Goal: Task Accomplishment & Management: Use online tool/utility

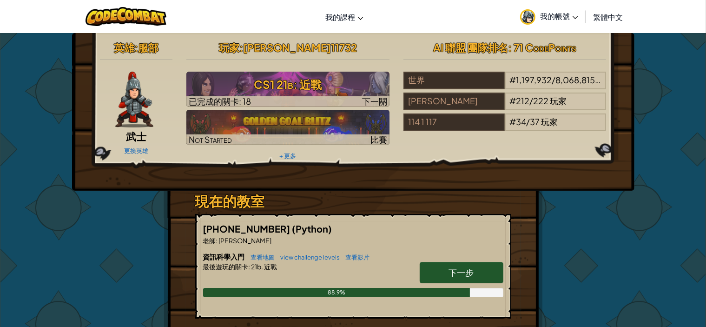
click at [530, 207] on div "英雄 : 服部 武士 更換英雄 玩家 : [PERSON_NAME]11732 CS1 21b: 近戰 已完成的關卡: 18 下一關 Not Started …" at bounding box center [354, 243] width 380 height 421
click at [479, 267] on link "下一步" at bounding box center [462, 272] width 84 height 21
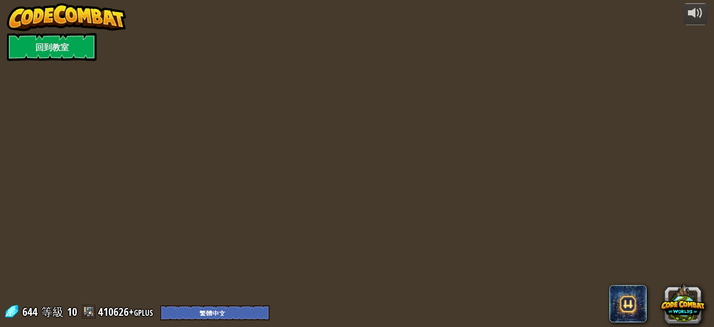
select select "zh-HANT"
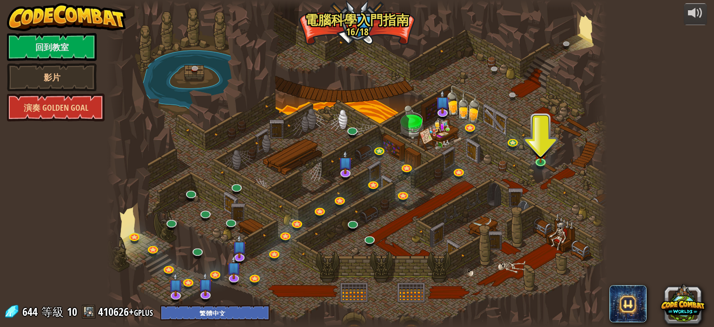
click at [547, 156] on div at bounding box center [357, 163] width 500 height 327
click at [539, 157] on img at bounding box center [541, 147] width 12 height 28
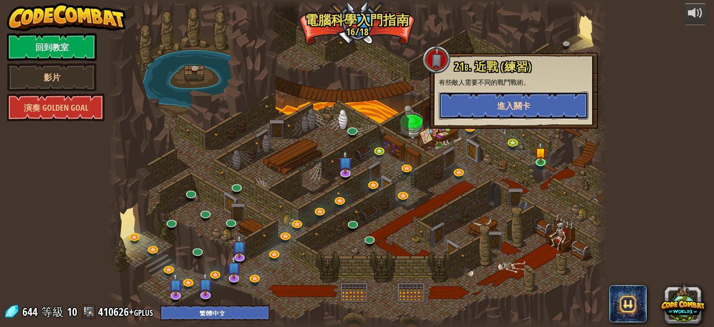
click at [506, 98] on button "進入關卡" at bounding box center [514, 106] width 150 height 28
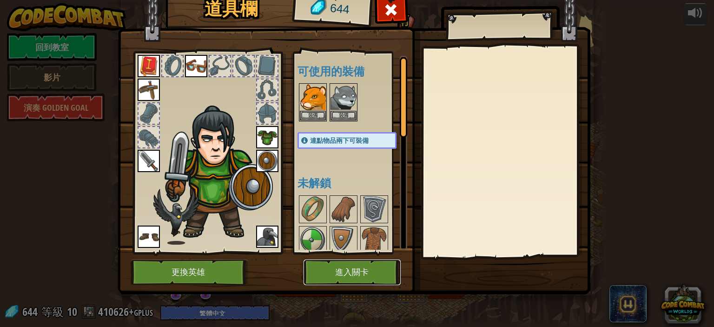
click at [367, 266] on button "進入關卡" at bounding box center [352, 273] width 97 height 26
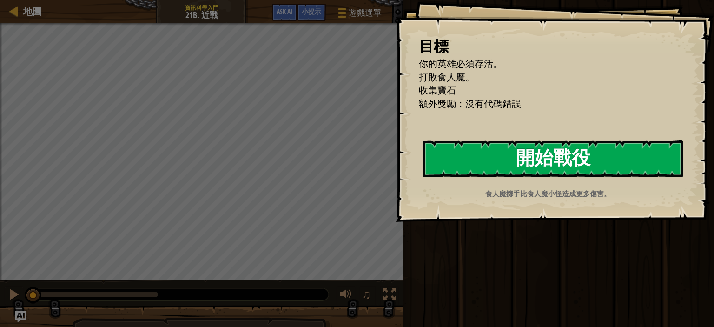
click at [607, 157] on button "開始戰役" at bounding box center [553, 158] width 260 height 37
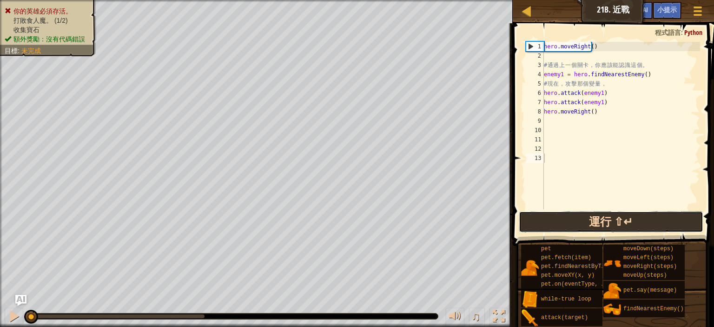
click at [533, 218] on button "運行 ⇧↵" at bounding box center [611, 221] width 185 height 21
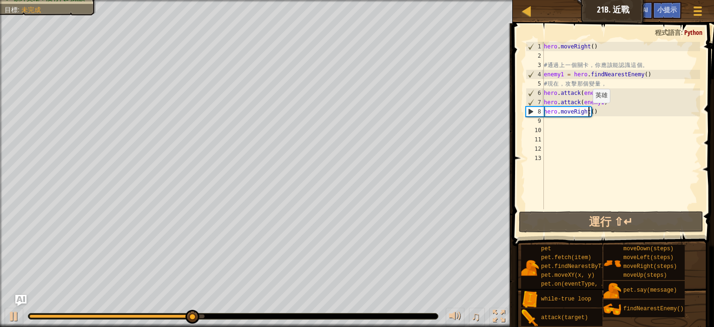
click at [588, 112] on div "hero . moveRight ( ) # 通 過 上 一 個 關 卡 ， 你 應 該 能 認 識 這 個 。 enemy1 = hero . findNe…" at bounding box center [621, 135] width 158 height 186
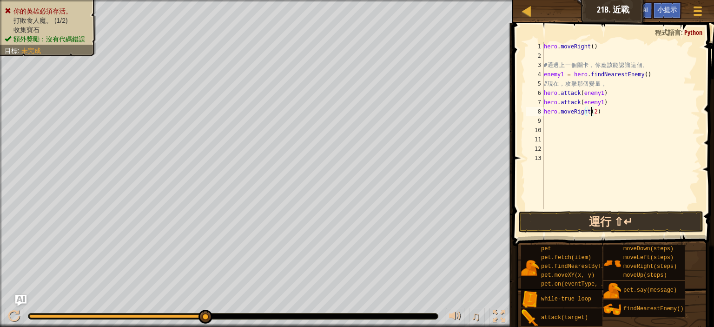
type textarea "hero.moveRight(2)"
click at [642, 215] on button "運行 ⇧↵" at bounding box center [611, 221] width 185 height 21
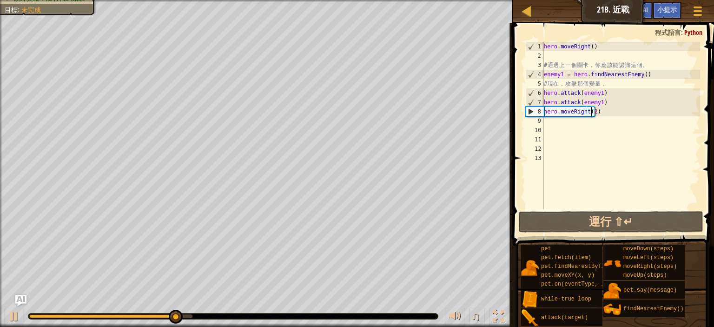
click at [573, 130] on div "hero . moveRight ( ) # 通 過 上 一 個 關 卡 ， 你 應 該 能 認 識 這 個 。 enemy1 = hero . findNe…" at bounding box center [621, 135] width 158 height 186
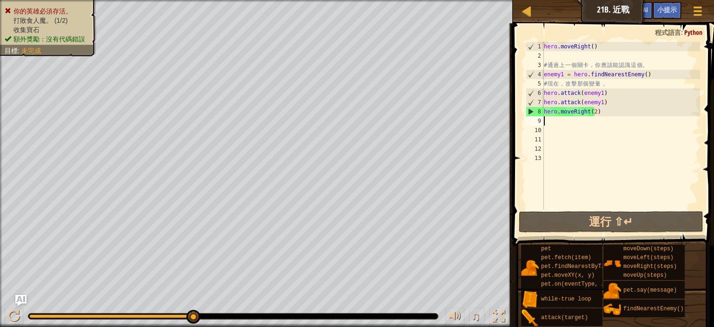
click at [555, 122] on div "hero . moveRight ( ) # 通 過 上 一 個 關 卡 ， 你 應 該 能 認 識 這 個 。 enemy1 = hero . findNe…" at bounding box center [621, 135] width 158 height 186
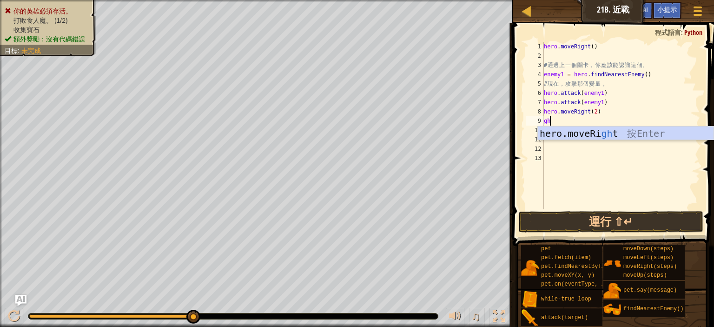
type textarea "g"
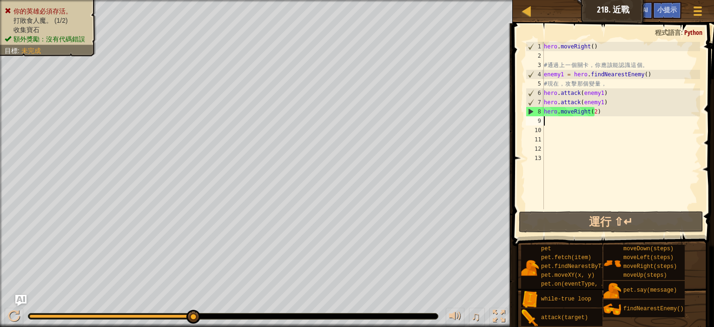
type textarea "h"
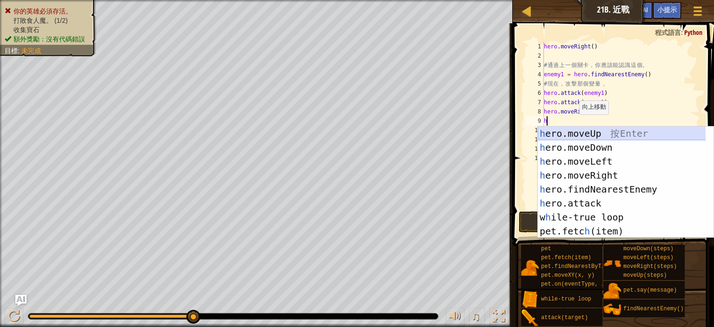
click at [595, 130] on div "h ero.moveUp 按 Enter h ero.moveDown 按 Enter h ero.moveLeft 按 Enter h ero.moveRi…" at bounding box center [626, 197] width 176 height 140
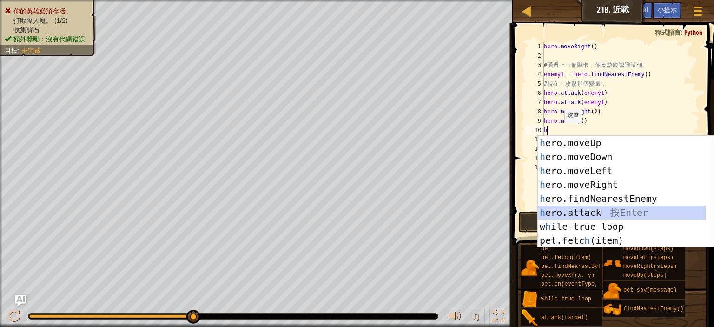
click at [585, 210] on div "h ero.moveUp 按 Enter h ero.moveDown 按 Enter h ero.moveLeft 按 Enter h ero.moveRi…" at bounding box center [622, 206] width 168 height 140
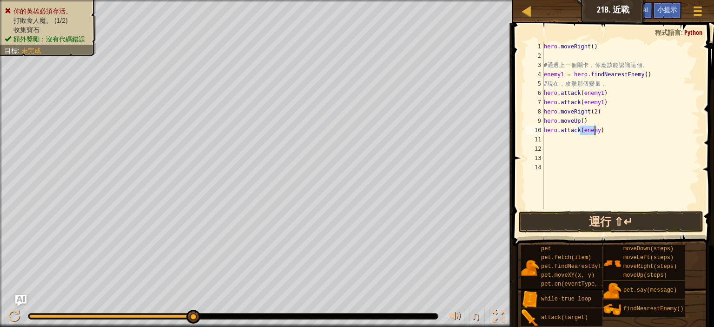
type textarea "hero.attack(enemy)"
click at [589, 213] on button "運行 ⇧↵" at bounding box center [611, 221] width 185 height 21
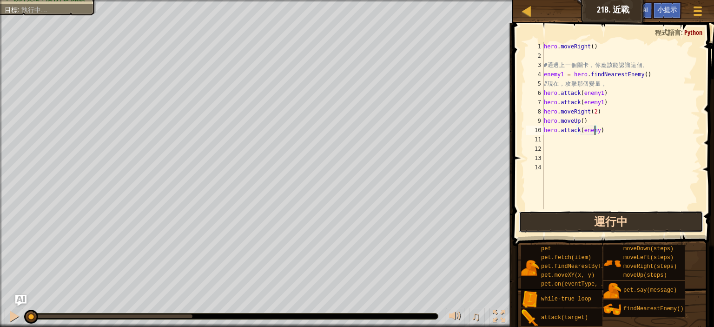
click at [589, 217] on button "運行中" at bounding box center [611, 221] width 185 height 21
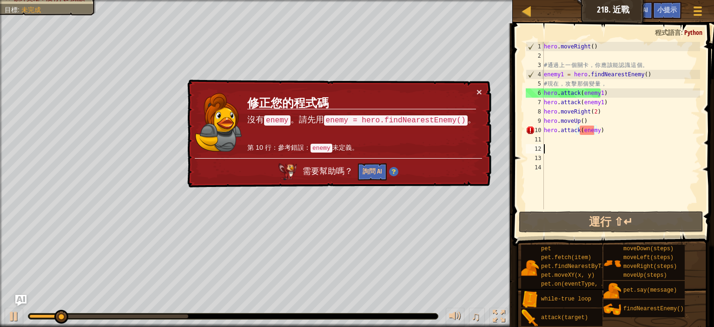
click at [602, 152] on div "hero . moveRight ( ) # 通 過 上 一 個 關 卡 ， 你 應 該 能 認 識 這 個 。 enemy1 = hero . findNe…" at bounding box center [621, 135] width 158 height 186
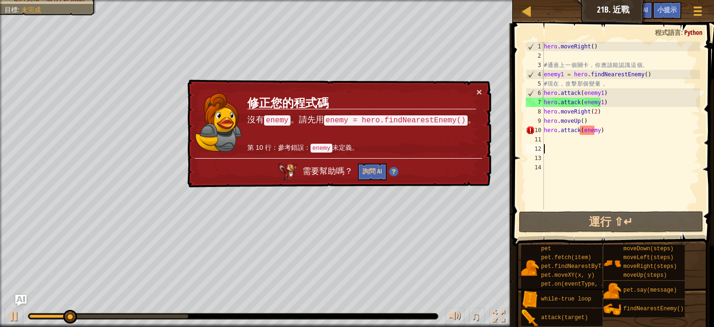
click at [605, 133] on div "hero . moveRight ( ) # 通 過 上 一 個 關 卡 ， 你 應 該 能 認 識 這 個 。 enemy1 = hero . findNe…" at bounding box center [621, 135] width 158 height 186
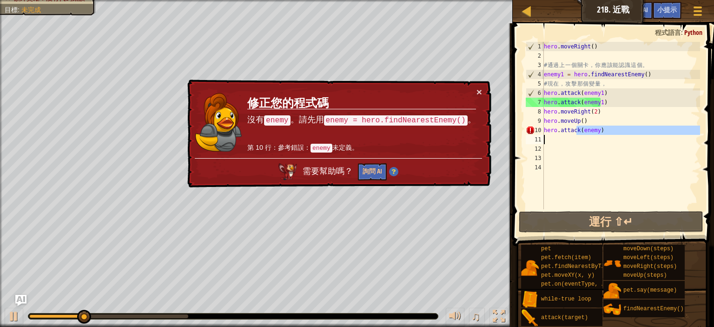
drag, startPoint x: 605, startPoint y: 133, endPoint x: 531, endPoint y: 137, distance: 73.6
click at [531, 137] on div "hero.attack(enemy) 1 2 3 4 5 6 7 8 9 10 11 12 13 14 hero . moveRight ( ) # 通 過 …" at bounding box center [612, 125] width 176 height 167
type textarea "hero.attack(enemy)"
click at [571, 135] on div "hero . moveRight ( ) # 通 過 上 一 個 關 卡 ， 你 應 該 能 認 識 這 個 。 enemy1 = hero . findNe…" at bounding box center [621, 125] width 158 height 167
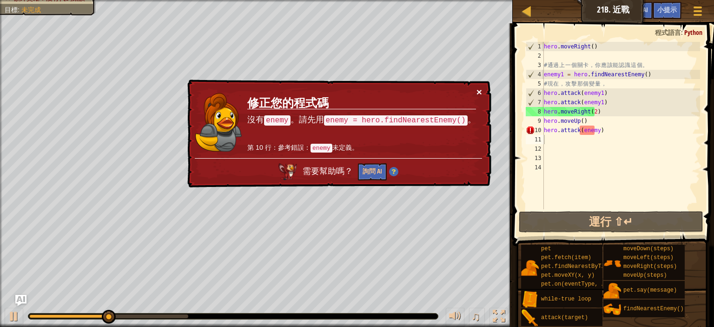
click at [477, 94] on button "×" at bounding box center [480, 92] width 6 height 10
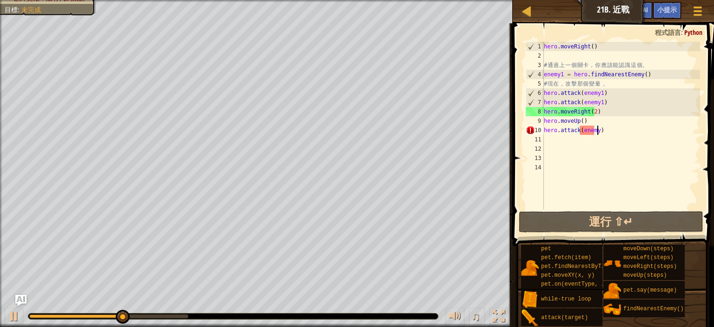
click at [602, 132] on div "hero . moveRight ( ) # 通 過 上 一 個 關 卡 ， 你 應 該 能 認 識 這 個 。 enemy1 = hero . findNe…" at bounding box center [621, 135] width 158 height 186
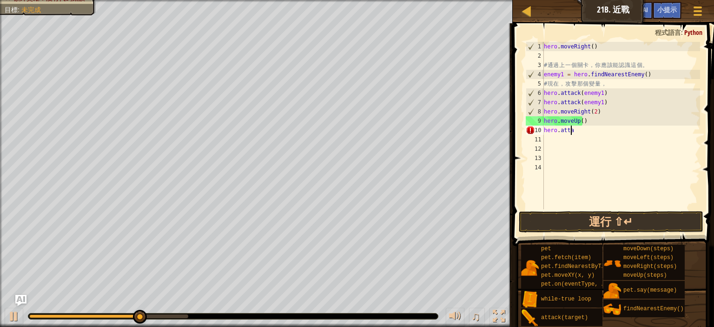
type textarea "h"
type textarea "hero.moveUp("
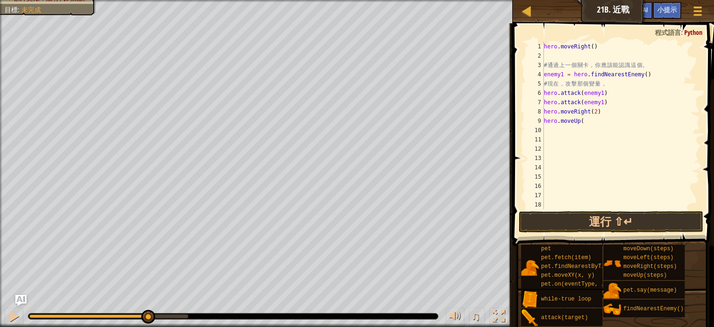
type textarea "0"
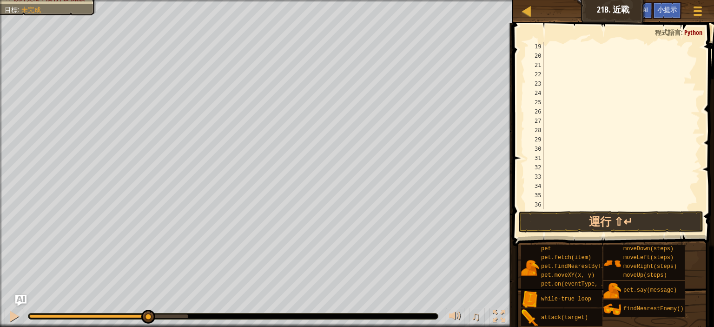
scroll to position [0, 0]
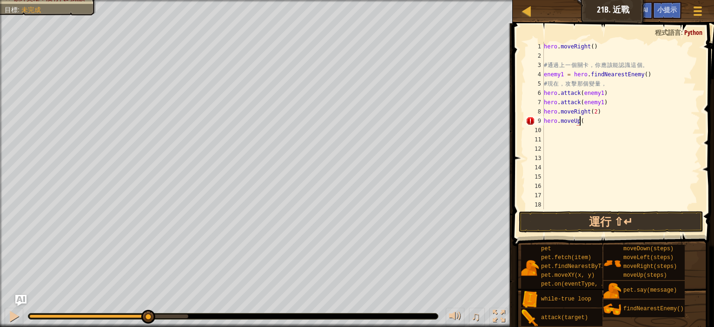
click at [593, 122] on div "hero . moveRight ( ) # 通 過 上 一 個 關 卡 ， 你 應 該 能 認 識 這 個 。 enemy1 = hero . findNe…" at bounding box center [617, 135] width 150 height 186
type textarea "h"
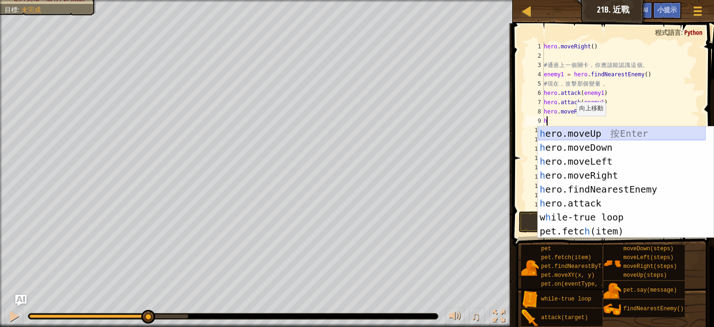
click at [572, 137] on div "h ero.moveUp 按 Enter h ero.moveDown 按 Enter h ero.moveLeft 按 Enter h ero.moveRi…" at bounding box center [622, 197] width 168 height 140
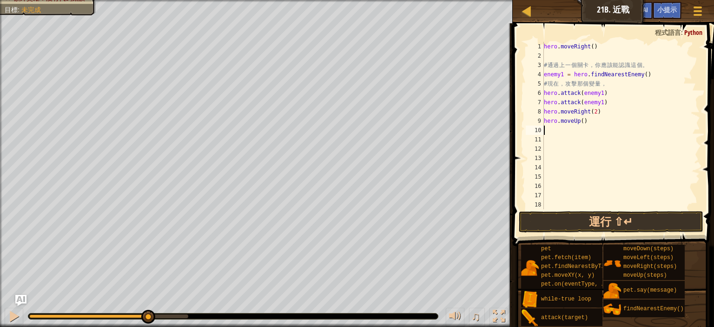
click at [567, 130] on div "hero . moveRight ( ) # 通 過 上 一 個 關 卡 ， 你 應 該 能 認 識 這 個 。 enemy1 = hero . findNe…" at bounding box center [617, 135] width 150 height 186
type textarea "h"
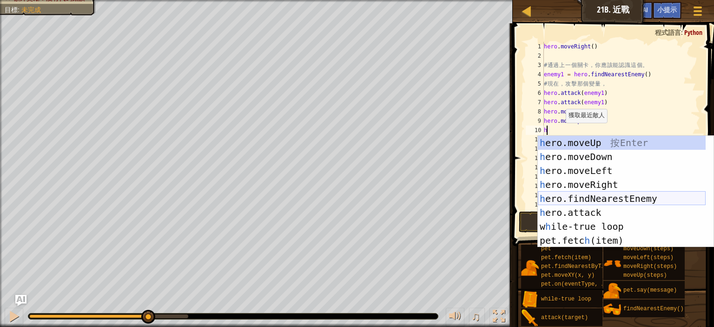
click at [611, 199] on div "h ero.moveUp 按 Enter h ero.moveDown 按 Enter h ero.moveLeft 按 Enter h ero.moveRi…" at bounding box center [622, 206] width 168 height 140
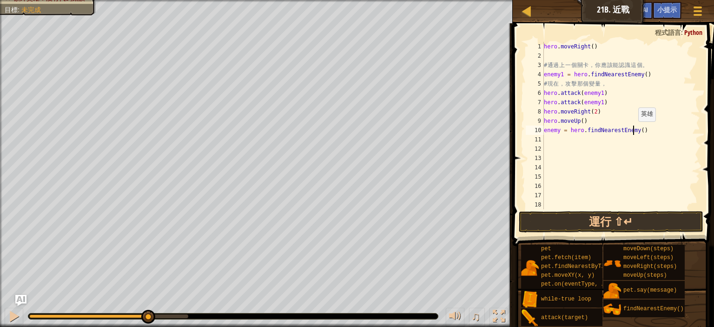
click at [633, 131] on div "hero . moveRight ( ) # 通 過 上 一 個 關 卡 ， 你 應 該 能 認 識 這 個 。 enemy1 = hero . findNe…" at bounding box center [617, 135] width 150 height 186
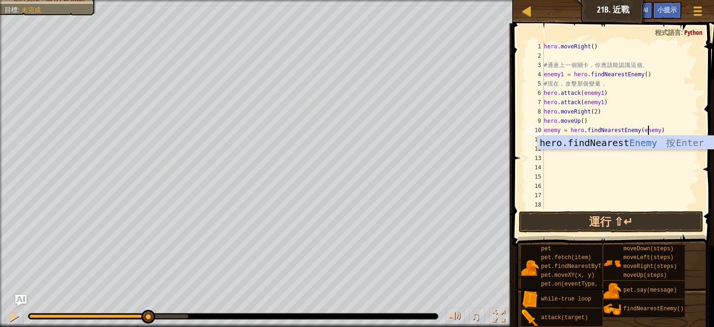
scroll to position [4, 13]
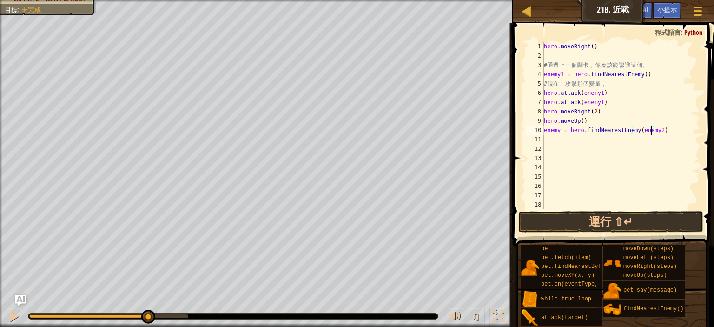
click at [560, 132] on div "hero . moveRight ( ) # 通 過 上 一 個 關 卡 ， 你 應 該 能 認 識 這 個 。 enemy1 = hero . findNe…" at bounding box center [617, 135] width 150 height 186
type textarea "enemy2 = hero.findNearestEnemy(enemy2)"
click at [578, 150] on div "hero . moveRight ( ) # 通 過 上 一 個 關 卡 ， 你 應 該 能 認 識 這 個 。 enemy1 = hero . findNe…" at bounding box center [617, 135] width 150 height 186
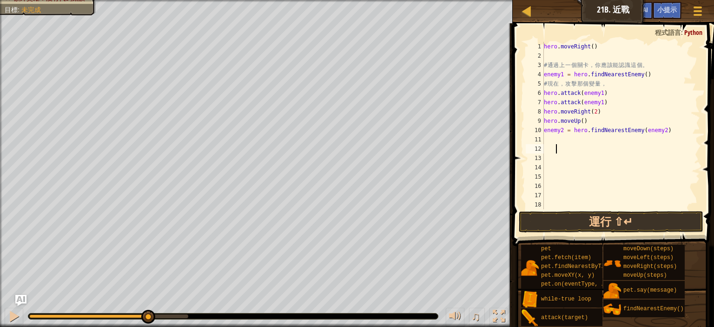
click at [560, 143] on div "hero . moveRight ( ) # 通 過 上 一 個 關 卡 ， 你 應 該 能 認 識 這 個 。 enemy1 = hero . findNe…" at bounding box center [617, 135] width 150 height 186
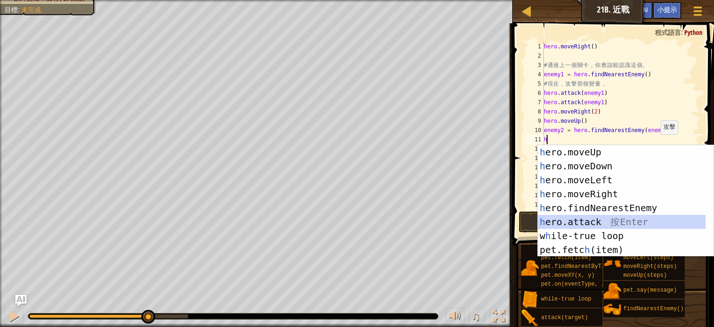
click at [603, 219] on div "h ero.moveUp 按 Enter h ero.moveDown 按 Enter h ero.moveLeft 按 Enter h ero.moveRi…" at bounding box center [626, 215] width 176 height 140
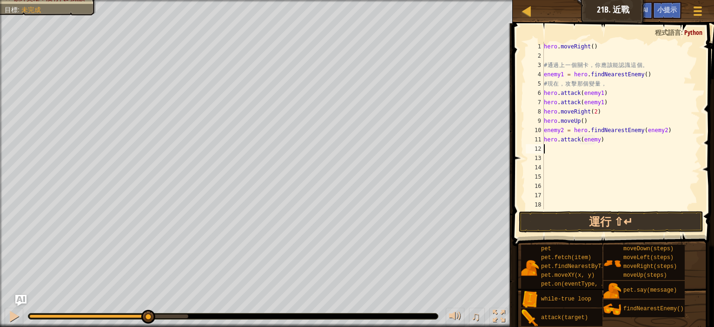
click at [593, 139] on div "hero . moveRight ( ) # 通 過 上 一 個 關 卡 ， 你 應 該 能 認 識 這 個 。 enemy1 = hero . findNe…" at bounding box center [617, 135] width 150 height 186
type textarea "hero.attack(enemy2)"
click at [594, 218] on button "運行 ⇧↵" at bounding box center [611, 221] width 185 height 21
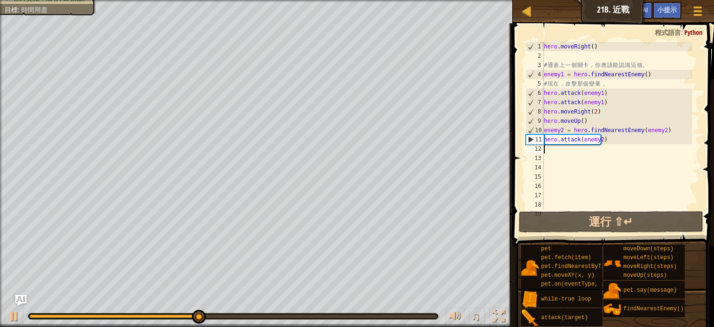
type textarea "h"
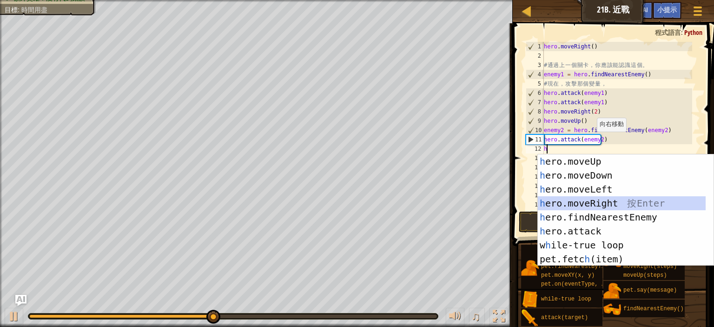
click at [608, 199] on div "h ero.moveUp 按 Enter h ero.moveDown 按 Enter h ero.moveLeft 按 Enter h ero.moveRi…" at bounding box center [622, 224] width 168 height 140
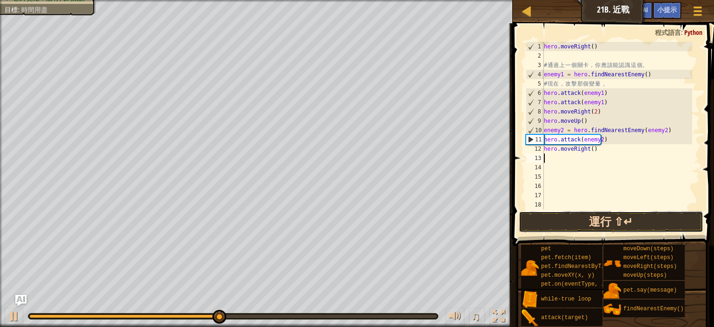
click at [608, 223] on button "運行 ⇧↵" at bounding box center [611, 221] width 185 height 21
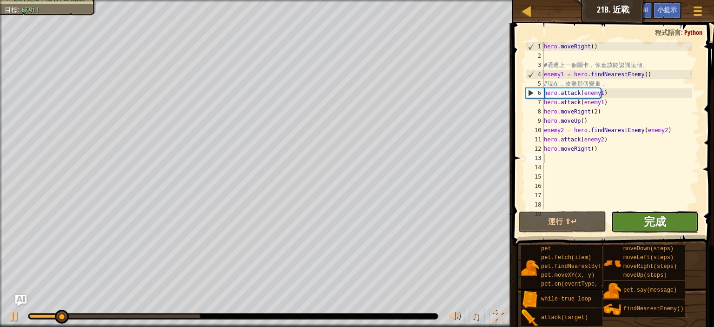
click at [663, 219] on span "完成" at bounding box center [655, 221] width 22 height 15
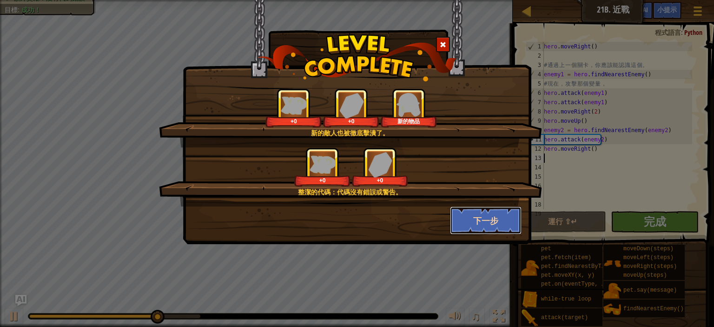
click at [478, 217] on button "下一步" at bounding box center [486, 221] width 72 height 28
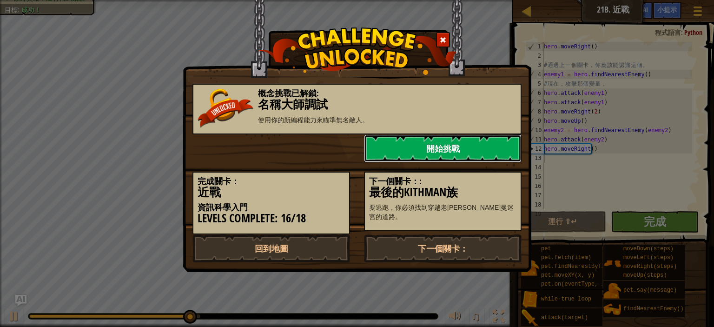
click at [445, 147] on link "開始挑戰" at bounding box center [443, 148] width 158 height 28
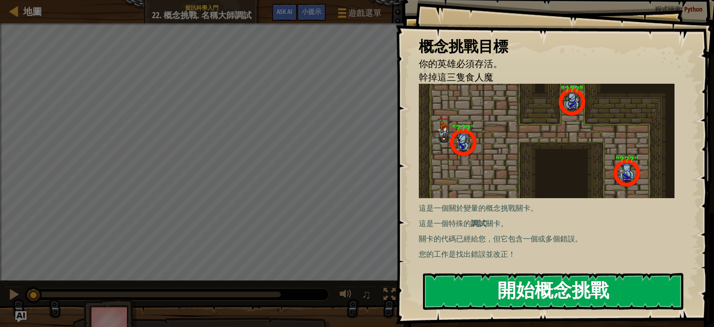
click at [452, 288] on button "開始概念挑戰" at bounding box center [553, 291] width 260 height 37
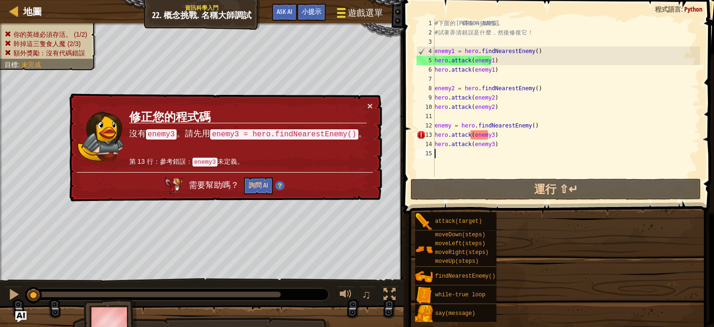
click at [352, 17] on div "地圖 資訊科學入門 22. 概念挑戰. 名稱大師調試 遊戲選單 完成 小提示 Ask AI 1 ההההההההההההההההההההההההההההההה…" at bounding box center [357, 163] width 714 height 327
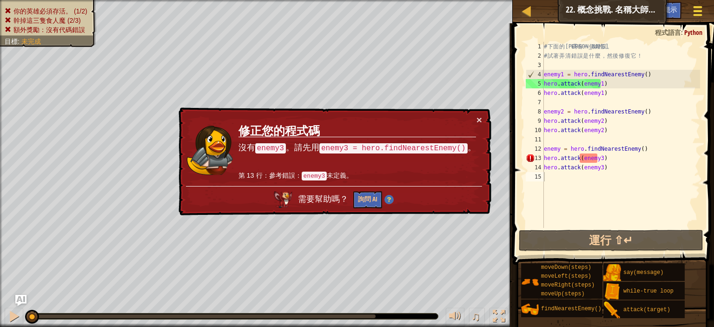
click at [697, 15] on span at bounding box center [698, 15] width 9 height 2
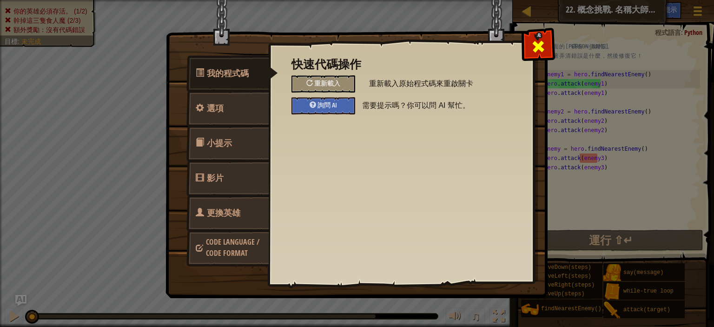
click at [544, 39] on span at bounding box center [538, 46] width 15 height 15
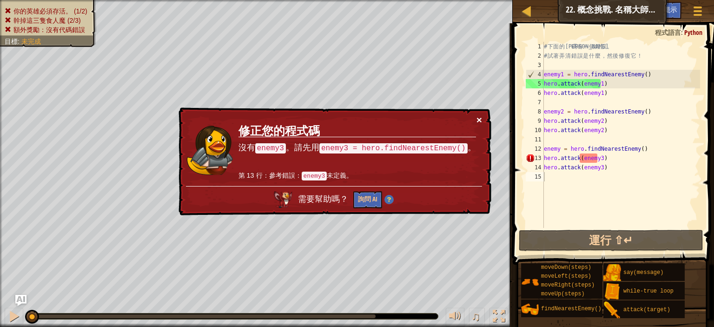
click at [482, 116] on button "×" at bounding box center [480, 120] width 6 height 10
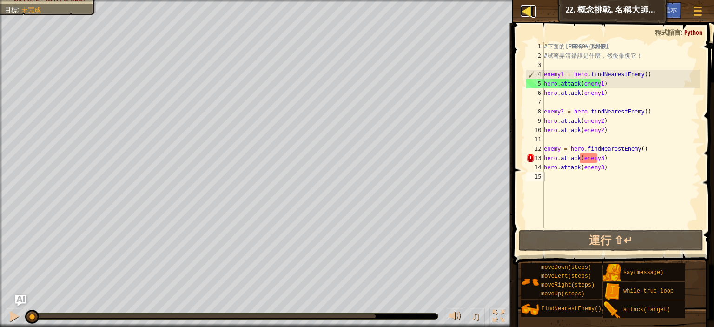
click at [530, 11] on div at bounding box center [527, 11] width 12 height 12
select select "zh-HANT"
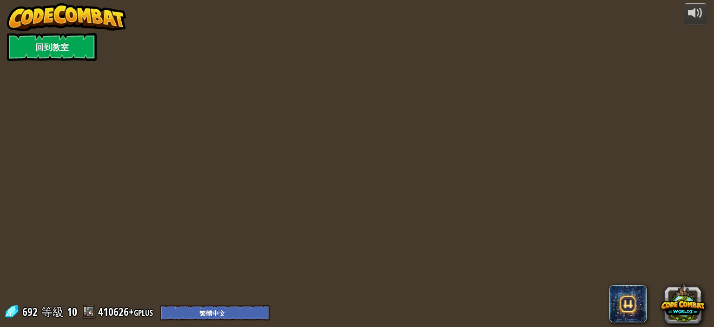
select select "zh-HANT"
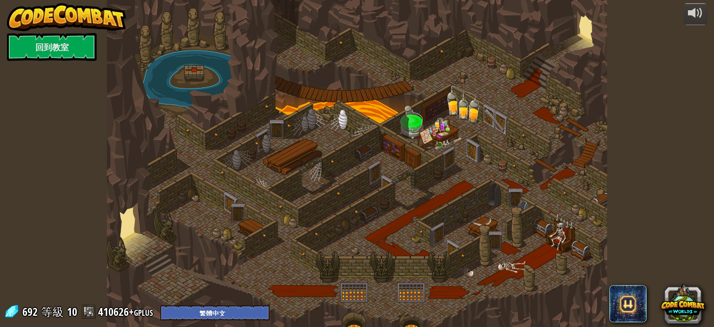
select select "zh-HANT"
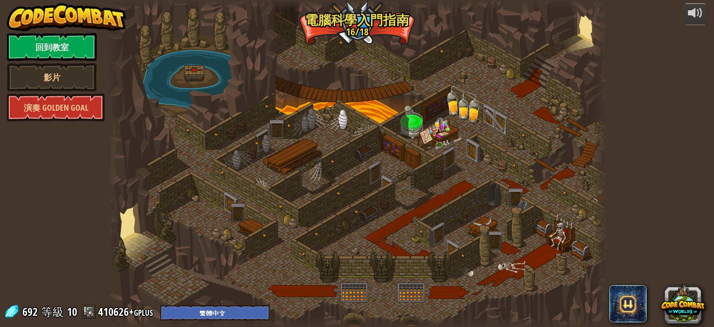
select select "zh-HANT"
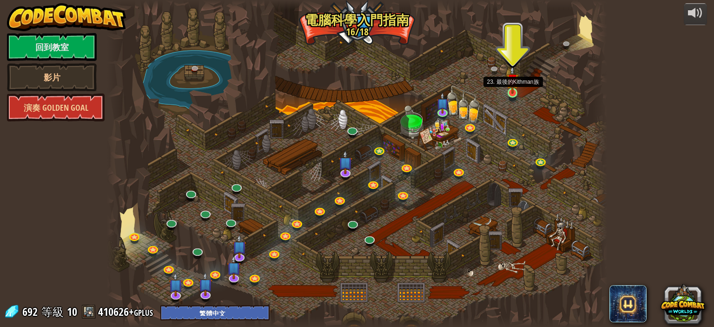
click at [519, 92] on img at bounding box center [512, 80] width 12 height 28
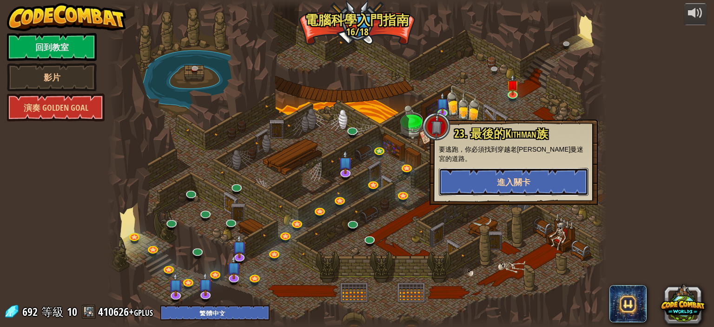
click at [513, 168] on button "進入關卡" at bounding box center [514, 182] width 150 height 28
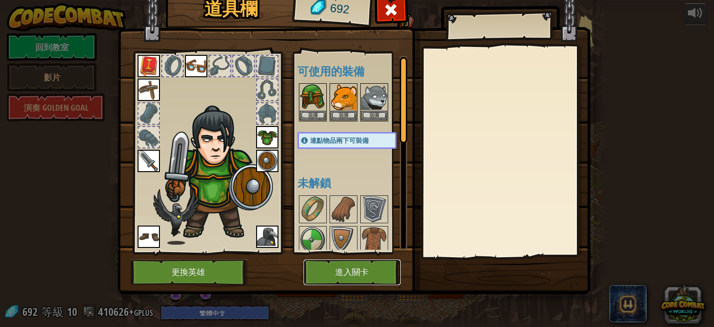
click at [351, 266] on button "進入關卡" at bounding box center [352, 273] width 97 height 26
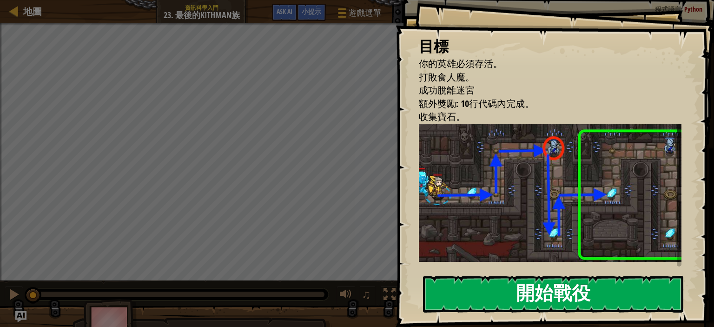
click at [605, 276] on button "開始戰役" at bounding box center [553, 294] width 260 height 37
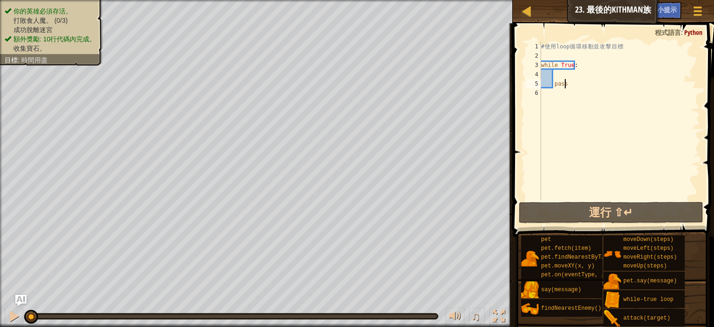
scroll to position [4, 2]
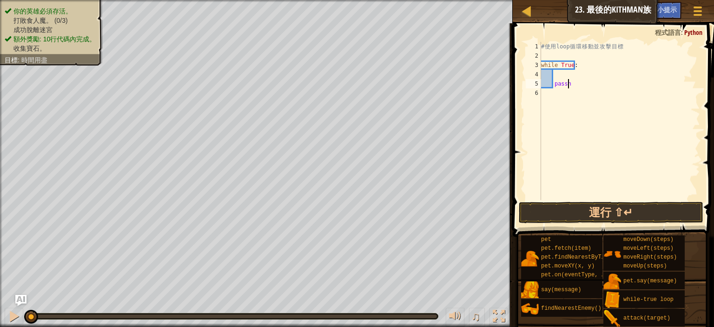
type textarea "pass"
type textarea "h"
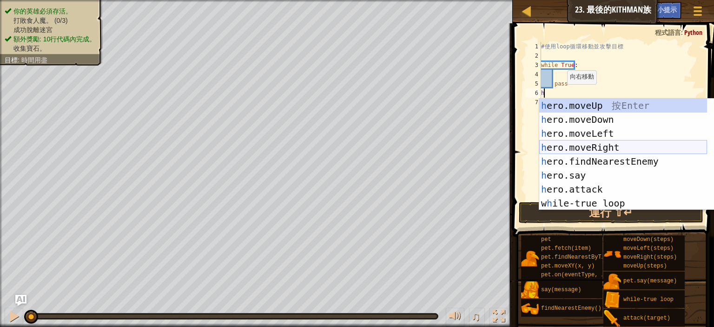
click at [595, 146] on div "h ero.moveUp 按 Enter h ero.moveDown 按 Enter h ero.moveLeft 按 Enter h ero.moveRi…" at bounding box center [624, 169] width 168 height 140
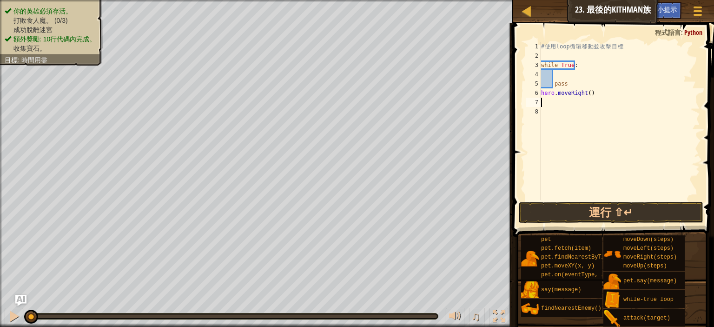
type textarea "h"
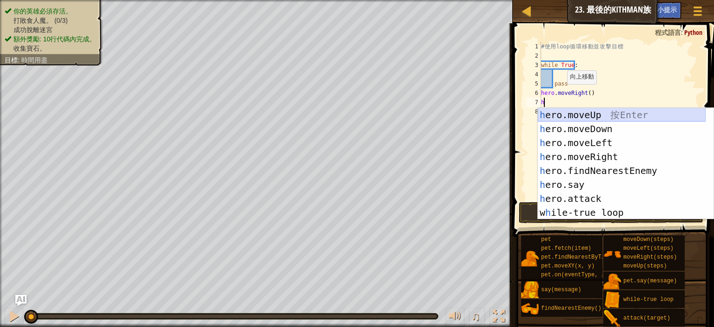
click at [593, 115] on div "h ero.moveUp 按 Enter h ero.moveDown 按 Enter h ero.moveLeft 按 Enter h ero.moveRi…" at bounding box center [622, 178] width 168 height 140
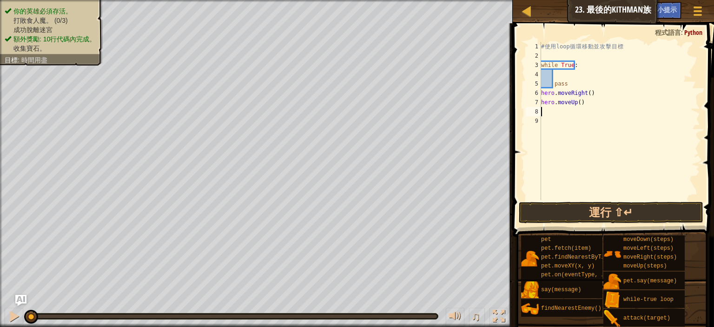
type textarea "h"
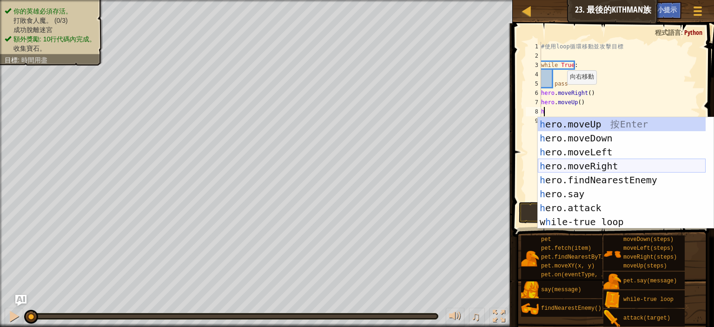
click at [574, 163] on div "h ero.moveUp 按 Enter h ero.moveDown 按 Enter h ero.moveLeft 按 Enter h ero.moveRi…" at bounding box center [622, 187] width 168 height 140
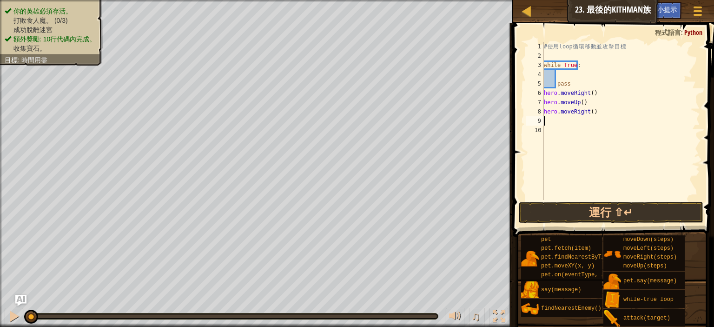
type textarea "h"
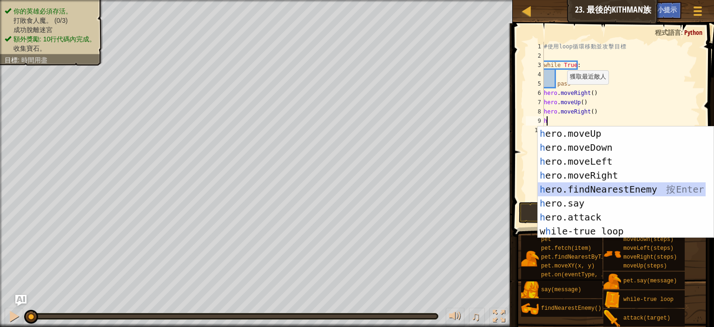
click at [580, 187] on div "h ero.moveUp 按 Enter h ero.moveDown 按 Enter h ero.moveLeft 按 Enter h ero.moveRi…" at bounding box center [622, 197] width 168 height 140
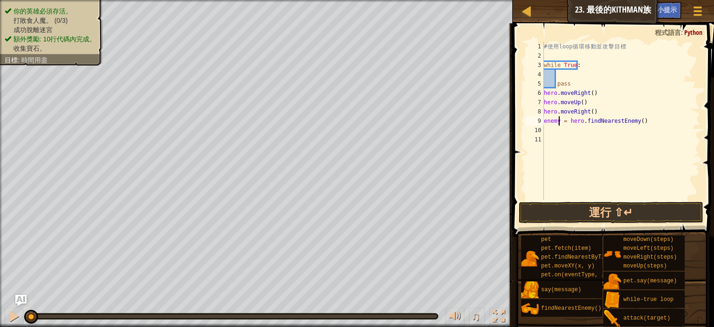
click at [560, 121] on div "# 使 用 loop 循 環 移 動 並 攻 擊 目 標 while True : pass hero . moveRight ( ) hero . move…" at bounding box center [621, 130] width 158 height 177
type textarea "enemy = hero.findNearestEnemy()"
click at [553, 139] on div "# 使 用 loop 循 環 移 動 並 攻 擊 目 標 while True : pass hero . moveRight ( ) hero . move…" at bounding box center [621, 130] width 158 height 177
click at [551, 129] on div "# 使 用 loop 循 環 移 動 並 攻 擊 目 標 while True : pass hero . moveRight ( ) hero . move…" at bounding box center [621, 130] width 158 height 177
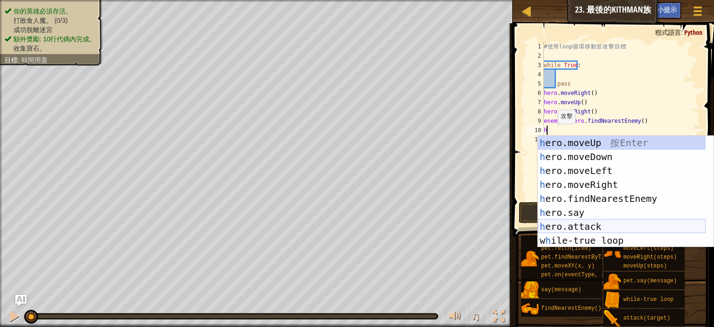
click at [564, 221] on div "h ero.moveUp 按 Enter h ero.moveDown 按 Enter h ero.moveLeft 按 Enter h ero.moveRi…" at bounding box center [622, 206] width 168 height 140
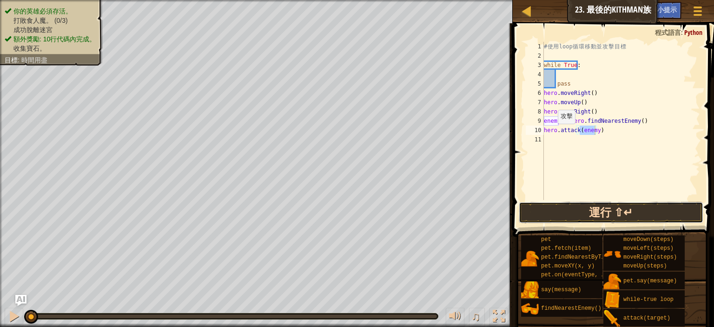
click at [560, 221] on button "運行 ⇧↵" at bounding box center [611, 212] width 185 height 21
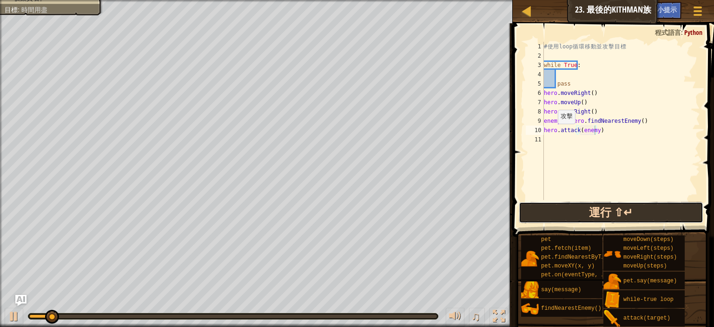
click at [554, 217] on button "運行 ⇧↵" at bounding box center [611, 212] width 185 height 21
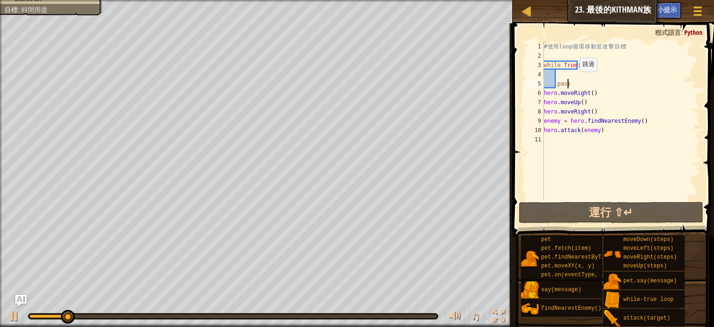
click at [575, 81] on div "# 使 用 loop 循 環 移 動 並 攻 擊 目 標 while True : pass hero . moveRight ( ) hero . move…" at bounding box center [621, 130] width 158 height 177
type textarea "pass"
click at [564, 75] on div "# 使 用 loop 循 環 移 動 並 攻 擊 目 標 while True : pass hero . moveRight ( ) hero . move…" at bounding box center [621, 130] width 158 height 177
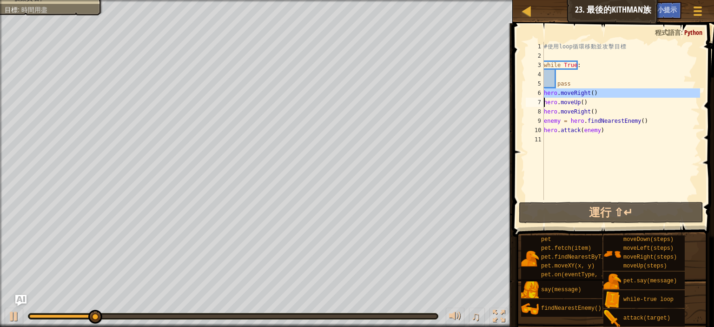
drag, startPoint x: 541, startPoint y: 92, endPoint x: 600, endPoint y: 92, distance: 58.6
click at [600, 92] on div "1 2 3 4 5 6 7 8 9 10 11 # 使 用 loop 循 環 移 動 並 攻 擊 目 標 while True : pass hero . m…" at bounding box center [612, 121] width 176 height 158
type textarea "hero.moveRight() hero.moveUp()"
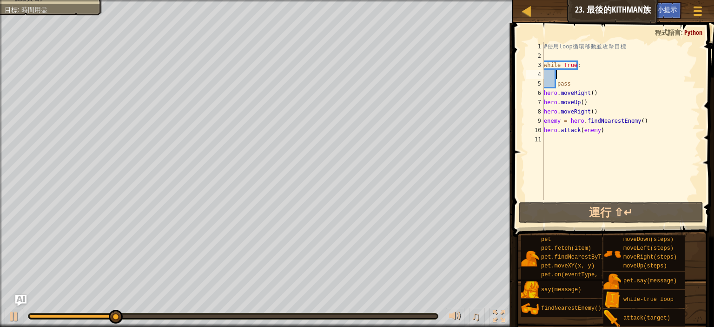
click at [572, 74] on div "# 使 用 loop 循 環 移 動 並 攻 擊 目 標 while True : pass hero . moveRight ( ) hero . move…" at bounding box center [621, 130] width 158 height 177
paste textarea
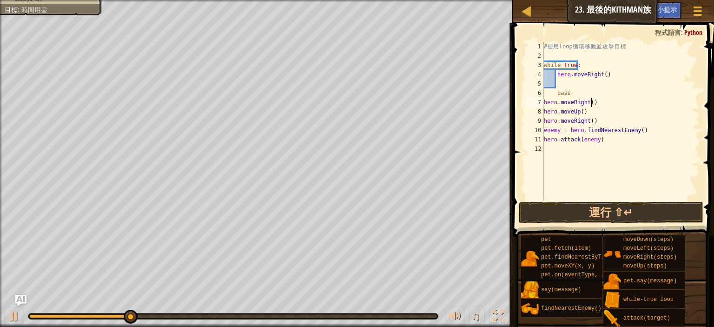
click at [602, 103] on div "# 使 用 loop 循 環 移 動 並 攻 擊 目 標 while True : hero . moveRight ( ) pass hero . move…" at bounding box center [621, 130] width 158 height 177
type textarea "h"
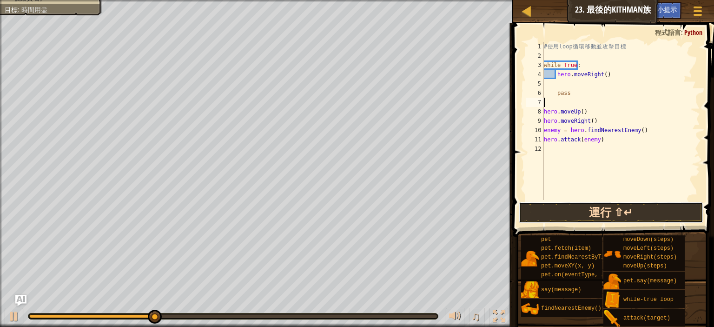
click at [587, 208] on button "運行 ⇧↵" at bounding box center [611, 212] width 185 height 21
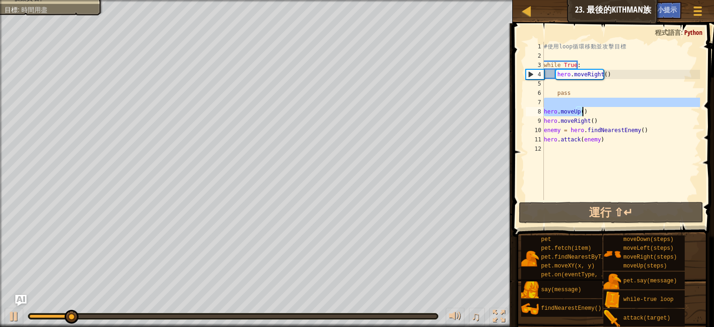
drag, startPoint x: 590, startPoint y: 107, endPoint x: 611, endPoint y: 113, distance: 22.5
click at [611, 113] on div "# 使 用 loop 循 環 移 動 並 攻 擊 目 標 while True : hero . moveRight ( ) pass hero . move…" at bounding box center [621, 130] width 158 height 177
type textarea "hero.moveUp()"
click at [565, 86] on div "# 使 用 loop 循 環 移 動 並 攻 擊 目 標 while True : hero . moveRight ( ) pass hero . move…" at bounding box center [621, 130] width 158 height 177
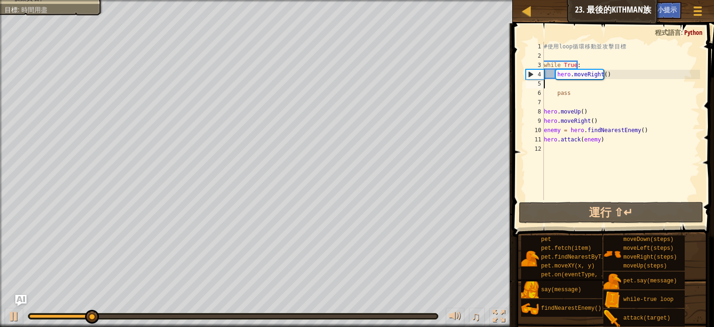
paste textarea "hero.moveUp()"
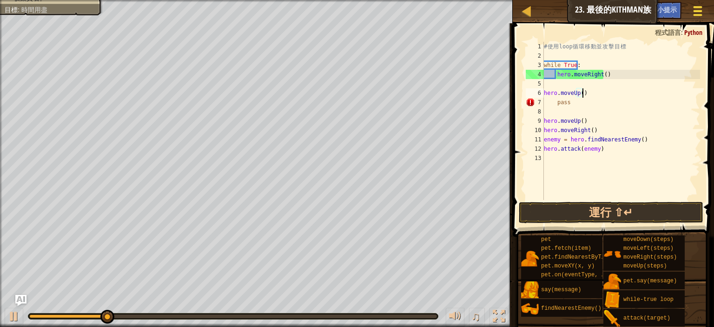
click at [696, 12] on span at bounding box center [698, 11] width 9 height 2
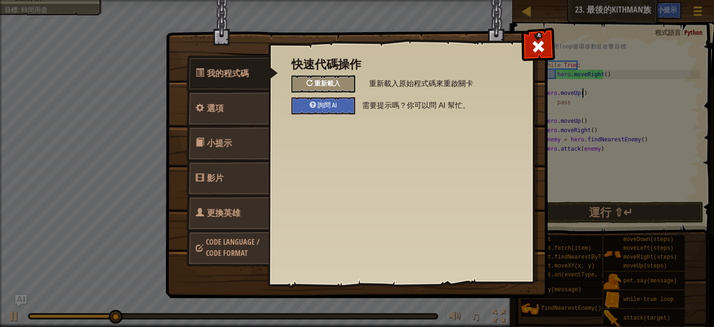
click at [343, 79] on div "重新載入" at bounding box center [324, 83] width 64 height 17
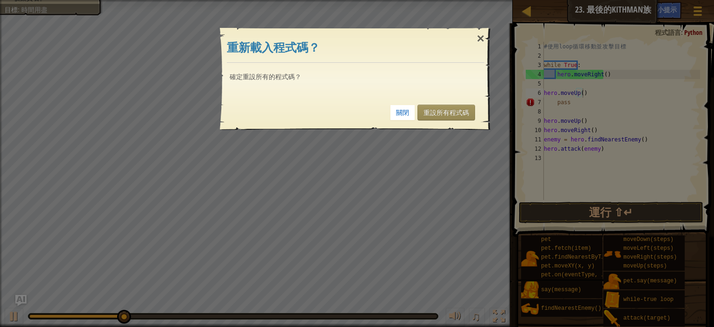
click at [440, 102] on div "關閉 重設所有程式碼" at bounding box center [356, 112] width 258 height 34
click at [441, 107] on link "重設所有程式碼" at bounding box center [447, 113] width 58 height 16
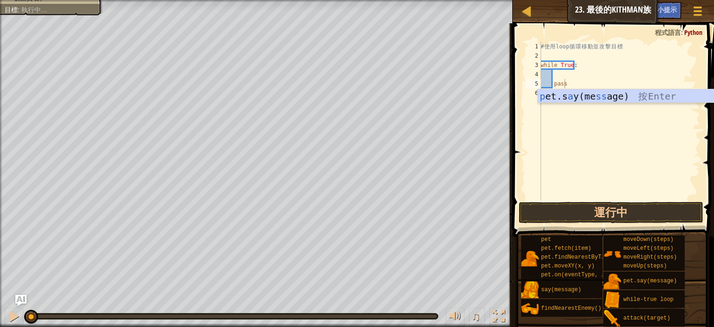
type textarea "pass"
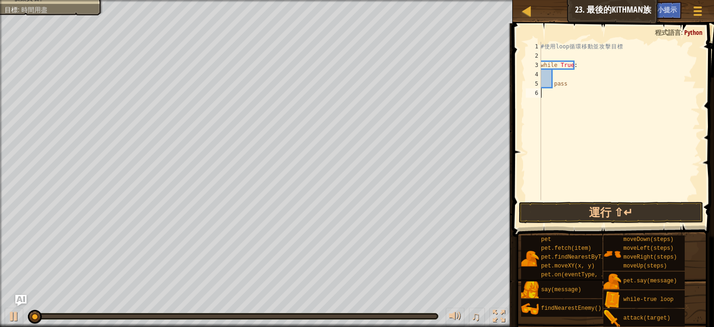
click at [569, 114] on div "# 使 用 loop 循 環 移 動 並 攻 擊 目 標 while True : pass" at bounding box center [619, 130] width 161 height 177
click at [564, 88] on div "# 使 用 loop 循 環 移 動 並 攻 擊 目 標 while True : pass" at bounding box center [619, 130] width 161 height 177
click at [700, 3] on button "遊戲選單" at bounding box center [698, 12] width 25 height 23
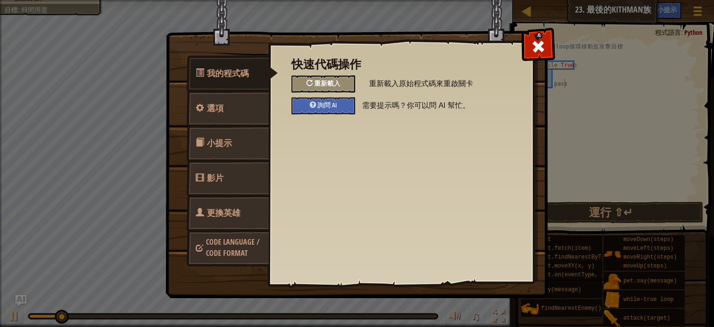
click at [298, 80] on div "重新載入" at bounding box center [324, 83] width 64 height 17
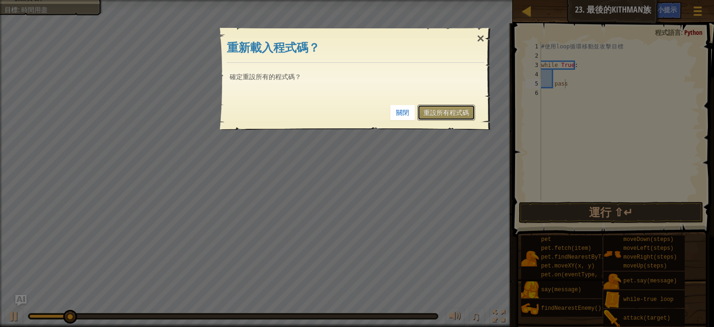
click at [457, 117] on link "重設所有程式碼" at bounding box center [447, 113] width 58 height 16
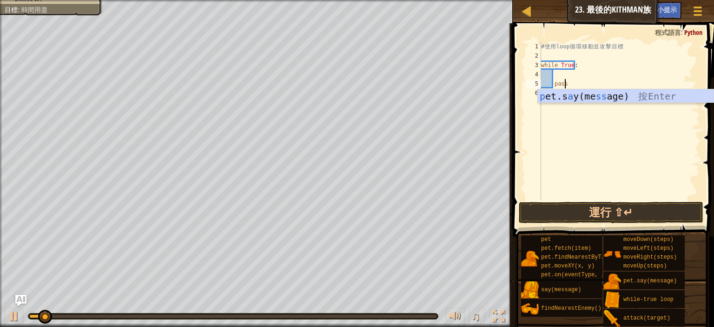
type textarea "pet.say("message")"
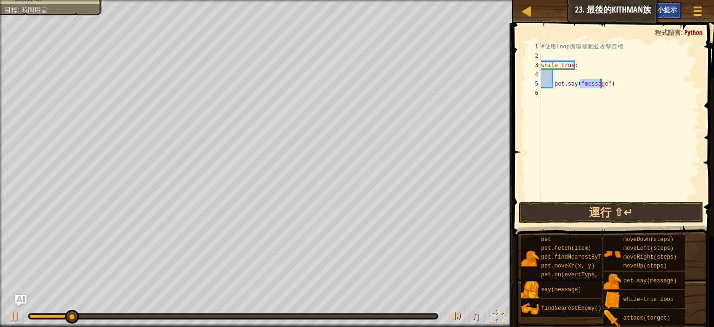
click at [675, 16] on div "小提示" at bounding box center [667, 10] width 29 height 17
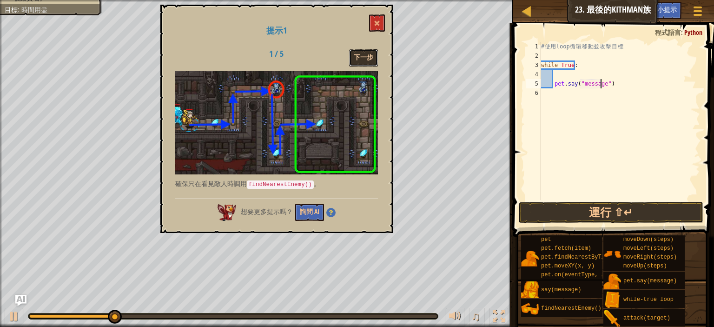
click at [373, 60] on button "下一步" at bounding box center [363, 57] width 29 height 17
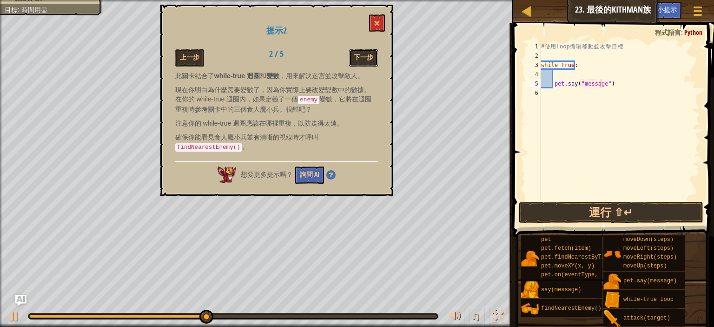
click at [365, 58] on button "下一步" at bounding box center [363, 57] width 29 height 17
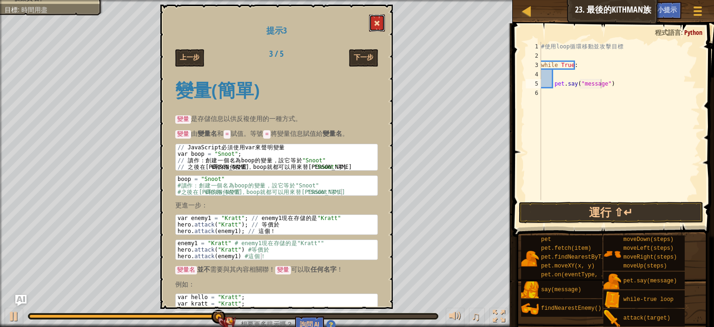
click at [377, 18] on button at bounding box center [377, 22] width 16 height 17
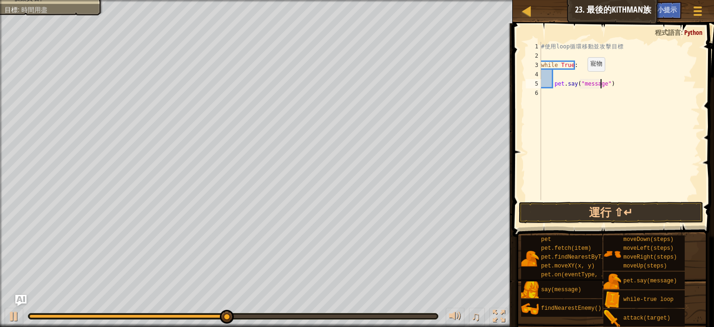
click at [580, 80] on div "# 使 用 loop 循 環 移 動 並 攻 擊 目 標 while True : pet . say ( "message" )" at bounding box center [620, 130] width 161 height 177
click at [567, 79] on div "# 使 用 loop 循 環 移 動 並 攻 擊 目 標 while True : pet . say ( "message" )" at bounding box center [620, 130] width 161 height 177
type textarea "h"
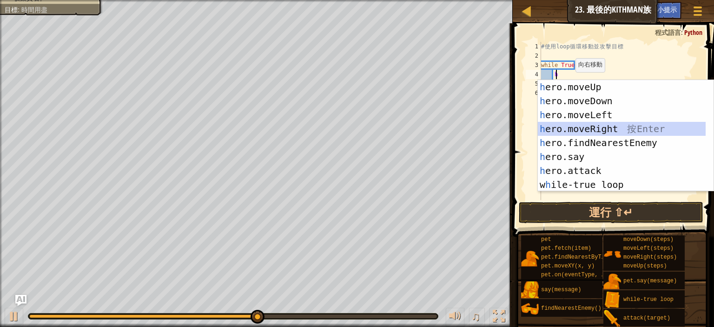
click at [601, 126] on div "h ero.moveUp 按 Enter h ero.moveDown 按 Enter h ero.moveLeft 按 Enter h ero.moveRi…" at bounding box center [626, 150] width 176 height 140
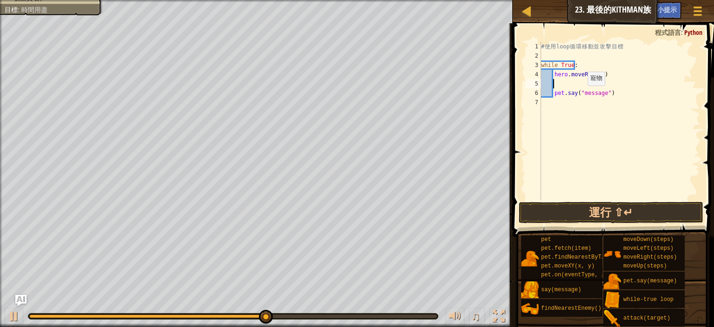
type textarea "h"
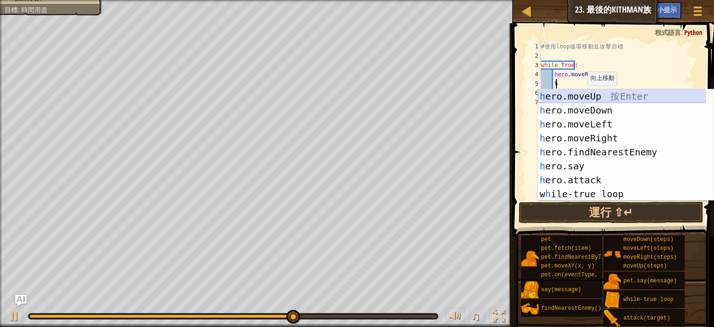
click at [591, 102] on div "h ero.moveUp 按 Enter h ero.moveDown 按 Enter h ero.moveLeft 按 Enter h ero.moveRi…" at bounding box center [622, 159] width 168 height 140
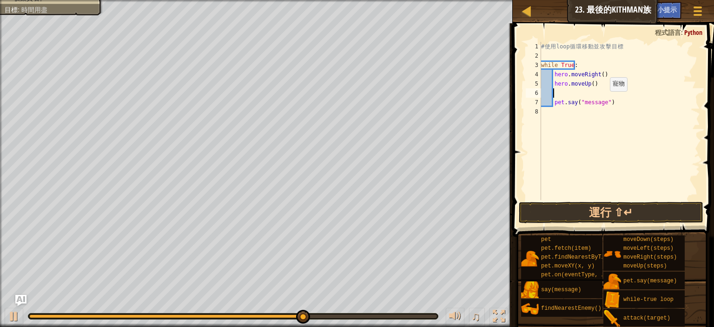
type textarea "h"
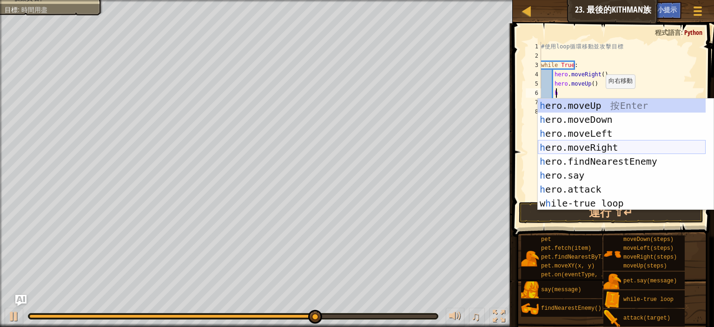
click at [579, 145] on div "h ero.moveUp 按 Enter h ero.moveDown 按 Enter h ero.moveLeft 按 Enter h ero.moveRi…" at bounding box center [622, 169] width 168 height 140
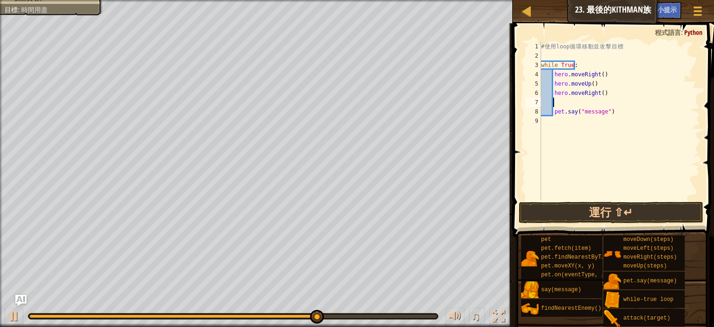
scroll to position [4, 0]
type textarea "h"
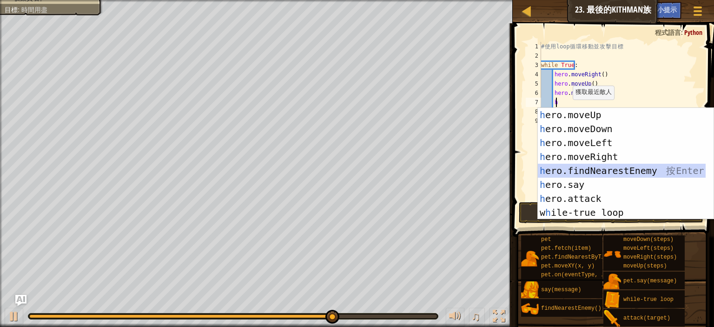
click at [573, 169] on div "h ero.moveUp 按 Enter h ero.moveDown 按 Enter h ero.moveLeft 按 Enter h ero.moveRi…" at bounding box center [622, 178] width 168 height 140
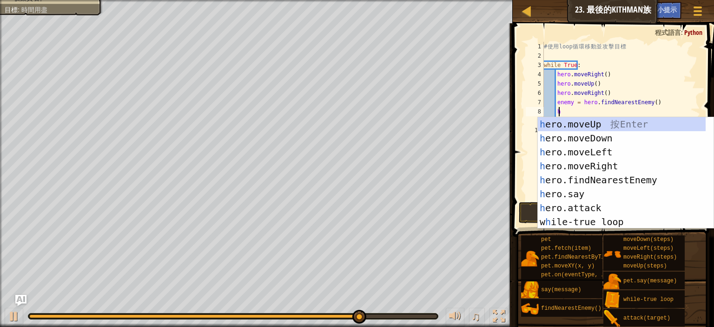
scroll to position [4, 1]
click at [573, 203] on div "h ero.moveUp 按 Enter h ero.moveDown 按 Enter h ero.moveLeft 按 Enter h ero.moveRi…" at bounding box center [622, 187] width 168 height 140
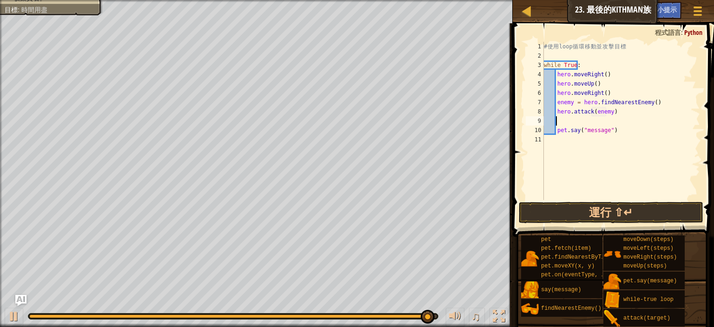
type textarea "hero.attack(enemy)h"
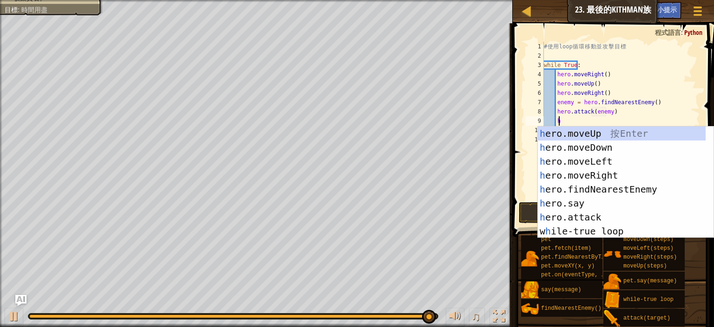
scroll to position [4, 7]
click at [583, 145] on div "h ero.moveUp 按 Enter h ero.moveDown 按 Enter h ero.moveLeft 按 Enter h ero.moveRi…" at bounding box center [622, 197] width 168 height 140
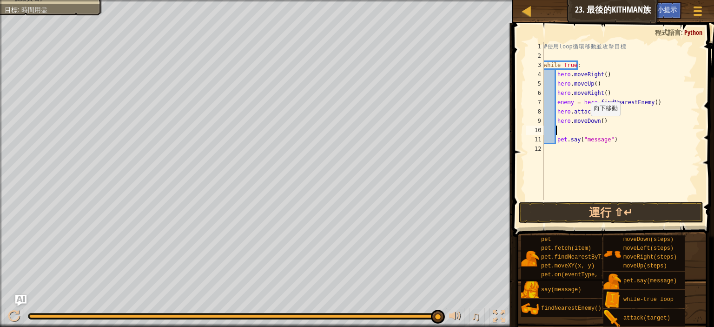
scroll to position [4, 0]
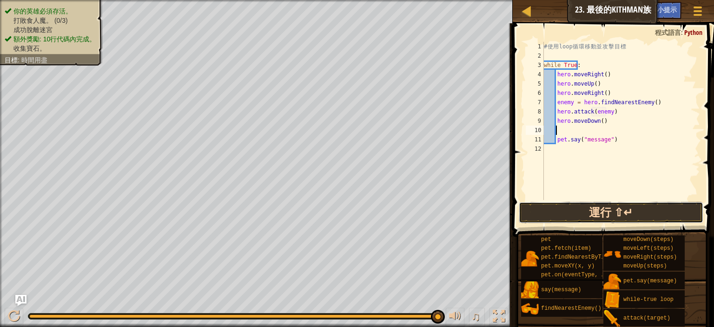
click at [618, 214] on button "運行 ⇧↵" at bounding box center [611, 212] width 185 height 21
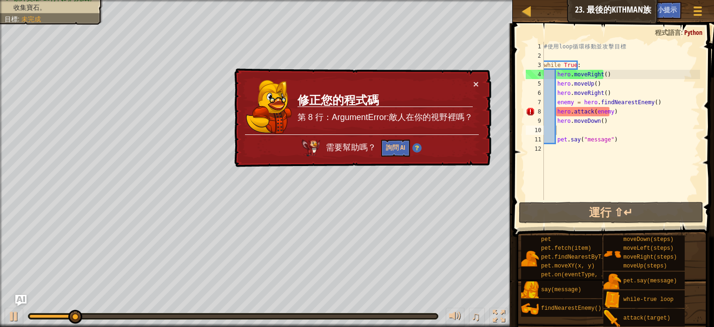
click at [484, 78] on div "× 修正您的程式碼 第 8 行：ArgumentError:敵人在你的視野裡嗎？ 需要幫助嗎？ 詢問 AI" at bounding box center [362, 117] width 259 height 99
click at [472, 81] on td "修正您的程式碼 第 8 行：ArgumentError:敵人在你的視野裡嗎？" at bounding box center [385, 106] width 176 height 55
click at [483, 81] on div "× 修正您的程式碼 第 8 行：ArgumentError:敵人在你的視野裡嗎？ 需要幫助嗎？ 詢問 AI" at bounding box center [362, 117] width 259 height 99
click at [633, 119] on div "# 使 用 loop 循 環 移 動 並 攻 擊 目 標 while True : hero . moveRight ( ) hero . moveUp ( …" at bounding box center [621, 130] width 158 height 177
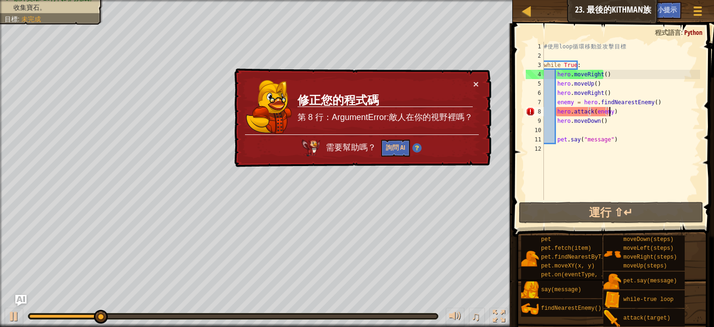
click at [626, 113] on div "# 使 用 loop 循 環 移 動 並 攻 擊 目 標 while True : hero . moveRight ( ) hero . moveUp ( …" at bounding box center [621, 130] width 158 height 177
drag, startPoint x: 623, startPoint y: 112, endPoint x: 545, endPoint y: 113, distance: 78.6
click at [545, 113] on div "# 使 用 loop 循 環 移 動 並 攻 擊 目 標 while True : hero . moveRight ( ) hero . moveUp ( …" at bounding box center [621, 130] width 158 height 177
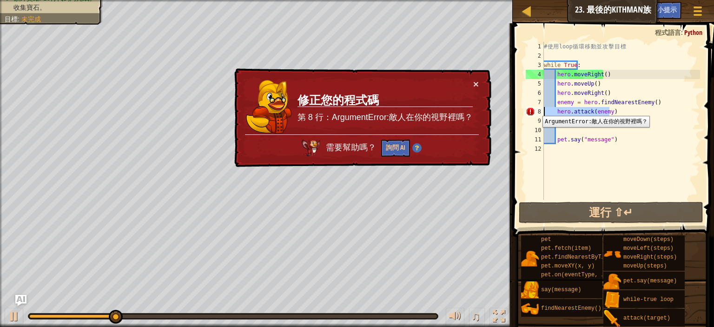
type textarea "="
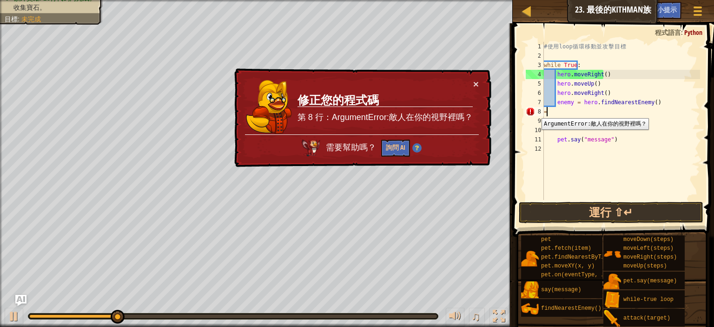
scroll to position [4, 0]
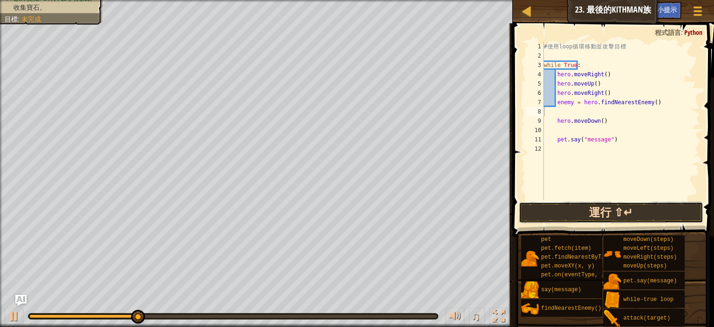
click at [575, 210] on button "運行 ⇧↵" at bounding box center [611, 212] width 185 height 21
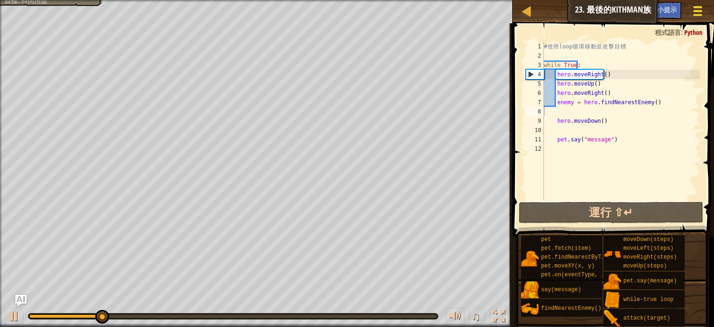
click at [694, 15] on span at bounding box center [698, 15] width 9 height 2
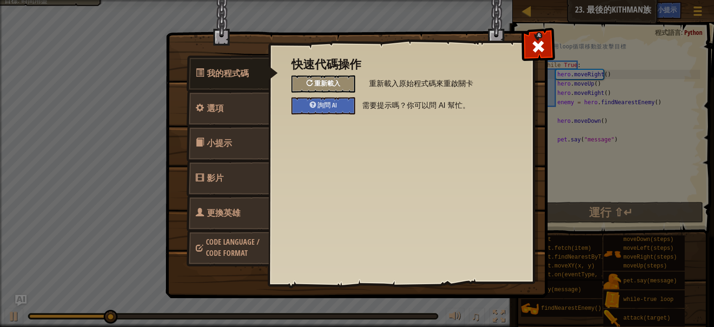
click at [353, 82] on div "重新載入" at bounding box center [324, 83] width 64 height 17
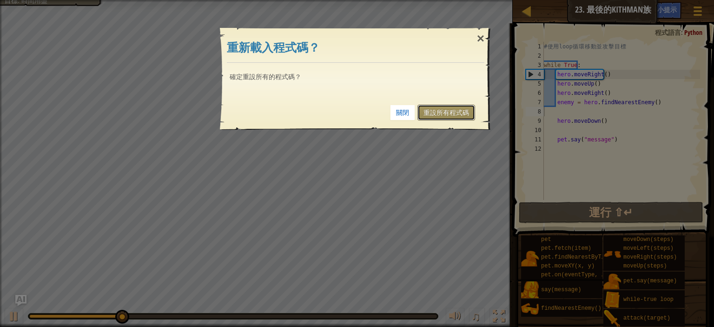
click at [447, 109] on link "重設所有程式碼" at bounding box center [447, 113] width 58 height 16
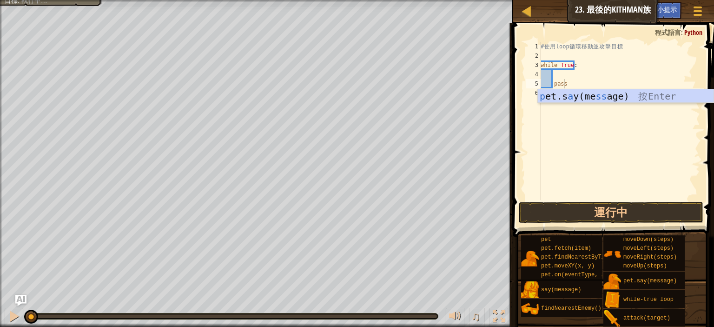
type textarea "pass"
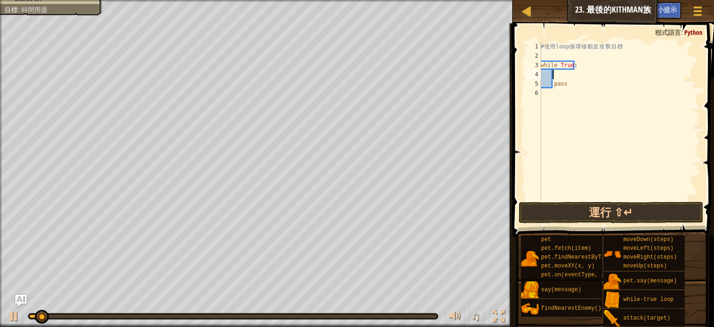
click at [559, 75] on div "# 使 用 loop 循 環 移 動 並 攻 擊 目 標 while True : pass" at bounding box center [619, 130] width 161 height 177
type textarea "h"
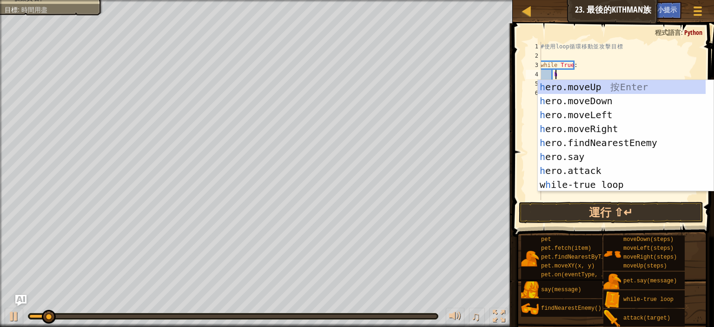
scroll to position [4, 1]
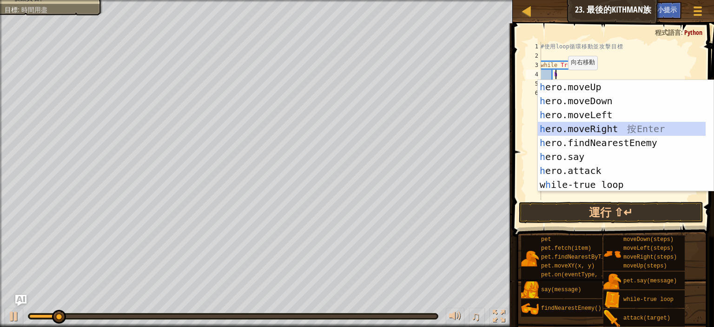
click at [573, 125] on div "h ero.moveUp 按 Enter h ero.moveDown 按 Enter h ero.moveLeft 按 Enter h ero.moveRi…" at bounding box center [626, 150] width 176 height 140
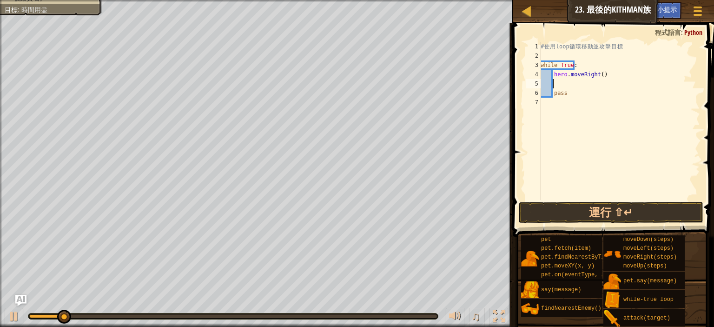
type textarea "h"
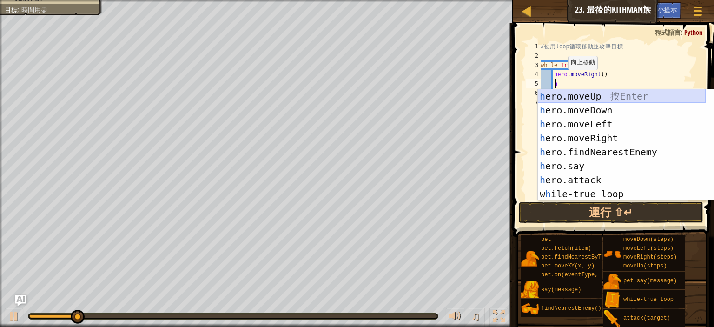
click at [580, 95] on div "h ero.moveUp 按 Enter h ero.moveDown 按 Enter h ero.moveLeft 按 Enter h ero.moveRi…" at bounding box center [622, 159] width 168 height 140
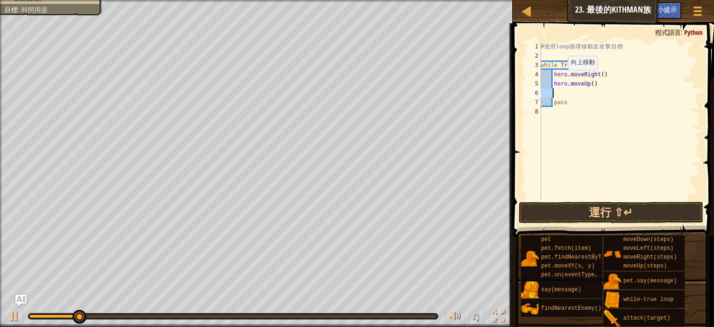
click at [580, 95] on div "# 使 用 loop 循 環 移 動 並 攻 擊 目 標 while True : hero . moveRight ( ) hero . moveUp ( …" at bounding box center [619, 130] width 161 height 177
type textarea "h"
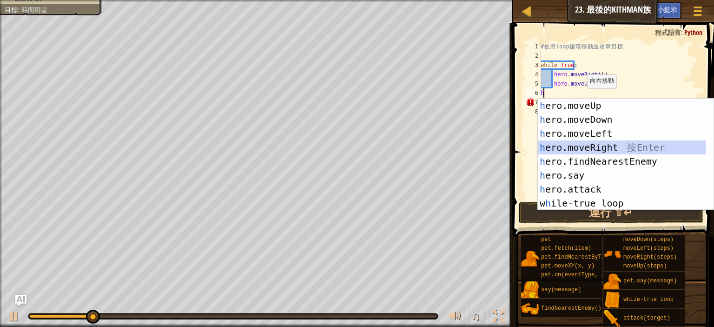
click at [585, 147] on div "h ero.moveUp 按 Enter h ero.moveDown 按 Enter h ero.moveLeft 按 Enter h ero.moveRi…" at bounding box center [622, 169] width 168 height 140
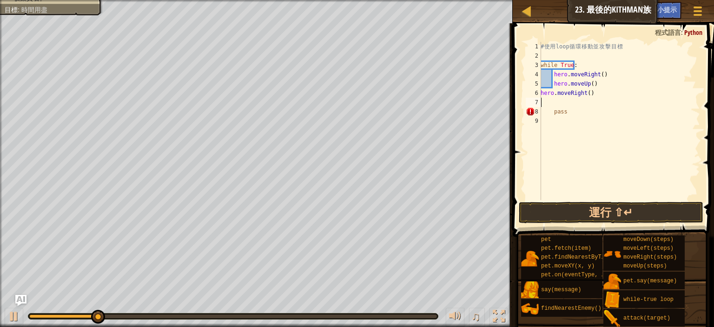
type textarea "h"
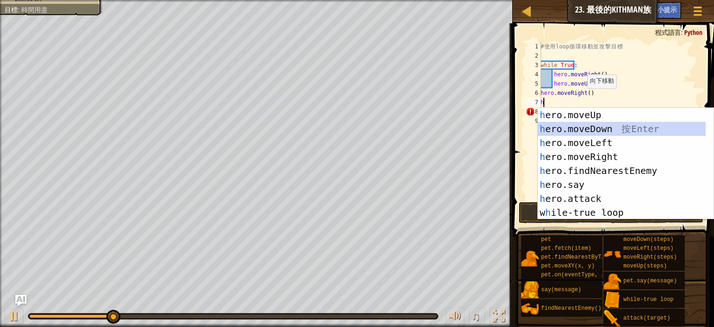
click at [592, 125] on div "h ero.moveUp 按 Enter h ero.moveDown 按 Enter h ero.moveLeft 按 Enter h ero.moveRi…" at bounding box center [622, 178] width 168 height 140
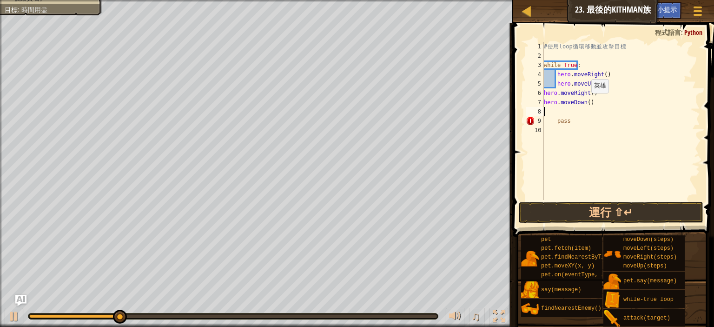
click at [586, 102] on div "# 使 用 loop 循 環 移 動 並 攻 擊 目 標 while True : hero . moveRight ( ) hero . moveUp ( …" at bounding box center [621, 130] width 158 height 177
click at [576, 120] on div "# 使 用 loop 循 環 移 動 並 攻 擊 目 標 while True : hero . moveRight ( ) hero . moveUp ( …" at bounding box center [621, 130] width 158 height 177
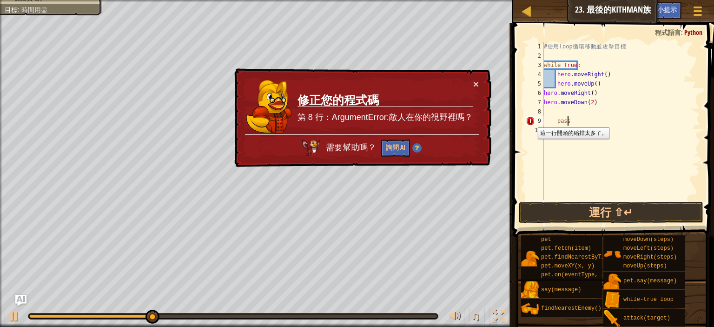
click at [531, 120] on div "9" at bounding box center [535, 120] width 18 height 9
type textarea "pass"
click at [556, 127] on div "# 使 用 loop 循 環 移 動 並 攻 擊 目 標 while True : hero . moveRight ( ) hero . moveUp ( …" at bounding box center [621, 130] width 158 height 177
click at [533, 118] on div "9" at bounding box center [535, 120] width 18 height 9
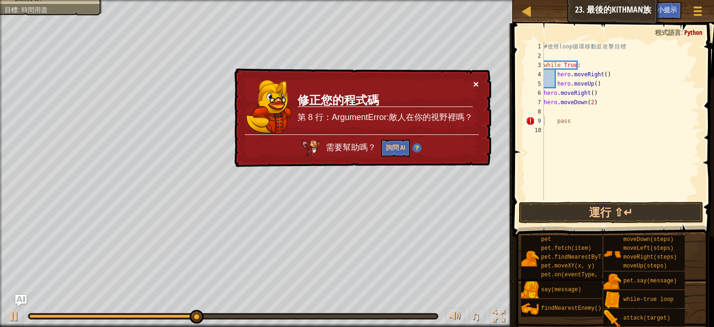
click at [478, 86] on button "×" at bounding box center [476, 85] width 6 height 10
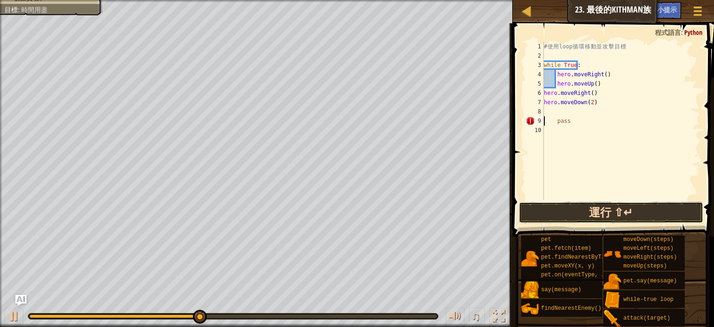
click at [549, 212] on button "運行 ⇧↵" at bounding box center [611, 212] width 185 height 21
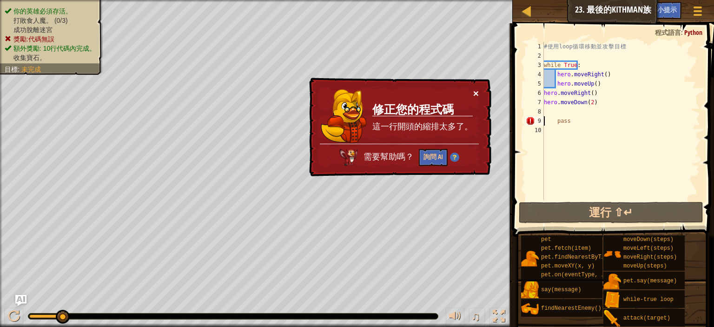
click at [478, 90] on button "×" at bounding box center [476, 94] width 6 height 10
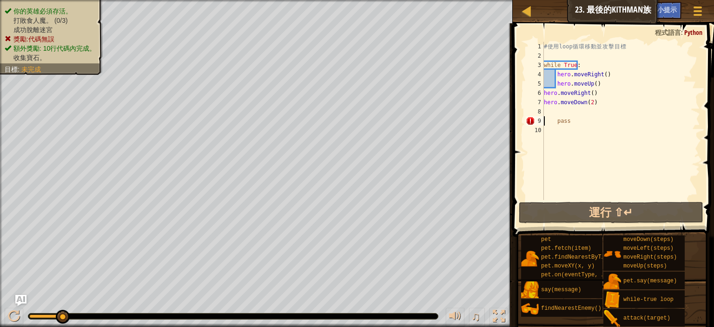
click at [555, 119] on div "# 使 用 loop 循 環 移 動 並 攻 擊 目 標 while True : hero . moveRight ( ) hero . moveUp ( …" at bounding box center [621, 130] width 158 height 177
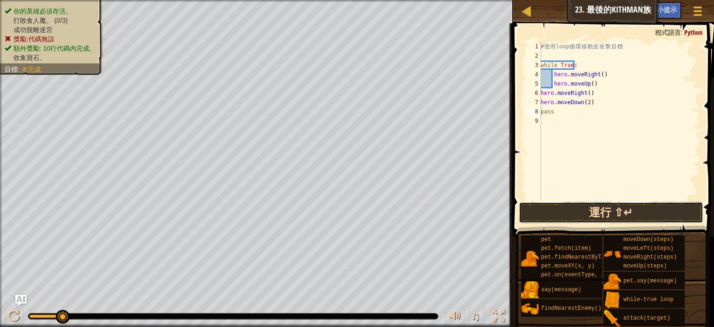
click at [556, 216] on button "運行 ⇧↵" at bounding box center [611, 212] width 185 height 21
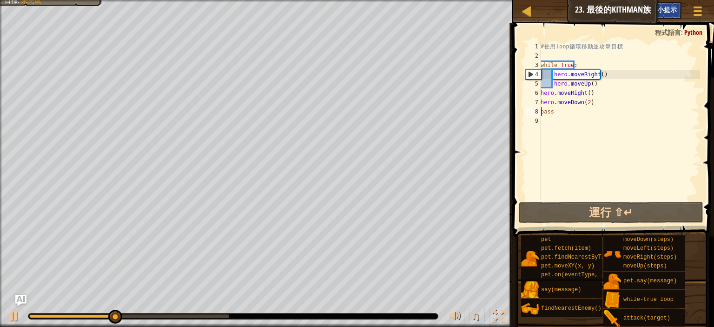
click at [672, 14] on div "小提示" at bounding box center [667, 10] width 29 height 17
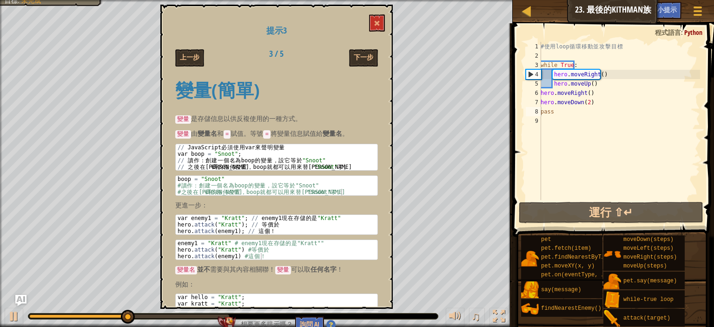
click at [207, 68] on div "提示3 上一步 3 / 5 下一步 變量(簡單) 變量 是存儲信息以供反複使用的一種方式。 變量 由 變量名 和 = 賦值。等號 = 將變量信息賦值給 變量名…" at bounding box center [276, 157] width 233 height 304
click at [206, 65] on div "上一步" at bounding box center [204, 57] width 72 height 17
click at [200, 67] on div "提示3 上一步 3 / 5 下一步 變量(簡單) 變量 是存儲信息以供反複使用的一種方式。 變量 由 變量名 和 = 賦值。等號 = 將變量信息賦值給 變量名…" at bounding box center [276, 157] width 233 height 304
click at [195, 65] on button "上一步" at bounding box center [189, 57] width 29 height 17
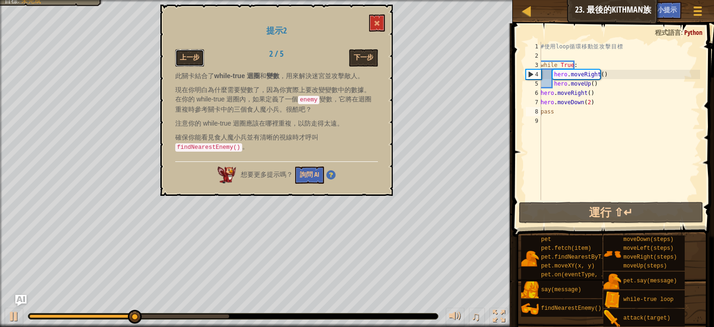
click at [195, 65] on button "上一步" at bounding box center [189, 57] width 29 height 17
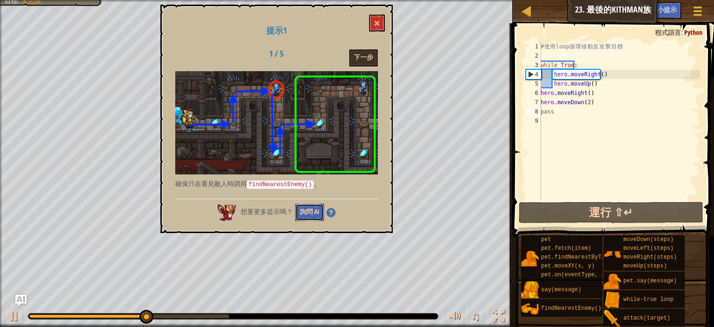
click at [307, 213] on button "詢問 AI" at bounding box center [309, 212] width 29 height 17
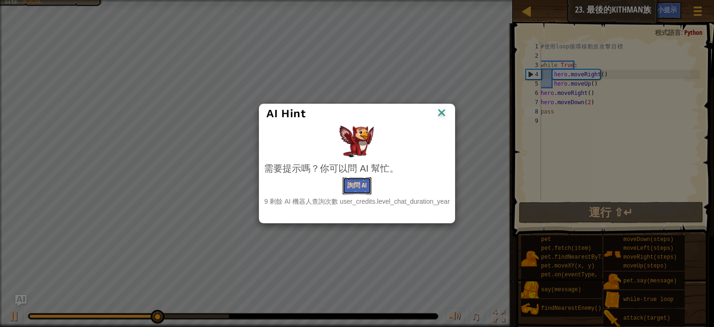
click at [355, 178] on button "詢問 AI" at bounding box center [357, 185] width 29 height 17
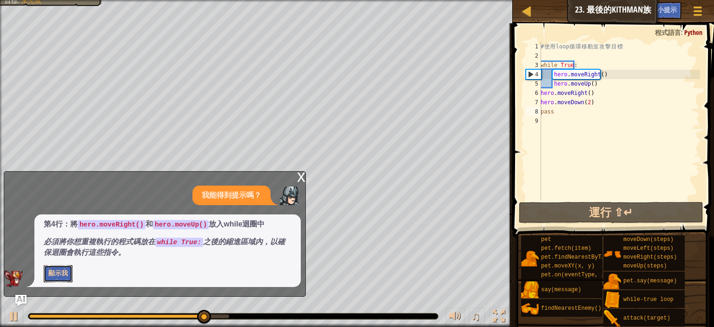
click at [63, 272] on button "顯示我" at bounding box center [58, 273] width 29 height 17
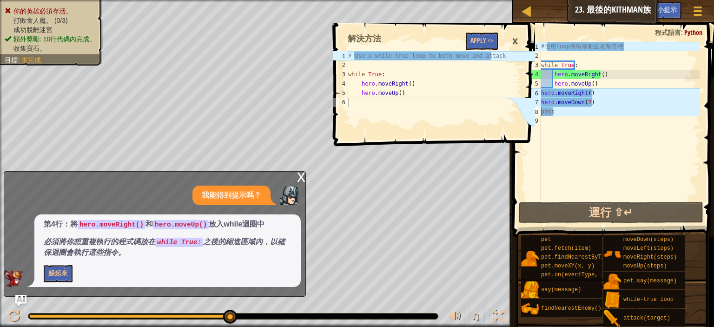
type textarea "hero.moveDown(2)"
click at [599, 100] on div "# 使 用 loop 循 環 移 動 並 攻 擊 目 標 while True : hero . moveRight ( ) hero . moveUp ( …" at bounding box center [620, 130] width 161 height 177
click at [585, 145] on div "# 使 用 loop 循 環 移 動 並 攻 擊 目 標 while True : hero . moveRight ( ) hero . moveUp ( …" at bounding box center [620, 130] width 161 height 177
click at [514, 41] on div "×" at bounding box center [515, 41] width 16 height 21
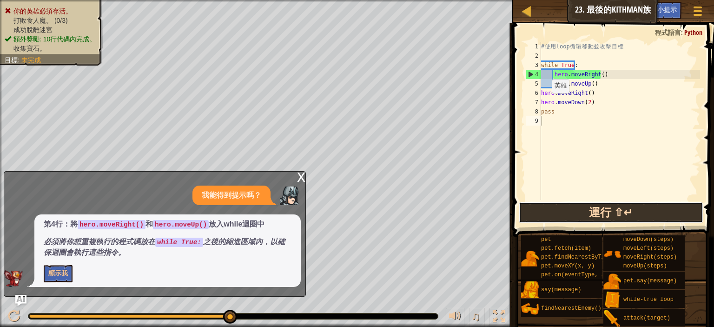
click at [539, 210] on button "運行 ⇧↵" at bounding box center [611, 212] width 185 height 21
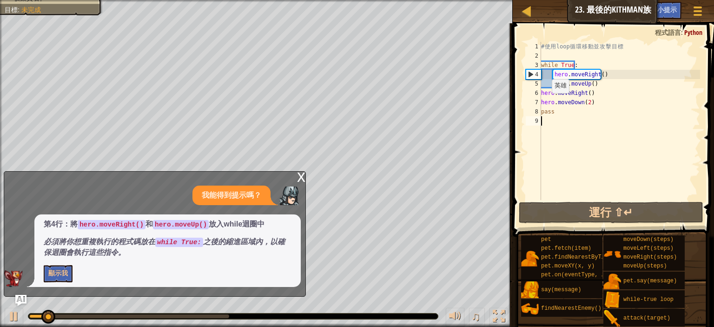
click at [301, 179] on div "x" at bounding box center [301, 176] width 8 height 9
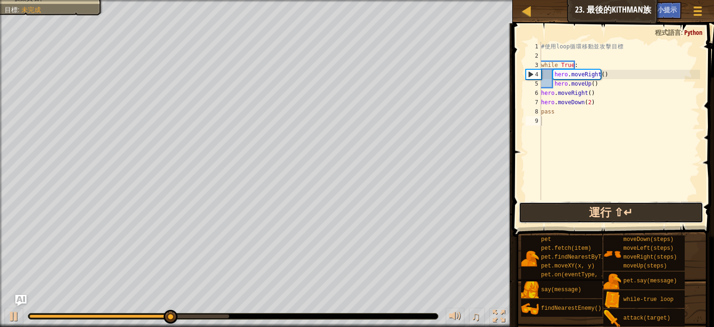
click at [569, 212] on button "運行 ⇧↵" at bounding box center [611, 212] width 185 height 21
click at [552, 218] on button "運行 ⇧↵" at bounding box center [611, 212] width 185 height 21
click at [550, 213] on button "運行 ⇧↵" at bounding box center [611, 212] width 185 height 21
click at [559, 210] on button "運行 ⇧↵" at bounding box center [611, 212] width 185 height 21
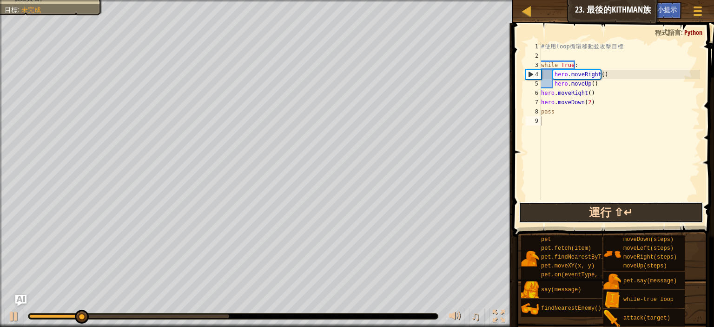
click at [559, 210] on button "運行 ⇧↵" at bounding box center [611, 212] width 185 height 21
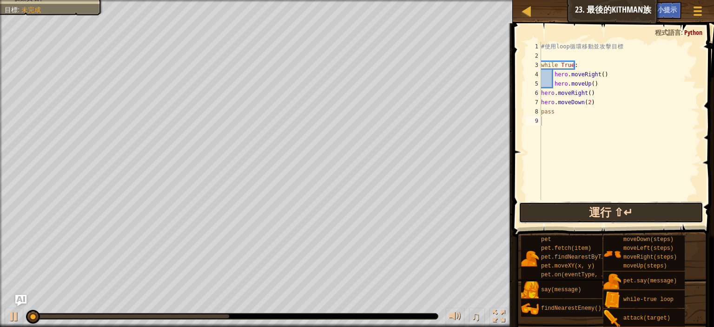
click at [559, 210] on button "運行 ⇧↵" at bounding box center [611, 212] width 185 height 21
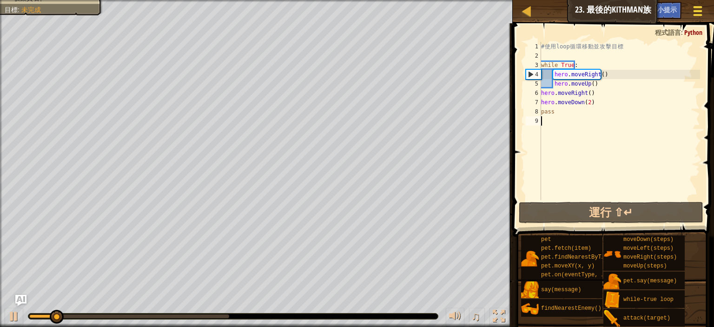
click at [704, 16] on div at bounding box center [698, 10] width 13 height 13
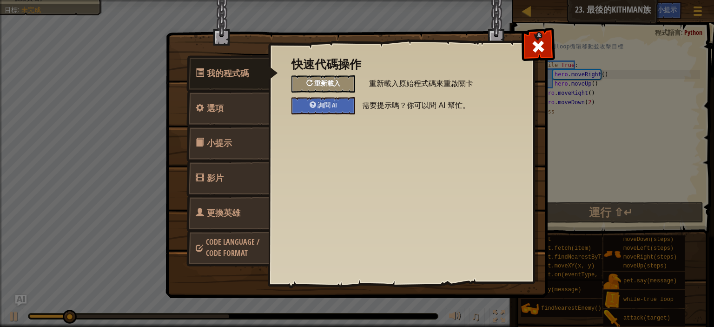
click at [327, 81] on span "重新載入" at bounding box center [327, 83] width 26 height 9
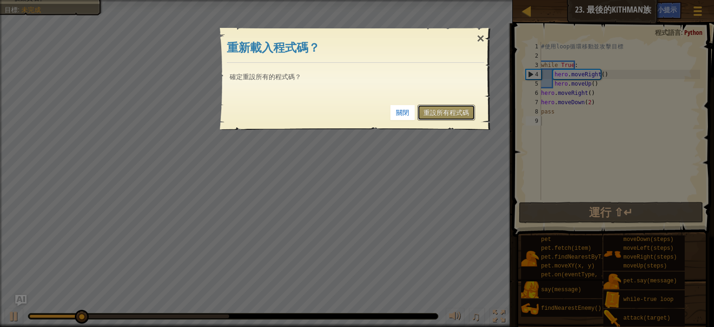
click at [469, 111] on link "重設所有程式碼" at bounding box center [447, 113] width 58 height 16
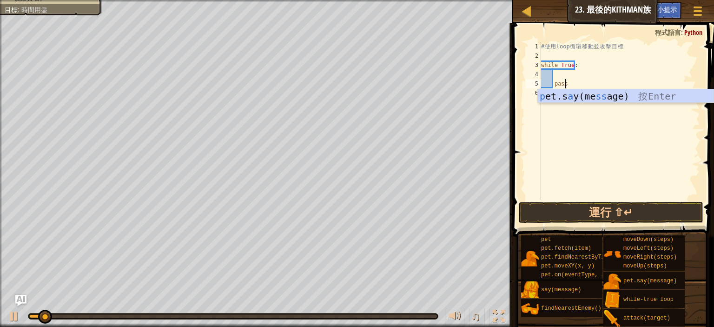
type textarea "pet.say("message")"
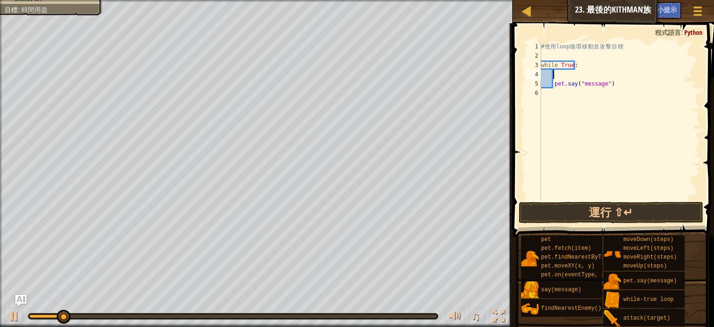
click at [557, 77] on div "# 使 用 loop 循 環 移 動 並 攻 擊 目 標 while True : pet . say ( "message" )" at bounding box center [620, 130] width 161 height 177
type textarea "h"
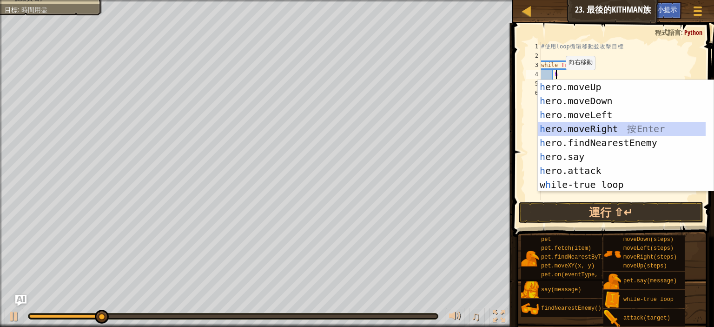
click at [574, 130] on div "h ero.moveUp 按 Enter h ero.moveDown 按 Enter h ero.moveLeft 按 Enter h ero.moveRi…" at bounding box center [626, 150] width 176 height 140
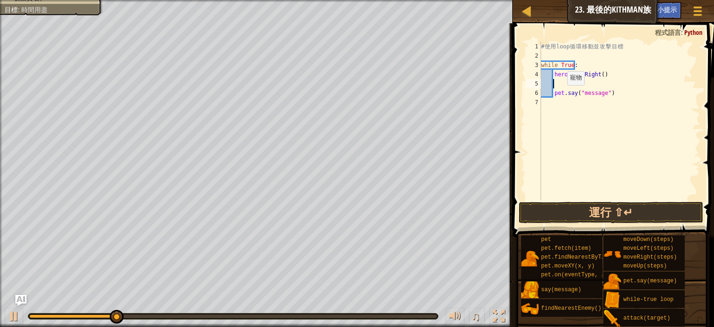
type textarea "h"
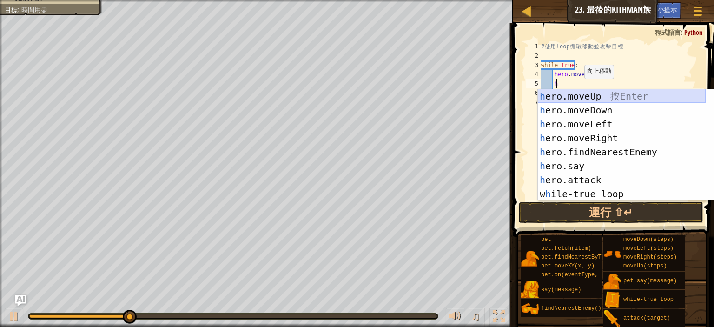
click at [576, 94] on div "h ero.moveUp 按 Enter h ero.moveDown 按 Enter h ero.moveLeft 按 Enter h ero.moveRi…" at bounding box center [622, 159] width 168 height 140
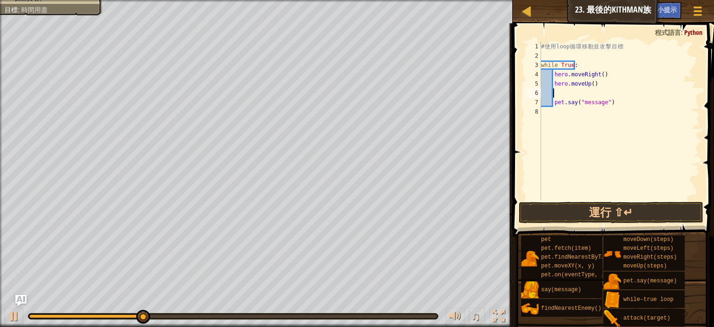
type textarea "k"
type textarea "h"
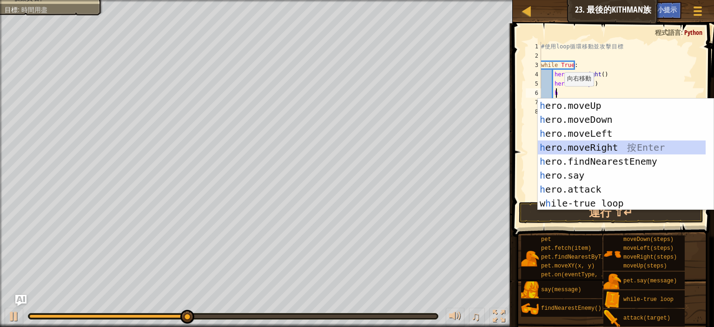
click at [586, 147] on div "h ero.moveUp 按 Enter h ero.moveDown 按 Enter h ero.moveLeft 按 Enter h ero.moveRi…" at bounding box center [626, 169] width 176 height 140
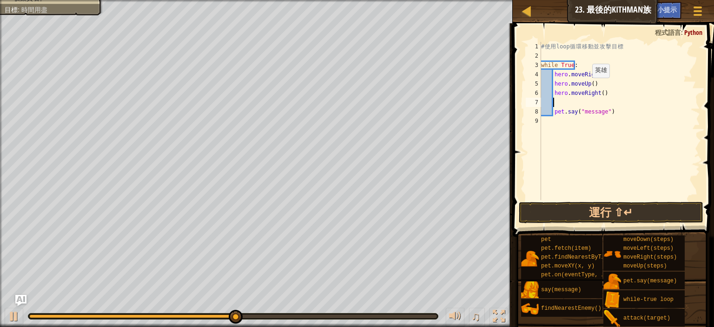
type textarea "h"
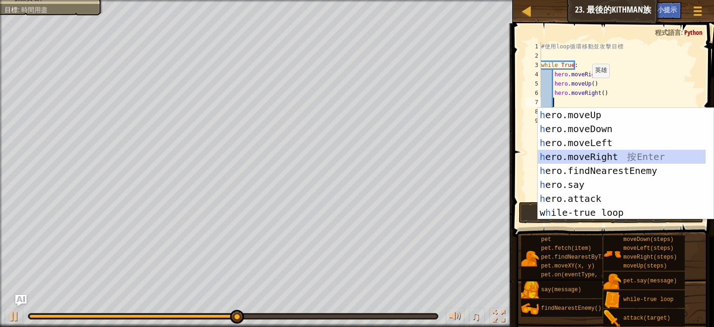
scroll to position [4, 1]
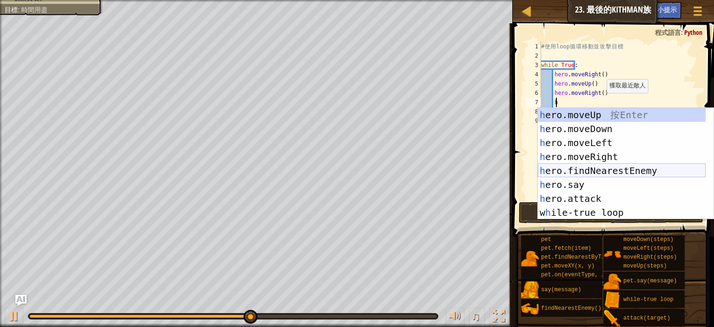
click at [615, 173] on div "h ero.moveUp 按 Enter h ero.moveDown 按 Enter h ero.moveLeft 按 Enter h ero.moveRi…" at bounding box center [622, 178] width 168 height 140
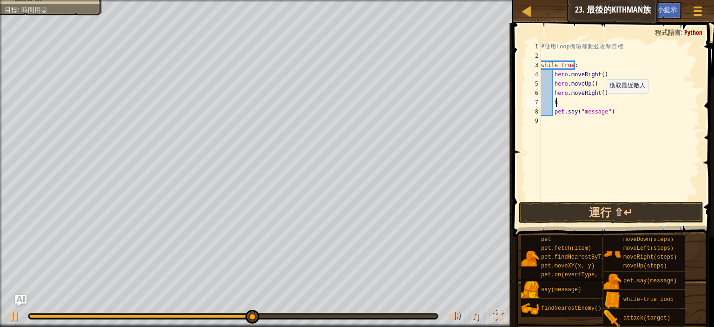
scroll to position [4, 0]
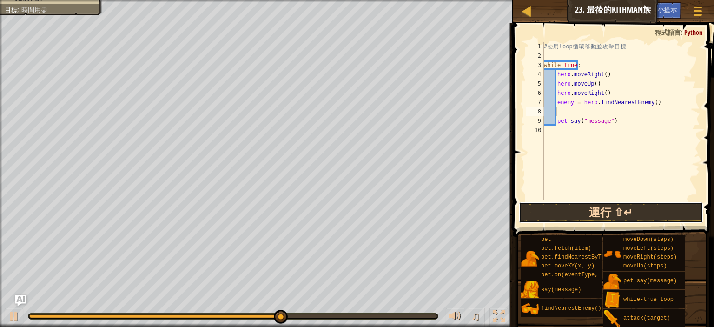
click at [613, 217] on button "運行 ⇧↵" at bounding box center [611, 212] width 185 height 21
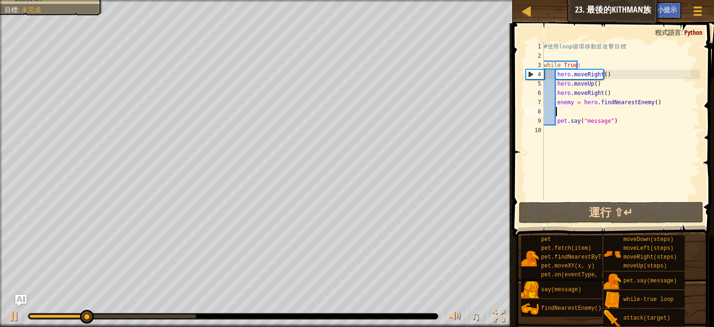
scroll to position [4, 1]
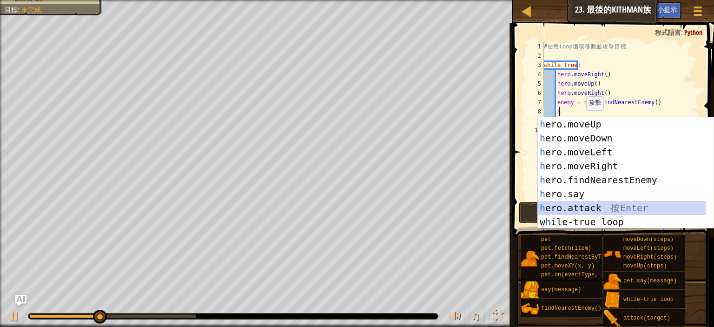
click at [568, 206] on div "h ero.moveUp 按 Enter h ero.moveDown 按 Enter h ero.moveLeft 按 Enter h ero.moveRi…" at bounding box center [622, 187] width 168 height 140
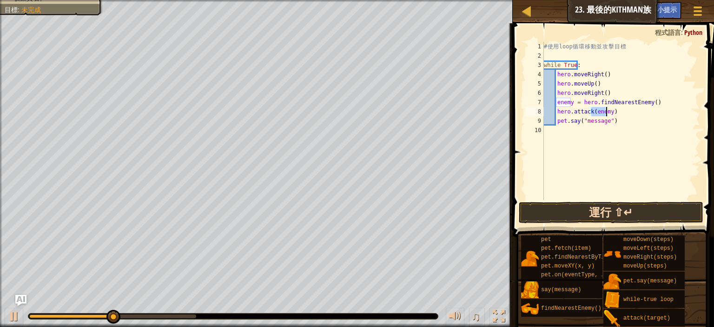
type textarea "hero.attack(enemy)"
click at [593, 214] on button "運行 ⇧↵" at bounding box center [611, 212] width 185 height 21
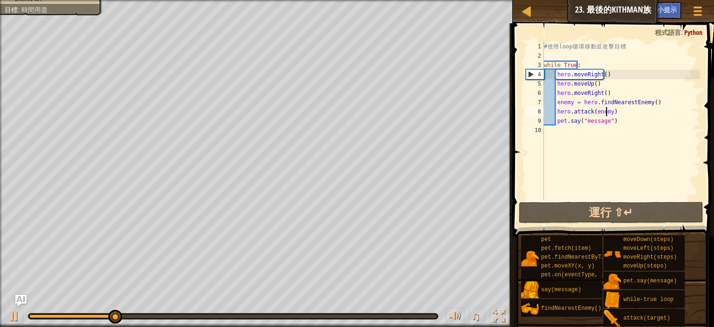
click at [620, 116] on div "# 使 用 loop 循 環 移 動 並 攻 擊 目 標 while True : hero . moveRight ( ) hero . moveUp ( …" at bounding box center [621, 130] width 158 height 177
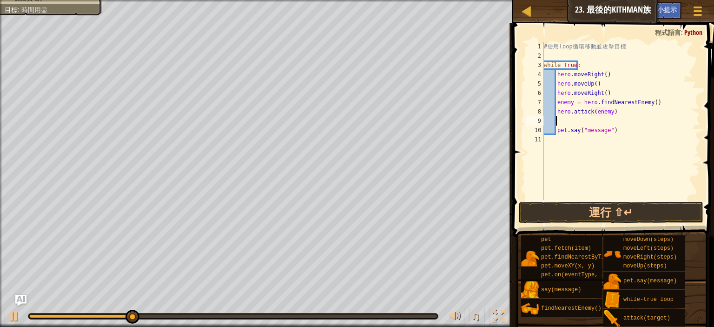
type textarea "h"
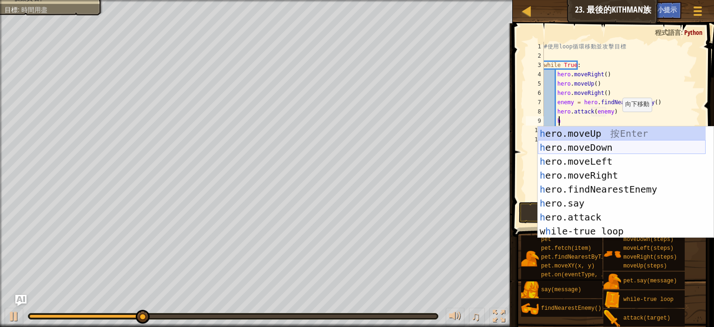
click at [621, 143] on div "h ero.moveUp 按 Enter h ero.moveDown 按 Enter h ero.moveLeft 按 Enter h ero.moveRi…" at bounding box center [622, 197] width 168 height 140
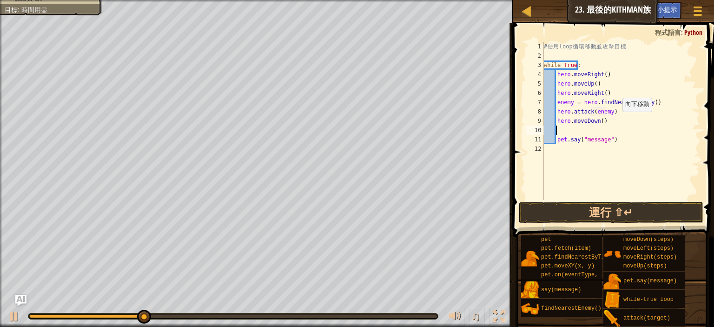
scroll to position [4, 0]
click at [617, 218] on button "運行 ⇧↵" at bounding box center [611, 212] width 185 height 21
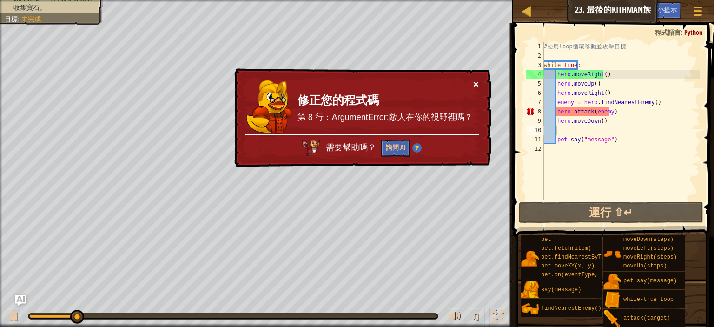
click at [476, 84] on button "×" at bounding box center [476, 85] width 6 height 10
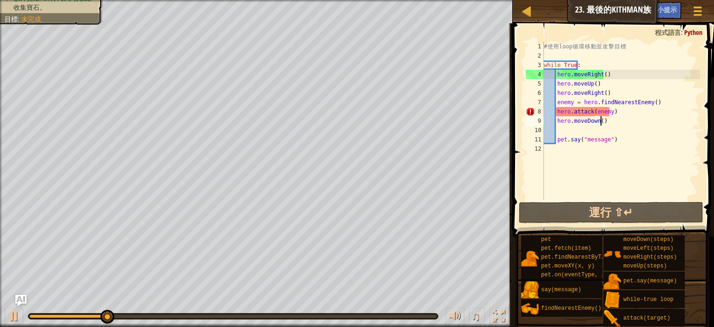
click at [625, 123] on div "# 使 用 loop 循 環 移 動 並 攻 擊 目 標 while True : hero . moveRight ( ) hero . moveUp ( …" at bounding box center [621, 130] width 158 height 177
type textarea "hero.moveDown()"
drag, startPoint x: 625, startPoint y: 123, endPoint x: 552, endPoint y: 122, distance: 72.6
click at [552, 122] on div "# 使 用 loop 循 環 移 動 並 攻 擊 目 標 while True : hero . moveRight ( ) hero . moveUp ( …" at bounding box center [621, 130] width 158 height 177
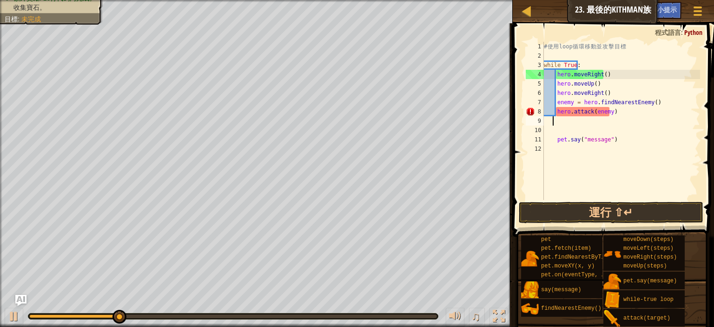
scroll to position [4, 0]
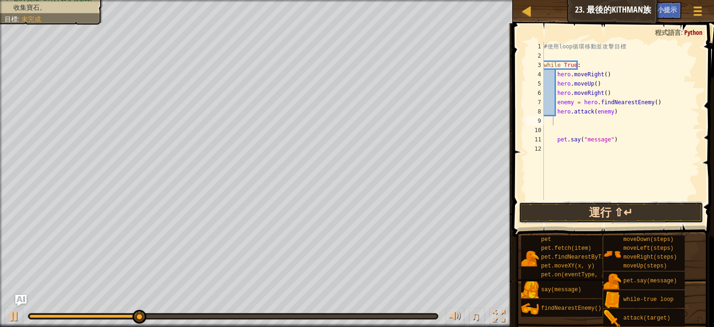
click at [645, 217] on button "運行 ⇧↵" at bounding box center [611, 212] width 185 height 21
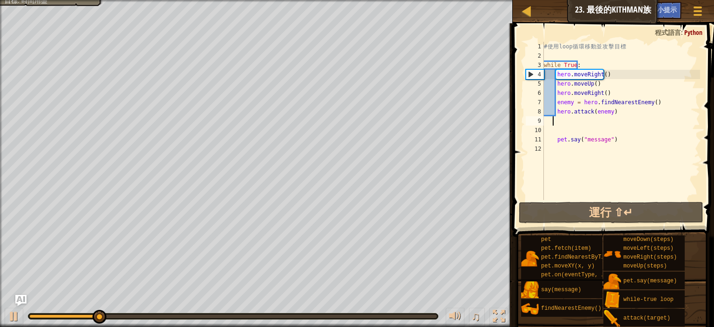
click at [545, 130] on div "# 使 用 loop 循 環 移 動 並 攻 擊 目 標 while True : hero . moveRight ( ) hero . moveUp ( …" at bounding box center [621, 130] width 158 height 177
click at [547, 126] on div "# 使 用 loop 循 環 移 動 並 攻 擊 目 標 while True : hero . moveRight ( ) hero . moveUp ( …" at bounding box center [621, 130] width 158 height 177
click at [553, 120] on div "# 使 用 loop 循 環 移 動 並 攻 擊 目 標 while True : hero . moveRight ( ) hero . moveUp ( …" at bounding box center [621, 130] width 158 height 177
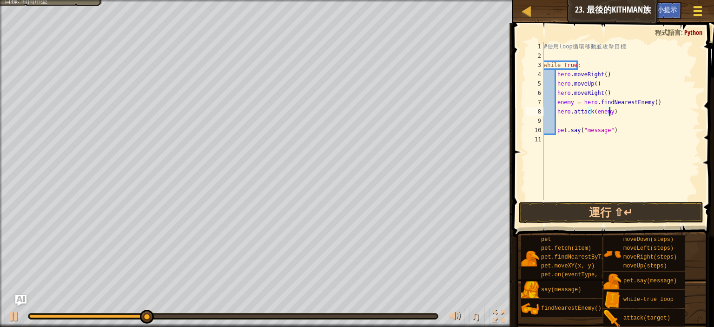
click at [701, 9] on div at bounding box center [698, 10] width 13 height 13
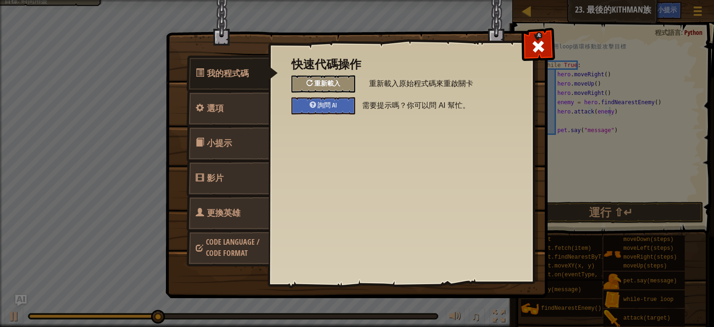
click at [306, 79] on div "重新載入" at bounding box center [324, 83] width 64 height 17
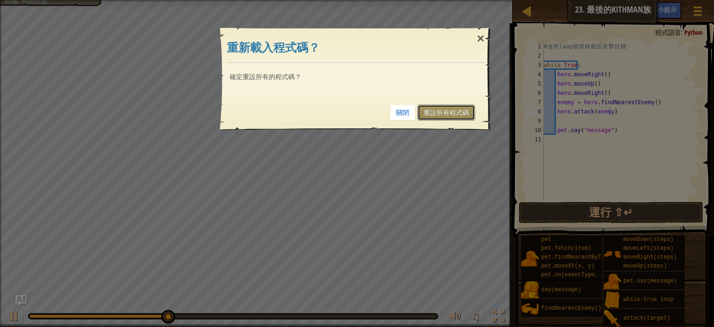
click at [446, 109] on link "重設所有程式碼" at bounding box center [447, 113] width 58 height 16
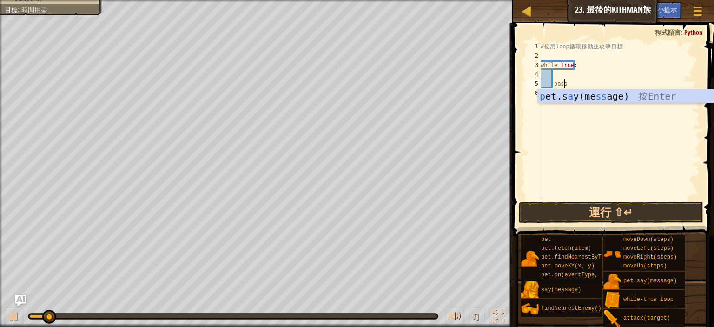
type textarea "pet.say("message")"
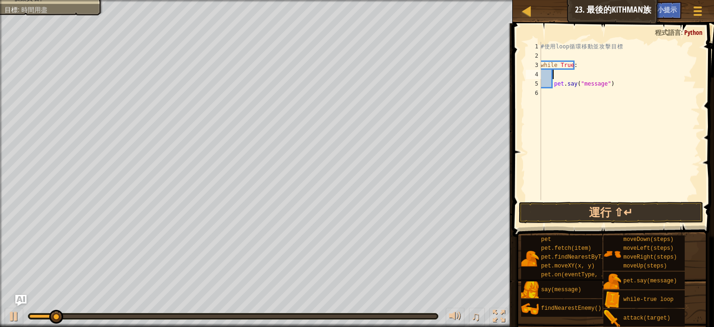
click at [560, 74] on div "# 使 用 loop 循 環 移 動 並 攻 擊 目 標 while True : pet . say ( "message" )" at bounding box center [619, 130] width 161 height 177
type textarea "h"
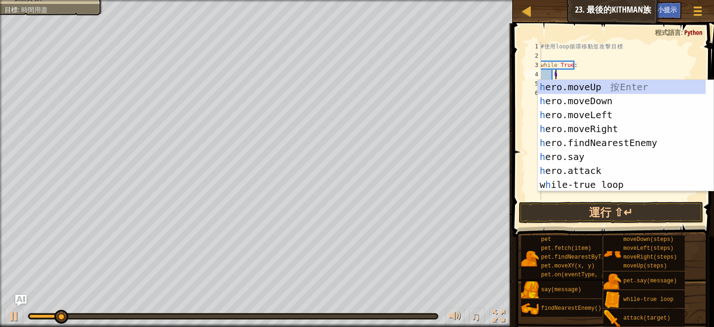
scroll to position [4, 1]
click at [592, 127] on div "h ero.moveUp 按 Enter h ero.moveDown 按 Enter h ero.moveLeft 按 Enter h ero.moveRi…" at bounding box center [626, 150] width 176 height 140
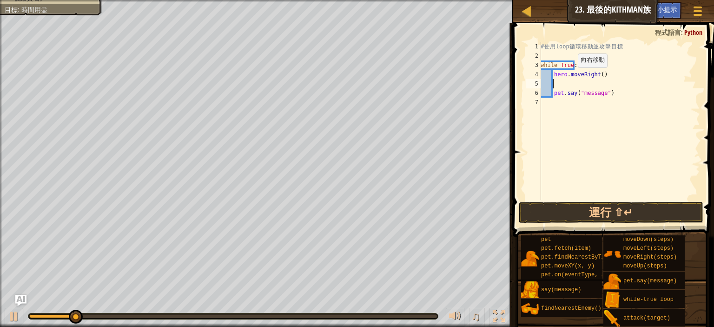
scroll to position [4, 0]
type textarea "h"
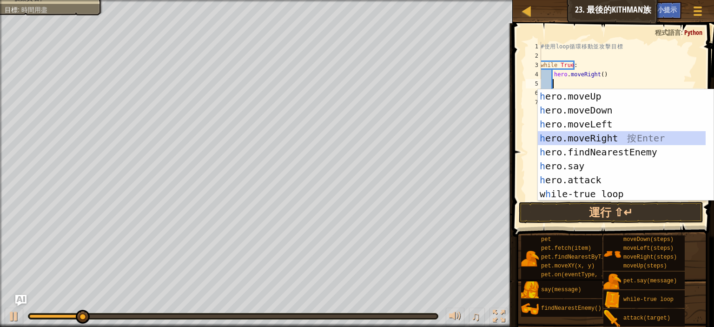
scroll to position [4, 1]
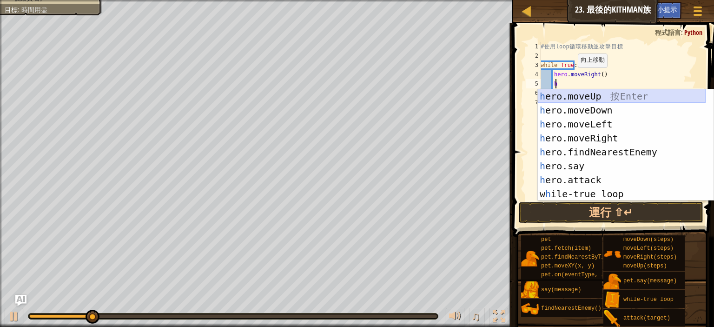
click at [580, 98] on div "h ero.moveUp 按 Enter h ero.moveDown 按 Enter h ero.moveLeft 按 Enter h ero.moveRi…" at bounding box center [622, 159] width 168 height 140
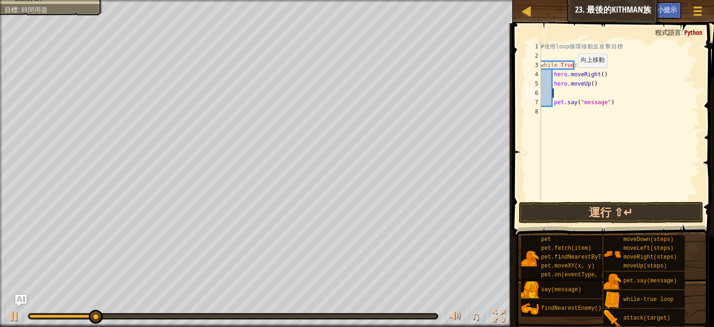
type textarea "h"
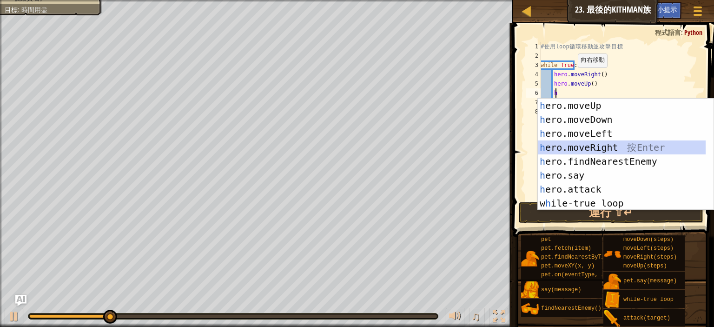
click at [584, 143] on div "h ero.moveUp 按 Enter h ero.moveDown 按 Enter h ero.moveLeft 按 Enter h ero.moveRi…" at bounding box center [622, 169] width 168 height 140
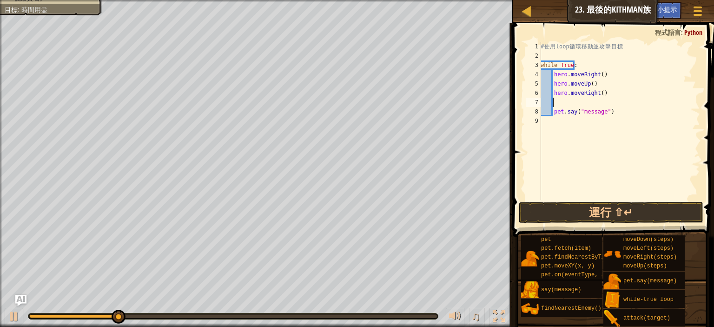
type textarea "h"
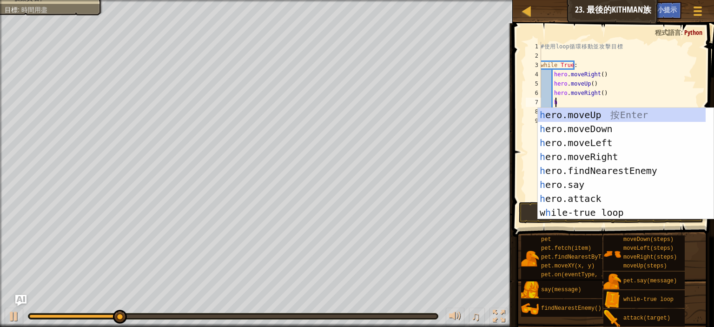
scroll to position [4, 1]
click at [585, 166] on div "h ero.moveUp 按 Enter h ero.moveDown 按 Enter h ero.moveLeft 按 Enter h ero.moveRi…" at bounding box center [622, 178] width 168 height 140
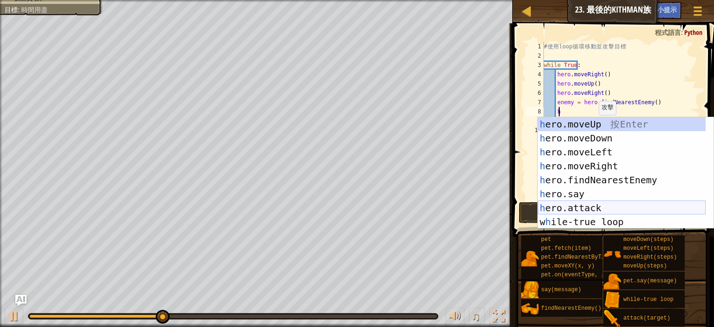
click at [592, 205] on div "h ero.moveUp 按 Enter h ero.moveDown 按 Enter h ero.moveLeft 按 Enter h ero.moveRi…" at bounding box center [622, 187] width 168 height 140
type textarea "hero.attack(enemy)"
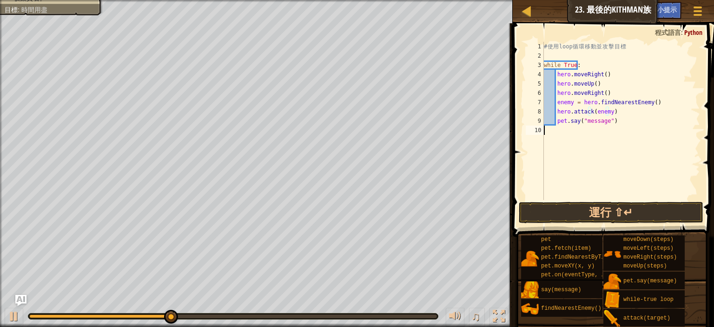
click at [596, 142] on div "# 使 用 loop 循 環 移 動 並 攻 擊 目 標 while True : hero . moveRight ( ) hero . moveUp ( …" at bounding box center [621, 130] width 158 height 177
type textarea "h"
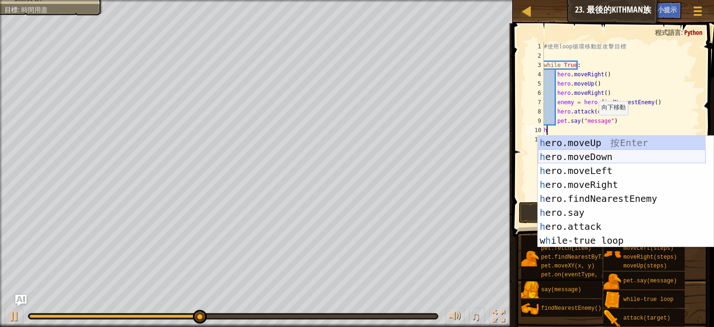
click at [599, 154] on div "h ero.moveUp 按 Enter h ero.moveDown 按 Enter h ero.moveLeft 按 Enter h ero.moveRi…" at bounding box center [622, 206] width 168 height 140
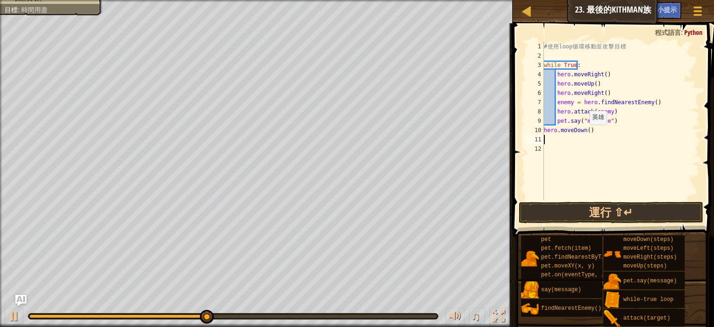
click at [584, 133] on div "# 使 用 loop 循 環 移 動 並 攻 擊 目 標 while True : hero . moveRight ( ) hero . moveUp ( …" at bounding box center [621, 130] width 158 height 177
click at [585, 133] on div "# 使 用 loop 循 環 移 動 並 攻 擊 目 標 while True : hero . moveRight ( ) hero . moveUp ( …" at bounding box center [621, 130] width 158 height 177
type textarea "hero.moveDown(2)"
click at [594, 209] on button "運行 ⇧↵" at bounding box center [611, 212] width 185 height 21
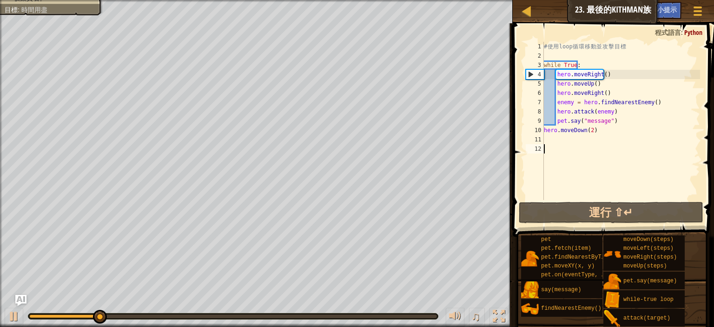
click at [620, 152] on div "# 使 用 loop 循 環 移 動 並 攻 擊 目 標 while True : hero . moveRight ( ) hero . moveUp ( …" at bounding box center [621, 130] width 158 height 177
drag, startPoint x: 611, startPoint y: 131, endPoint x: 533, endPoint y: 131, distance: 77.7
click at [533, 131] on div "1 2 3 4 5 6 7 8 9 10 11 12 # 使 用 loop 循 環 移 動 並 攻 擊 目 標 while True : hero . mov…" at bounding box center [612, 121] width 176 height 158
type textarea "hero.moveDown(2)"
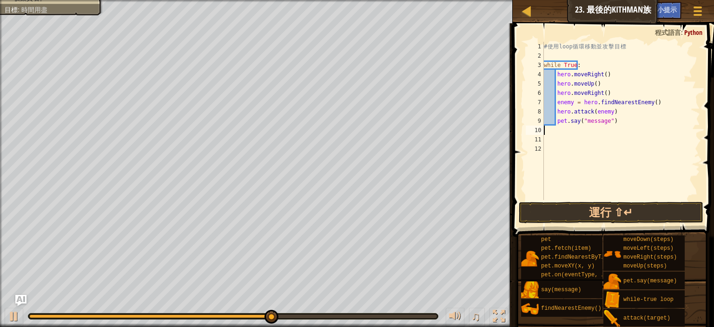
click at [614, 126] on div "# 使 用 loop 循 環 移 動 並 攻 擊 目 標 while True : hero . moveRight ( ) hero . moveUp ( …" at bounding box center [621, 130] width 158 height 177
click at [614, 115] on div "# 使 用 loop 循 環 移 動 並 攻 擊 目 標 while True : hero . moveRight ( ) hero . moveUp ( …" at bounding box center [621, 130] width 158 height 177
click at [620, 120] on div "# 使 用 loop 循 環 移 動 並 攻 擊 目 標 while True : hero . moveRight ( ) hero . moveUp ( …" at bounding box center [621, 130] width 158 height 177
type textarea "pet.say("message")"
type textarea "h"
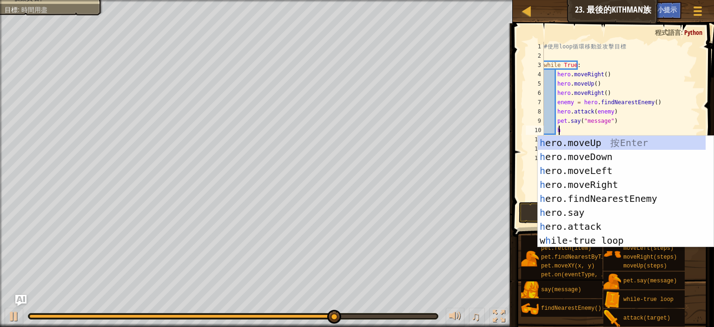
scroll to position [4, 1]
click at [609, 152] on div "h ero.moveUp 按 Enter h ero.moveDown 按 Enter h ero.moveLeft 按 Enter h ero.moveRi…" at bounding box center [622, 206] width 168 height 140
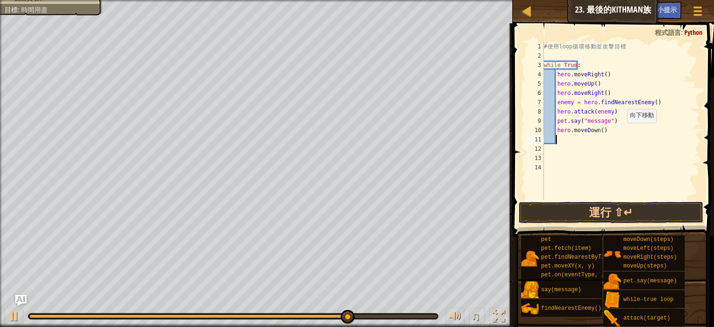
scroll to position [4, 0]
click at [597, 129] on div "# 使 用 loop 循 環 移 動 並 攻 擊 目 標 while True : hero . moveRight ( ) hero . moveUp ( …" at bounding box center [621, 130] width 158 height 177
type textarea "hero.moveDown()"
click at [597, 129] on div "# 使 用 loop 循 環 移 動 並 攻 擊 目 標 while True : hero . moveRight ( ) hero . moveUp ( …" at bounding box center [621, 130] width 158 height 177
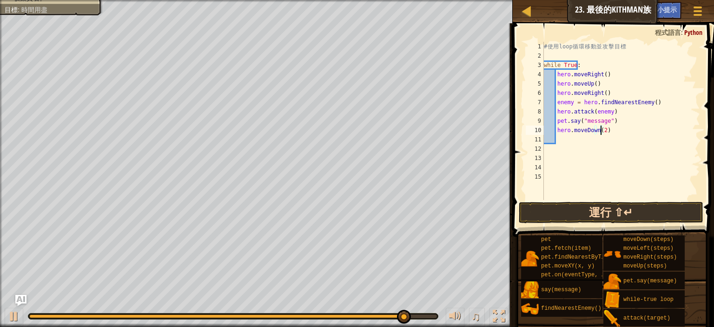
type textarea "hero.moveDown(2)"
click at [619, 208] on button "運行 ⇧↵" at bounding box center [611, 212] width 185 height 21
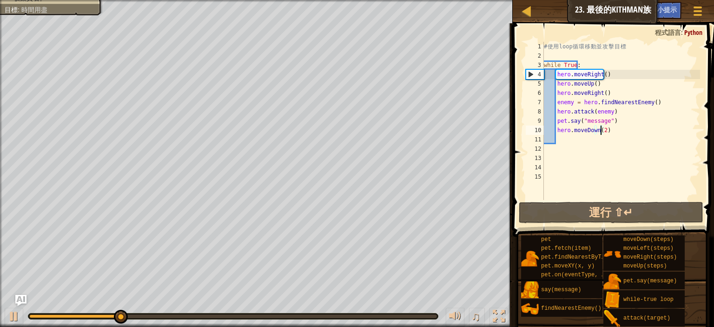
click at [620, 138] on div "# 使 用 loop 循 環 移 動 並 攻 擊 目 標 while True : hero . moveRight ( ) hero . moveUp ( …" at bounding box center [621, 130] width 158 height 177
drag, startPoint x: 620, startPoint y: 138, endPoint x: 570, endPoint y: 136, distance: 50.7
click at [570, 136] on div "# 使 用 loop 循 環 移 動 並 攻 擊 目 標 while True : hero . moveRight ( ) hero . moveUp ( …" at bounding box center [621, 130] width 158 height 177
click at [606, 143] on div "# 使 用 loop 循 環 移 動 並 攻 擊 目 標 while True : hero . moveRight ( ) hero . moveUp ( …" at bounding box center [621, 130] width 158 height 177
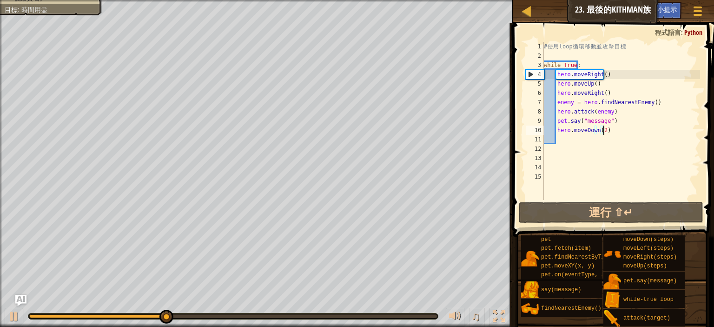
click at [614, 131] on div "# 使 用 loop 循 環 移 動 並 攻 擊 目 標 while True : hero . moveRight ( ) hero . moveUp ( …" at bounding box center [621, 130] width 158 height 177
click at [693, 3] on button "遊戲選單" at bounding box center [698, 12] width 25 height 23
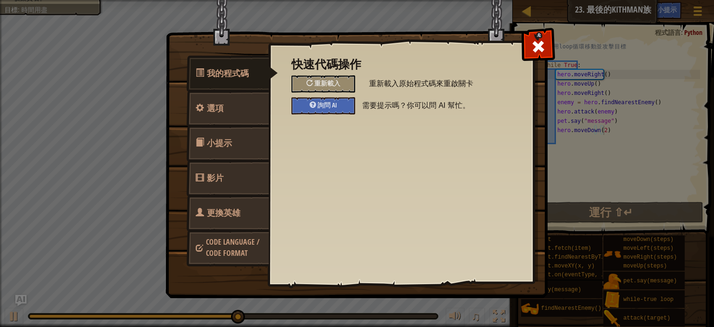
drag, startPoint x: 141, startPoint y: 133, endPoint x: 119, endPoint y: 117, distance: 27.6
click at [140, 132] on div "我的程式碼 選項 小提示 影片 更換英雄 Code Language / Code Format 快速代碼操作 重新載入 重新載入原始程式碼來重啟關卡 詢問 …" at bounding box center [357, 163] width 714 height 327
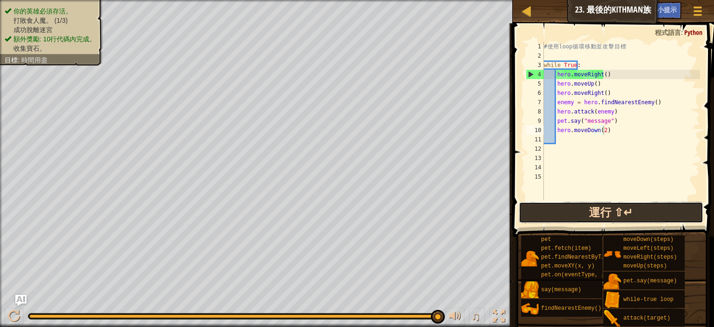
click at [601, 213] on button "運行 ⇧↵" at bounding box center [611, 212] width 185 height 21
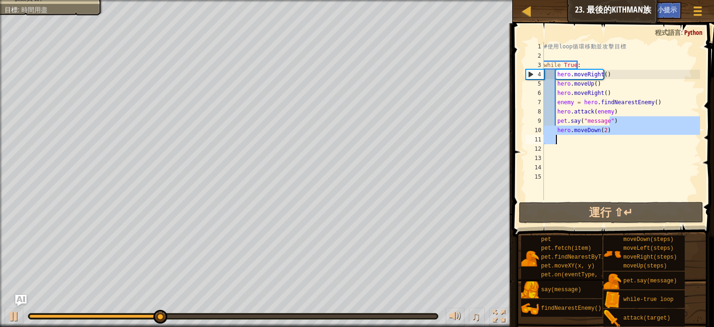
drag, startPoint x: 612, startPoint y: 123, endPoint x: 599, endPoint y: 136, distance: 18.1
click at [599, 136] on div "# 使 用 loop 循 環 移 動 並 攻 擊 目 標 while True : hero . moveRight ( ) hero . moveUp ( …" at bounding box center [621, 130] width 158 height 177
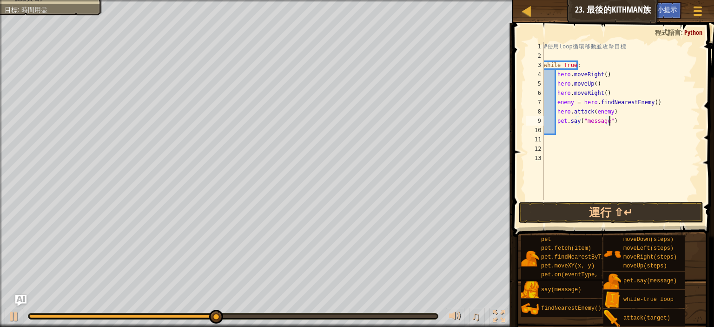
click at [621, 113] on div "# 使 用 loop 循 環 移 動 並 攻 擊 目 標 while True : hero . moveRight ( ) hero . moveUp ( …" at bounding box center [621, 130] width 158 height 177
type textarea "hero.attack(enemy)"
type textarea "h"
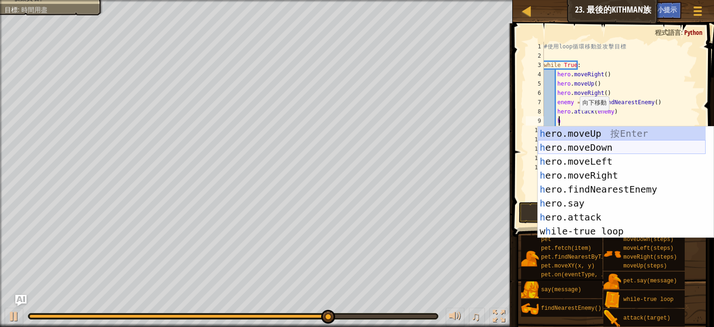
click at [583, 152] on div "h ero.moveUp 按 Enter h ero.moveDown 按 Enter h ero.moveLeft 按 Enter h ero.moveRi…" at bounding box center [622, 197] width 168 height 140
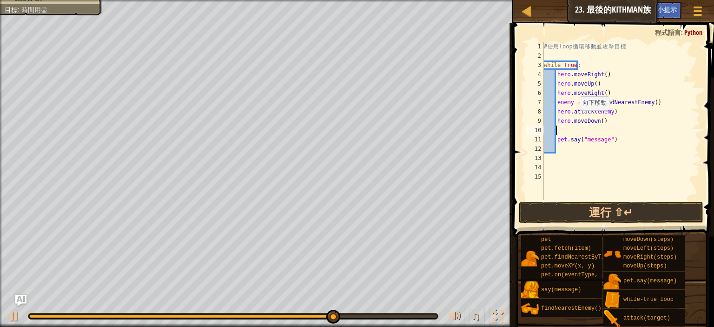
scroll to position [4, 0]
click at [588, 206] on button "運行 ⇧↵" at bounding box center [611, 212] width 185 height 21
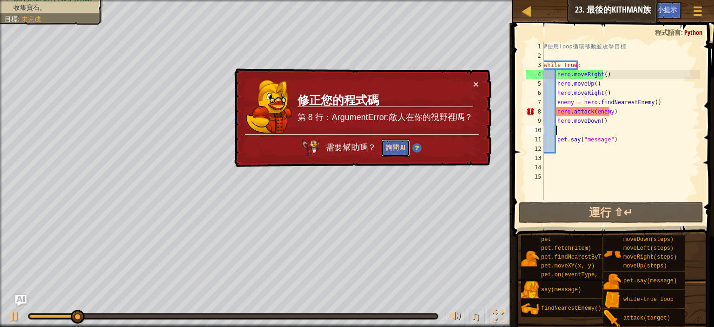
click at [397, 143] on button "詢問 AI" at bounding box center [395, 149] width 29 height 18
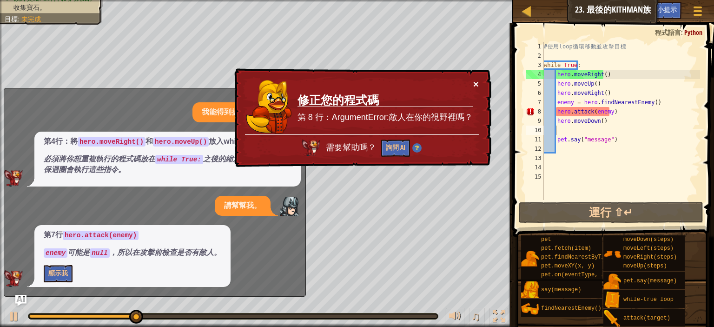
click at [475, 82] on button "×" at bounding box center [476, 85] width 6 height 10
click at [606, 123] on div "# 使 用 loop 循 環 移 動 並 攻 擊 目 標 while True : hero . moveRight ( ) hero . moveUp ( …" at bounding box center [621, 130] width 158 height 177
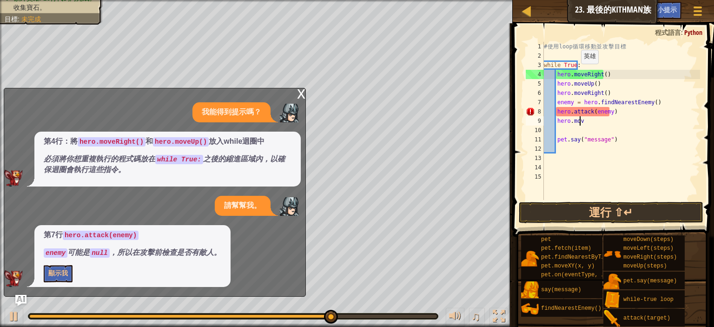
type textarea "h"
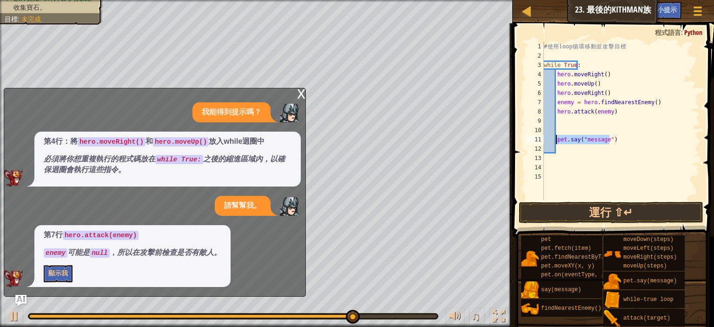
drag, startPoint x: 622, startPoint y: 140, endPoint x: 556, endPoint y: 139, distance: 66.0
click at [556, 139] on div "# 使 用 loop 循 環 移 動 並 攻 擊 目 標 while True : hero . moveRight ( ) hero . moveUp ( …" at bounding box center [621, 130] width 158 height 177
type textarea "C"
click at [571, 123] on div "# 使 用 loop 循 環 移 動 並 攻 擊 目 標 while True : hero . moveRight ( ) hero . moveUp ( …" at bounding box center [621, 130] width 158 height 177
type textarea "h"
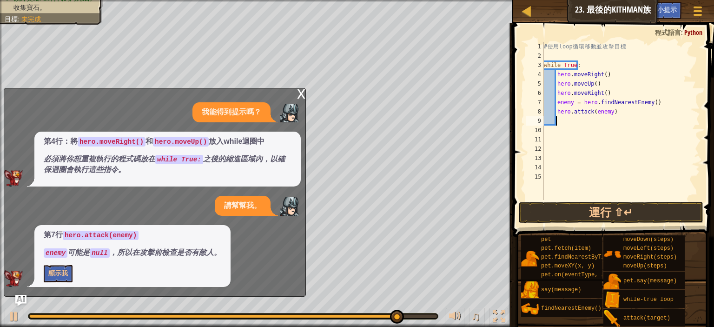
scroll to position [4, 1]
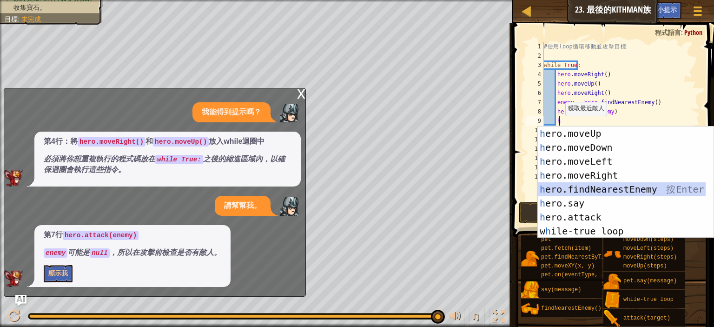
click at [588, 186] on div "h ero.moveUp 按 Enter h ero.moveDown 按 Enter h ero.moveLeft 按 Enter h ero.moveRi…" at bounding box center [626, 197] width 176 height 140
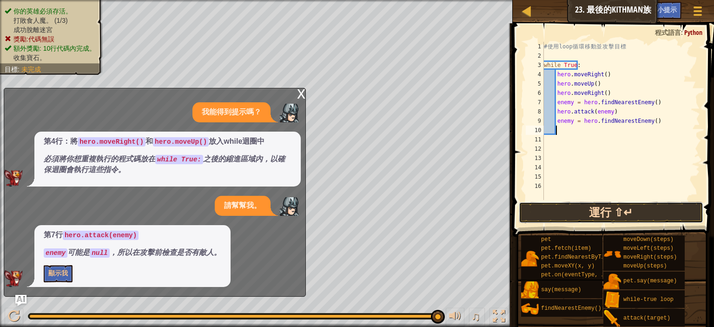
click at [595, 214] on button "運行 ⇧↵" at bounding box center [611, 212] width 185 height 21
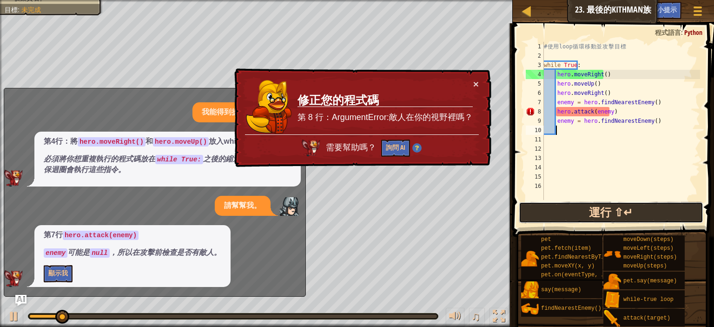
click at [595, 214] on button "運行 ⇧↵" at bounding box center [611, 212] width 185 height 21
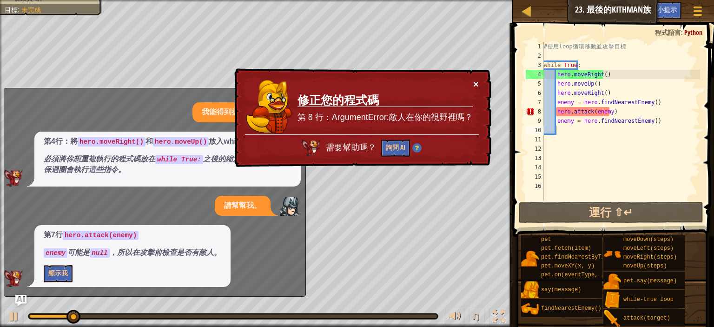
click at [478, 81] on button "×" at bounding box center [476, 85] width 6 height 10
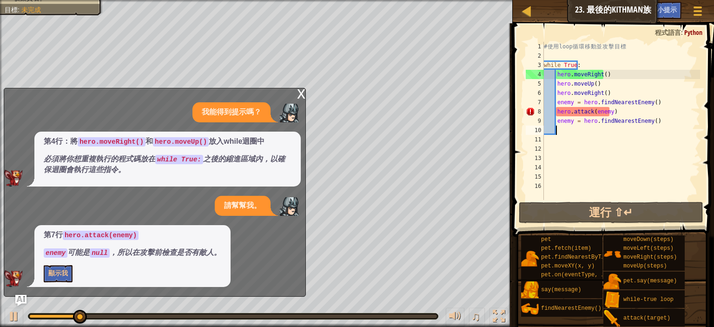
drag, startPoint x: 287, startPoint y: 100, endPoint x: 296, endPoint y: 98, distance: 8.6
click at [291, 100] on div "x 我能得到提示嗎？ 第4行：將 hero.moveRight() 和 hero.moveUp() 放入while迴圈中 必須將你想重複執行的程式碼放在 wh…" at bounding box center [155, 192] width 302 height 209
click at [301, 94] on div "x" at bounding box center [301, 92] width 8 height 9
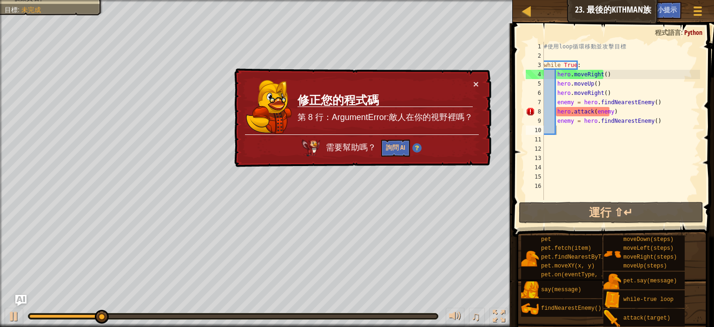
click at [480, 80] on div "× 修正您的程式碼 第 8 行：ArgumentError:敵人在你的視野裡嗎？ 需要幫助嗎？ 詢問 AI" at bounding box center [362, 117] width 260 height 101
click at [473, 74] on div "× 修正您的程式碼 第 8 行：ArgumentError:敵人在你的視野裡嗎？ 需要幫助嗎？ 詢問 AI" at bounding box center [362, 118] width 261 height 103
click at [478, 79] on button "×" at bounding box center [476, 84] width 6 height 10
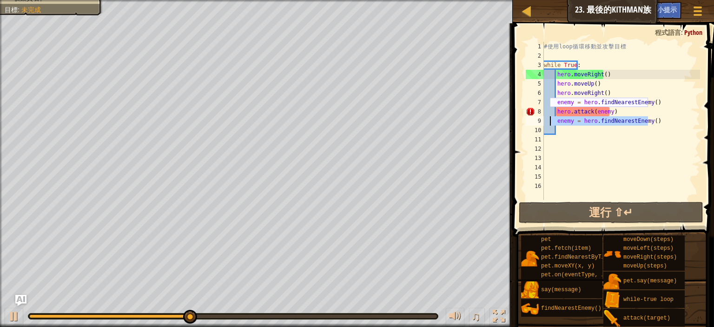
drag, startPoint x: 663, startPoint y: 117, endPoint x: 549, endPoint y: 120, distance: 114.0
click at [549, 120] on div "# 使 用 loop 循 環 移 動 並 攻 擊 目 標 while True : hero . moveRight ( ) hero . moveUp ( …" at bounding box center [621, 130] width 158 height 177
type textarea "enemy = hero.findNearestEnemy()"
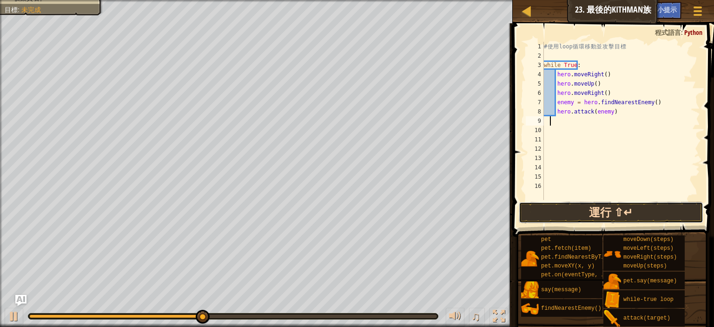
click at [609, 211] on button "運行 ⇧↵" at bounding box center [611, 212] width 185 height 21
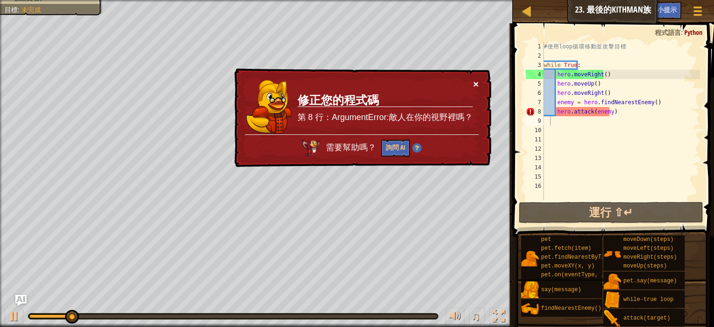
click at [479, 83] on button "×" at bounding box center [477, 86] width 6 height 10
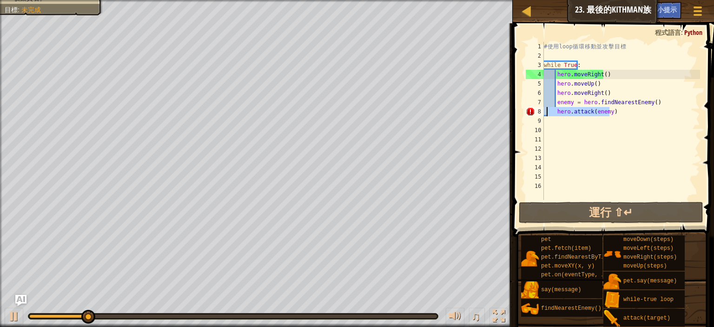
drag, startPoint x: 605, startPoint y: 113, endPoint x: 548, endPoint y: 113, distance: 56.3
click at [548, 113] on div "# 使 用 loop 循 環 移 動 並 攻 擊 目 標 while True : hero . moveRight ( ) hero . moveUp ( …" at bounding box center [621, 130] width 158 height 177
type textarea "hero.attack(enemy)"
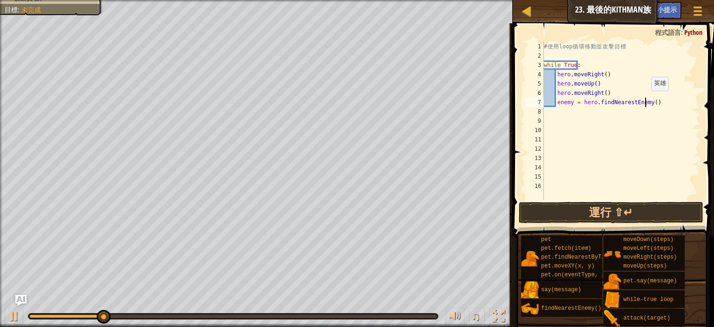
click at [646, 100] on div "# 使 用 loop 循 環 移 動 並 攻 擊 目 標 while True : hero . moveRight ( ) hero . moveUp ( …" at bounding box center [621, 130] width 158 height 177
type textarea "enemy = hero.findNearestEnemy()"
click at [646, 100] on div "# 使 用 loop 循 環 移 動 並 攻 擊 目 標 while True : hero . moveRight ( ) hero . moveUp ( …" at bounding box center [621, 130] width 158 height 177
click at [647, 101] on div "# 使 用 loop 循 環 移 動 並 攻 擊 目 標 while True : hero . moveRight ( ) hero . moveUp ( …" at bounding box center [621, 121] width 158 height 158
click at [648, 102] on div "# 使 用 loop 循 環 移 動 並 攻 擊 目 標 while True : hero . moveRight ( ) hero . moveUp ( …" at bounding box center [621, 130] width 158 height 177
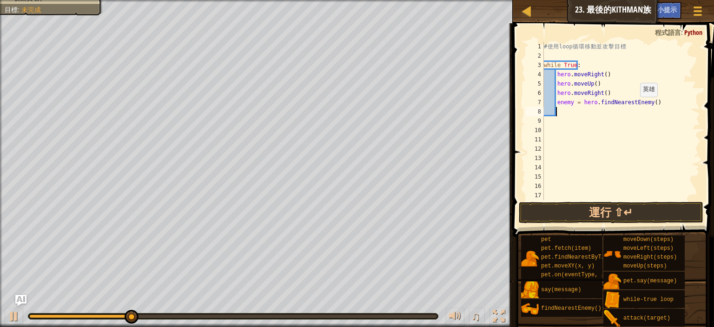
type textarea "h"
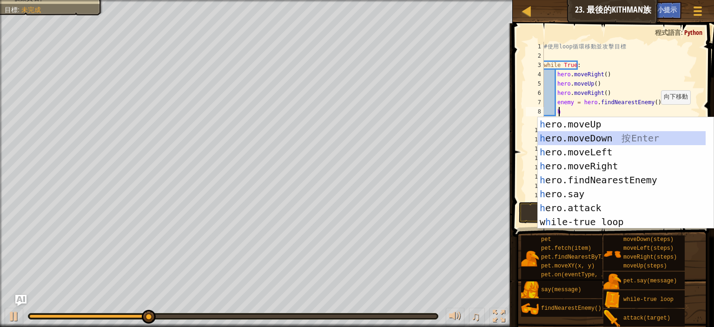
click at [620, 137] on div "h ero.moveUp 按 Enter h ero.moveDown 按 Enter h ero.moveLeft 按 Enter h ero.moveRi…" at bounding box center [622, 187] width 168 height 140
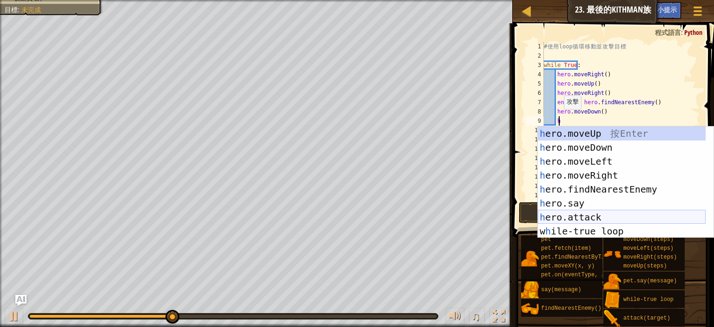
click at [600, 212] on div "h ero.moveUp 按 Enter h ero.moveDown 按 Enter h ero.moveLeft 按 Enter h ero.moveRi…" at bounding box center [622, 197] width 168 height 140
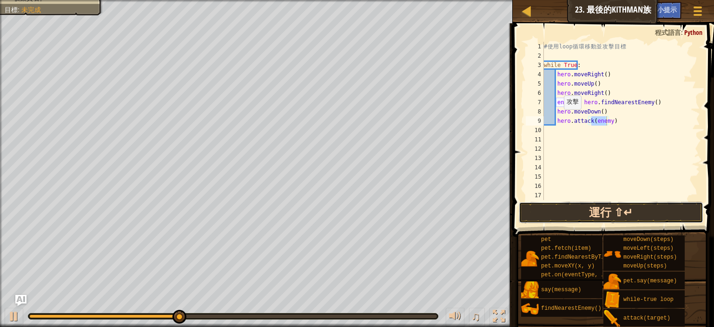
click at [586, 208] on button "運行 ⇧↵" at bounding box center [611, 212] width 185 height 21
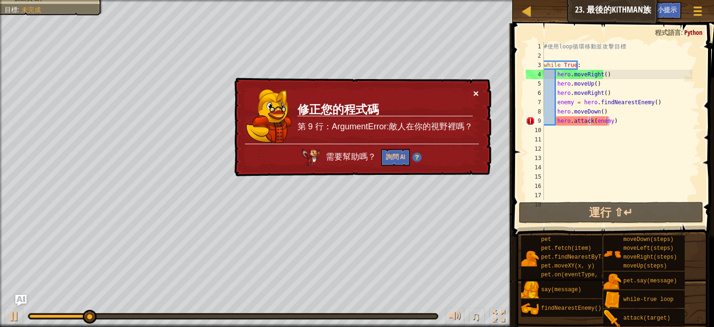
click at [476, 91] on button "×" at bounding box center [476, 94] width 6 height 10
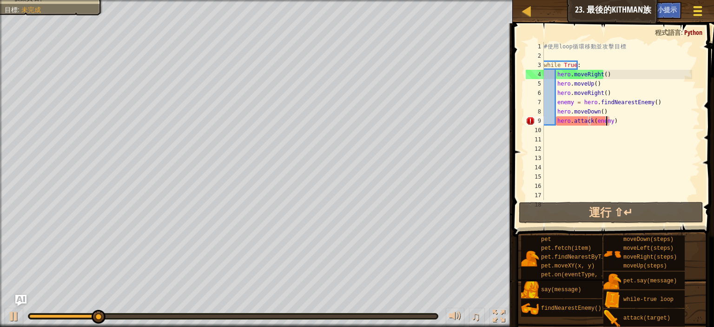
click at [700, 9] on div at bounding box center [698, 10] width 13 height 13
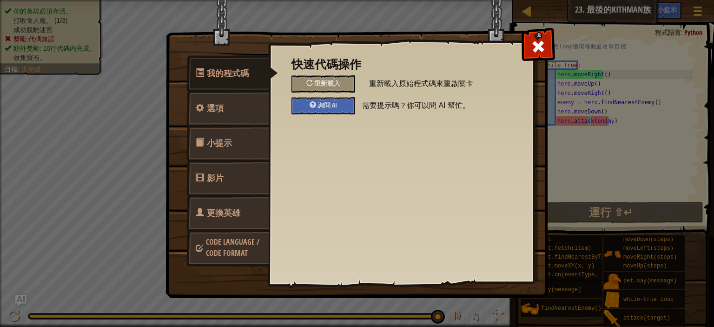
click at [538, 27] on img at bounding box center [361, 131] width 390 height 333
click at [520, 74] on div "快速代碼操作 重新載入 重新載入原始程式碼來重啟關卡 詢問 AI 需要提示嗎？你可以問 AI 幫忙。 一般設定 音樂 開關背景音樂。 編輯器設定值 語法自動校…" at bounding box center [401, 148] width 266 height 230
click at [549, 44] on div at bounding box center [538, 44] width 29 height 29
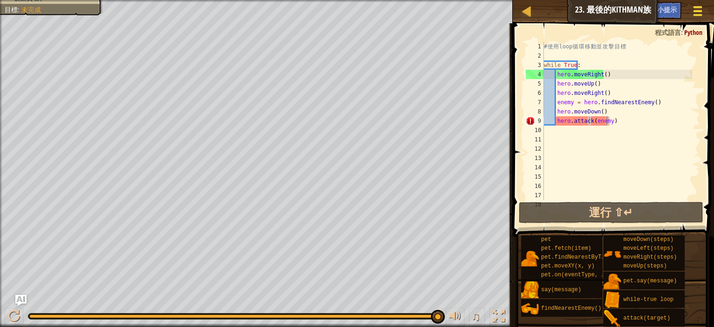
click at [705, 10] on button "遊戲選單" at bounding box center [698, 12] width 25 height 23
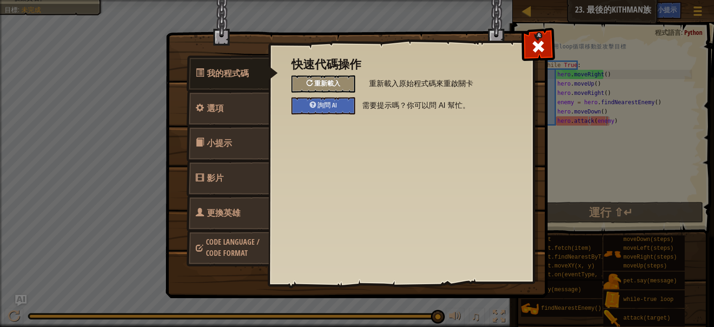
click at [329, 82] on span "重新載入" at bounding box center [327, 83] width 26 height 9
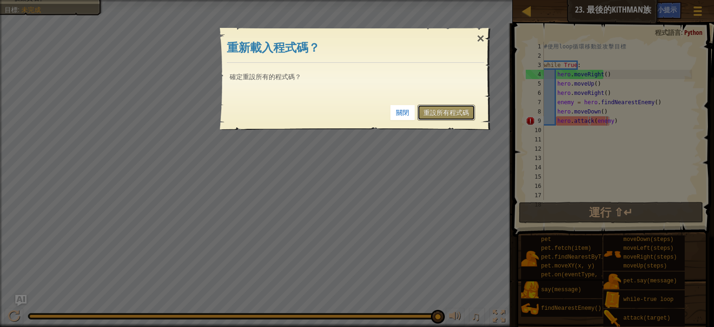
click at [441, 114] on link "重設所有程式碼" at bounding box center [447, 113] width 58 height 16
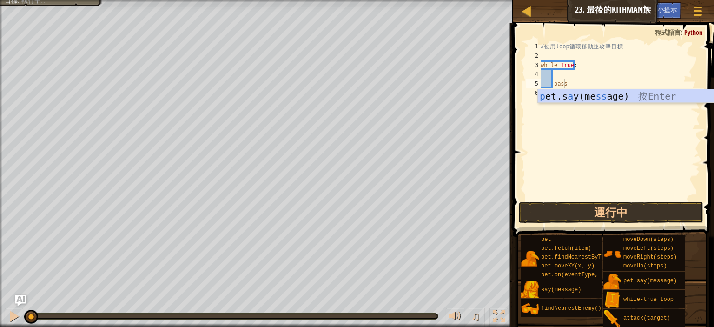
type textarea "pass"
click at [581, 113] on div "# 使 用 loop 循 環 移 動 並 攻 擊 目 標 while True : pass" at bounding box center [619, 130] width 161 height 177
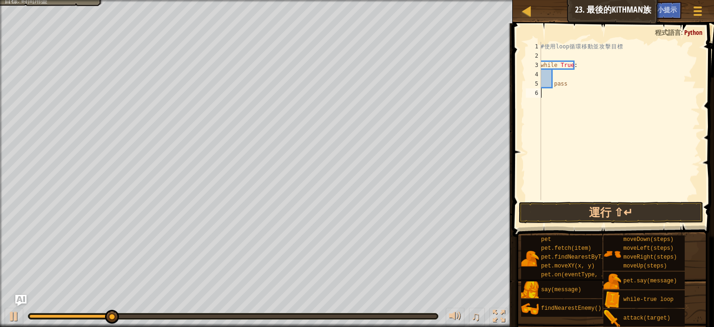
scroll to position [4, 0]
click at [560, 78] on div "# 使 用 loop 循 環 移 動 並 攻 擊 目 標 while True : pass" at bounding box center [619, 130] width 161 height 177
type textarea "h"
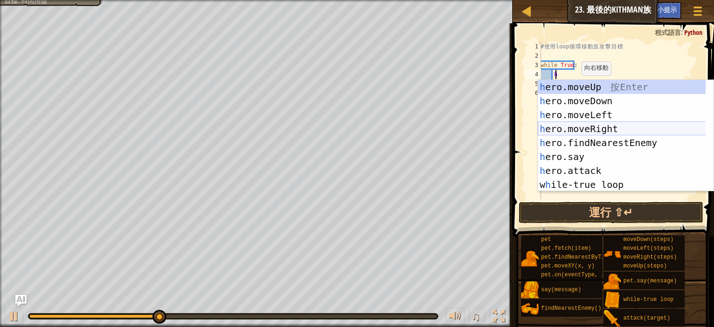
click at [584, 127] on div "h ero.moveUp 按 Enter h ero.moveDown 按 Enter h ero.moveLeft 按 Enter h ero.moveRi…" at bounding box center [626, 150] width 176 height 140
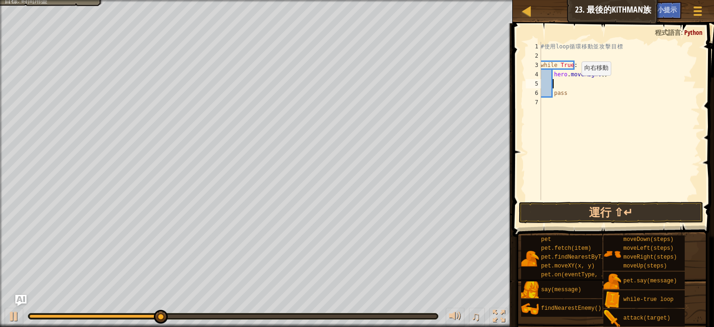
scroll to position [4, 0]
type textarea "h"
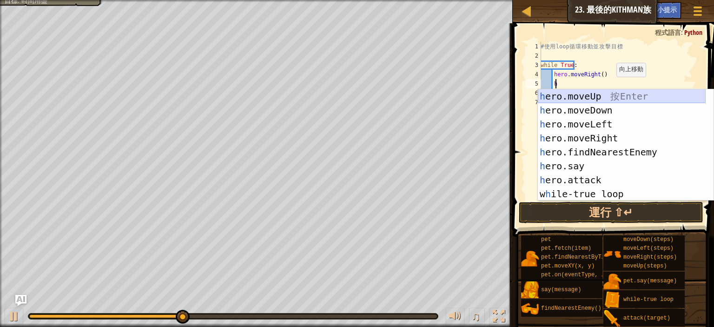
click at [598, 98] on div "h ero.moveUp 按 Enter h ero.moveDown 按 Enter h ero.moveLeft 按 Enter h ero.moveRi…" at bounding box center [622, 159] width 168 height 140
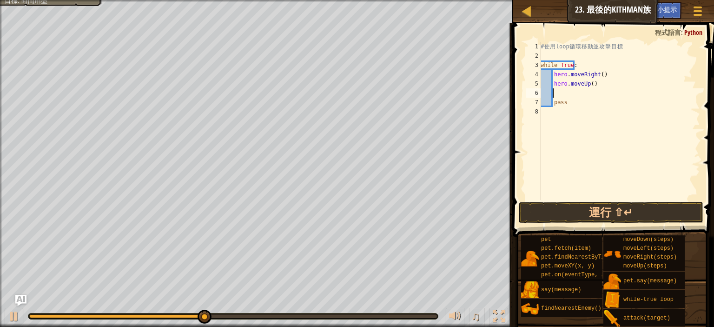
type textarea "h"
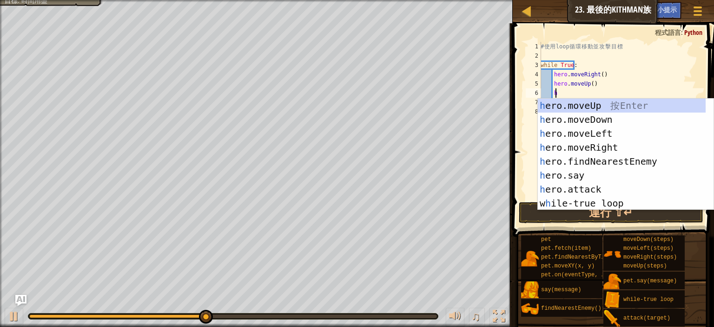
scroll to position [4, 1]
click at [587, 146] on div "h ero.moveUp 按 Enter h ero.moveDown 按 Enter h ero.moveLeft 按 Enter h ero.moveRi…" at bounding box center [622, 169] width 168 height 140
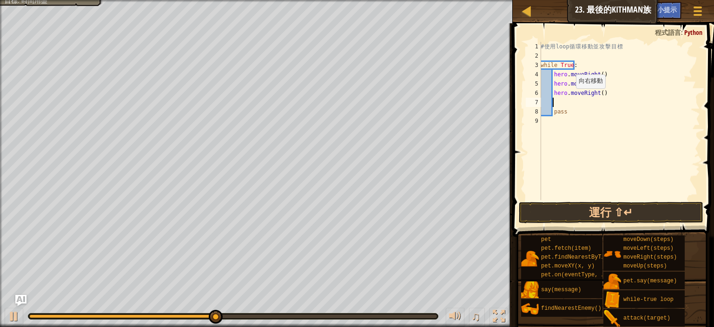
scroll to position [4, 0]
type textarea "f"
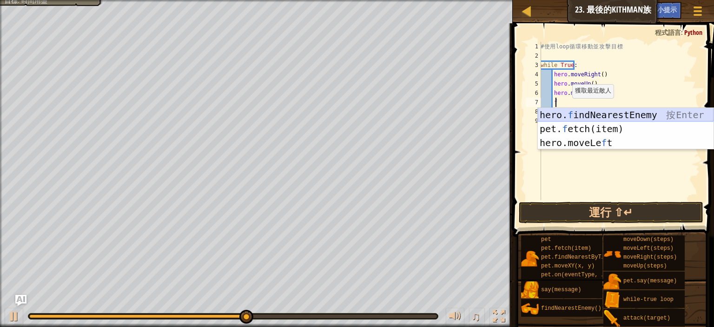
click at [590, 120] on div "hero. f indNearestEnemy 按 Enter pet. f etch(item) 按 Enter hero.moveLe f t 按 Ent…" at bounding box center [626, 143] width 176 height 70
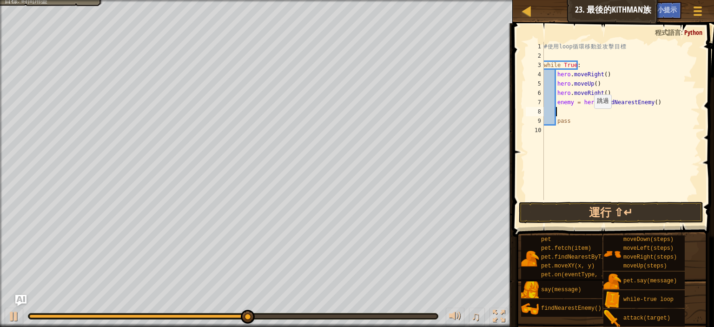
scroll to position [4, 0]
type textarea "f"
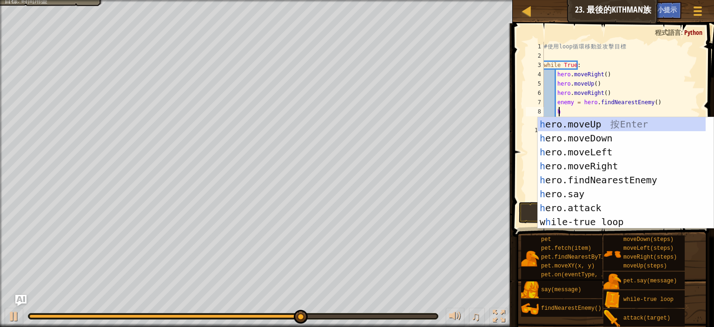
scroll to position [4, 1]
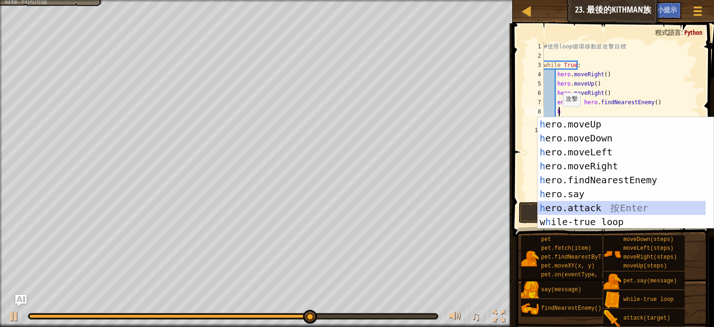
click at [595, 210] on div "h ero.moveUp 按 Enter h ero.moveDown 按 Enter h ero.moveLeft 按 Enter h ero.moveRi…" at bounding box center [622, 187] width 168 height 140
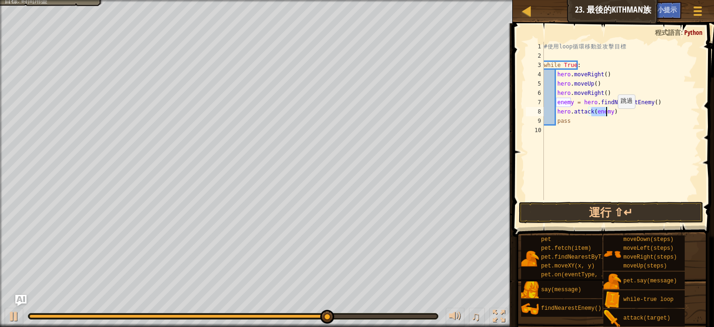
click at [613, 117] on div "# 使 用 loop 循 環 移 動 並 攻 擊 目 標 while True : hero . moveRight ( ) hero . moveUp ( …" at bounding box center [621, 130] width 158 height 177
click at [571, 104] on div "# 使 用 loop 循 環 移 動 並 攻 擊 目 標 while True : hero . moveRight ( ) hero . moveUp ( …" at bounding box center [621, 130] width 158 height 177
click at [606, 113] on div "# 使 用 loop 循 環 移 動 並 攻 擊 目 標 while True : hero . moveRight ( ) hero . moveUp ( …" at bounding box center [621, 130] width 158 height 177
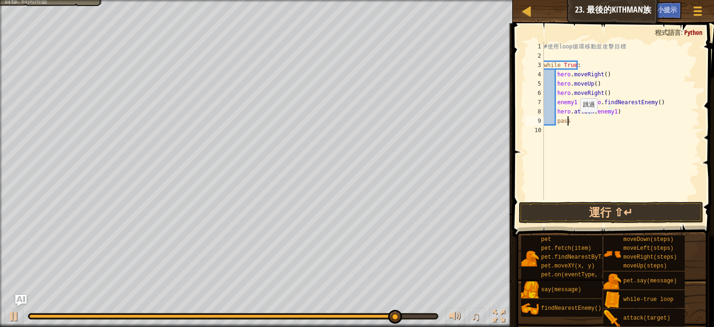
click at [575, 121] on div "# 使 用 loop 循 環 移 動 並 攻 擊 目 標 while True : hero . moveRight ( ) hero . moveUp ( …" at bounding box center [621, 130] width 158 height 177
type textarea "pass"
drag, startPoint x: 571, startPoint y: 123, endPoint x: 555, endPoint y: 122, distance: 15.4
click at [555, 122] on div "# 使 用 loop 循 環 移 動 並 攻 擊 目 標 while True : hero . moveRight ( ) hero . moveUp ( …" at bounding box center [621, 130] width 158 height 177
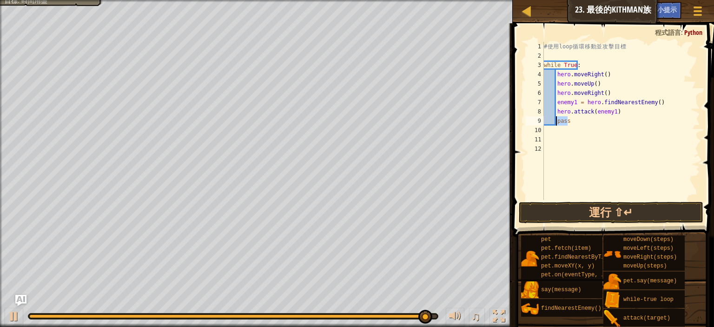
type textarea "pass"
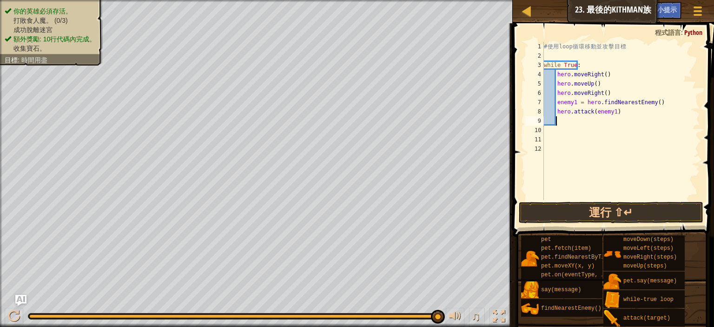
scroll to position [4, 1]
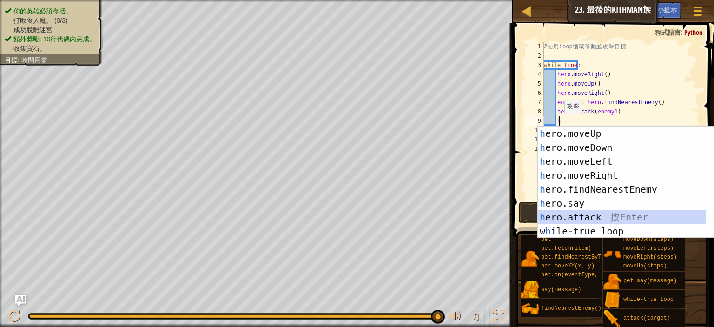
click at [580, 220] on div "h ero.moveUp 按 Enter h ero.moveDown 按 Enter h ero.moveLeft 按 Enter h ero.moveRi…" at bounding box center [622, 197] width 168 height 140
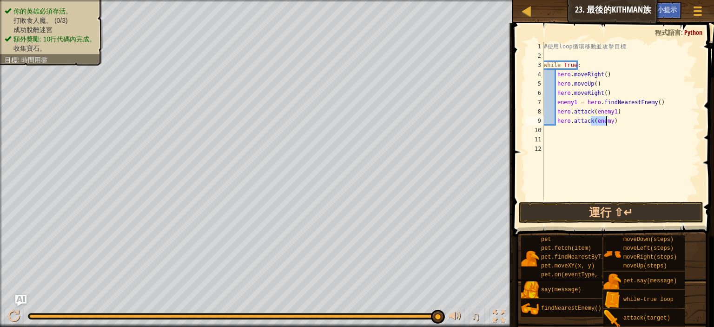
click at [606, 120] on div "# 使 用 loop 循 環 移 動 並 攻 擊 目 標 while True : hero . moveRight ( ) hero . moveUp ( …" at bounding box center [621, 121] width 158 height 158
type textarea "hero.attack(enemy1)"
click at [554, 132] on div "# 使 用 loop 循 環 移 動 並 攻 擊 目 標 while True : hero . moveRight ( ) hero . moveUp ( …" at bounding box center [621, 130] width 158 height 177
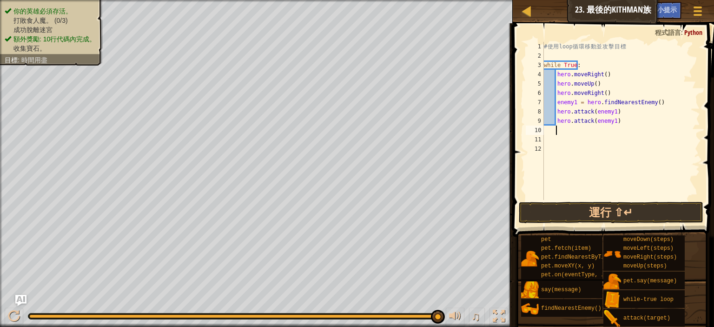
type textarea "h"
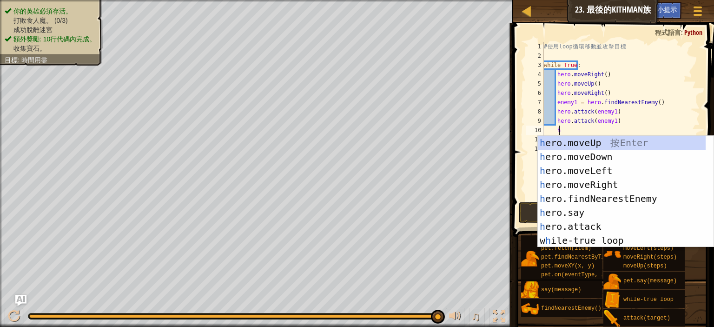
scroll to position [4, 1]
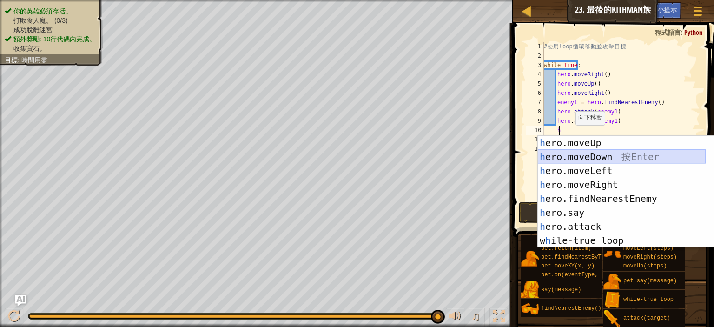
click at [585, 155] on div "h ero.moveUp 按 Enter h ero.moveDown 按 Enter h ero.moveLeft 按 Enter h ero.moveRi…" at bounding box center [622, 206] width 168 height 140
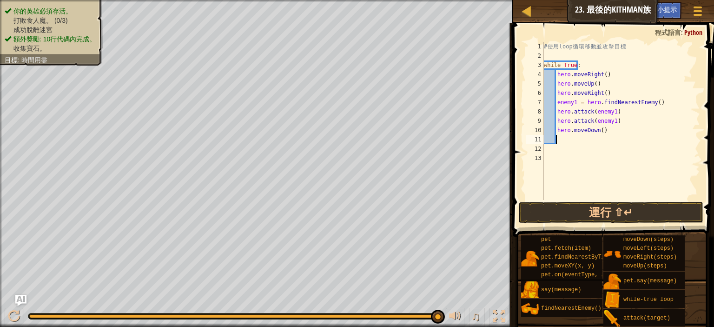
type textarea "h"
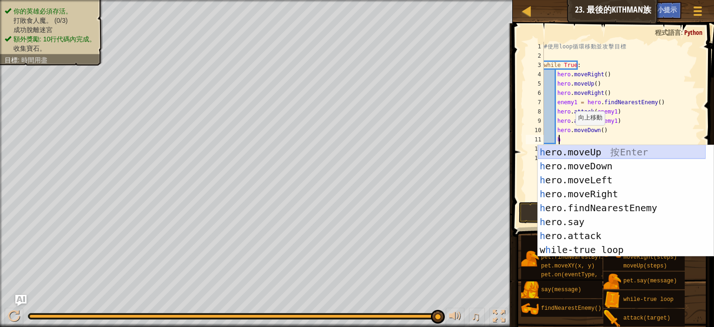
click at [569, 153] on div "h ero.moveUp 按 Enter h ero.moveDown 按 Enter h ero.moveLeft 按 Enter h ero.moveRi…" at bounding box center [622, 215] width 168 height 140
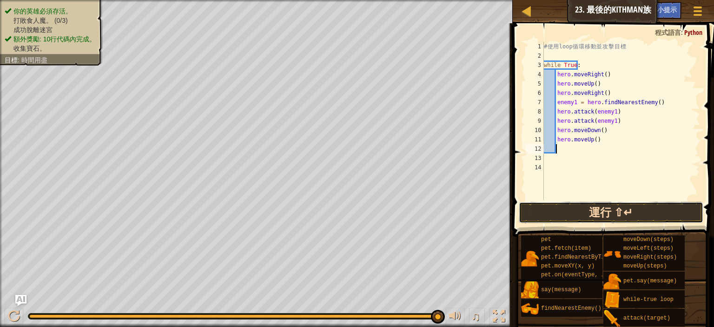
click at [603, 207] on button "運行 ⇧↵" at bounding box center [611, 212] width 185 height 21
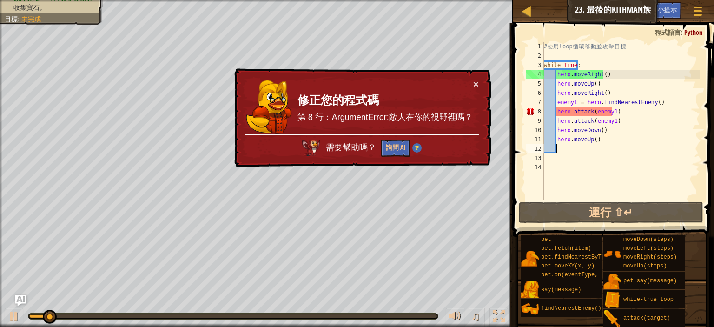
click at [473, 83] on td "修正您的程式碼 第 8 行：ArgumentError:敵人在你的視野裡嗎？" at bounding box center [385, 107] width 177 height 56
click at [477, 83] on button "×" at bounding box center [476, 85] width 6 height 10
drag, startPoint x: 480, startPoint y: 79, endPoint x: 476, endPoint y: 83, distance: 5.3
click at [476, 83] on div "× 修正您的程式碼 第 8 行：ArgumentError:敵人在你的視野裡嗎？ 需要幫助嗎？ 詢問 AI" at bounding box center [362, 117] width 260 height 100
click at [476, 83] on button "×" at bounding box center [477, 86] width 6 height 10
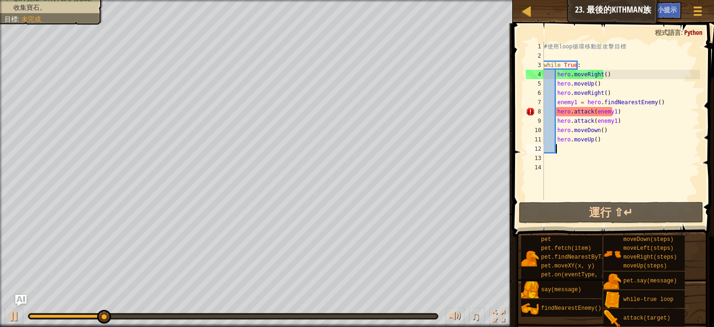
click at [657, 135] on div "# 使 用 loop 循 環 移 動 並 攻 擊 目 標 while True : hero . moveRight ( ) hero . moveUp ( …" at bounding box center [621, 130] width 158 height 177
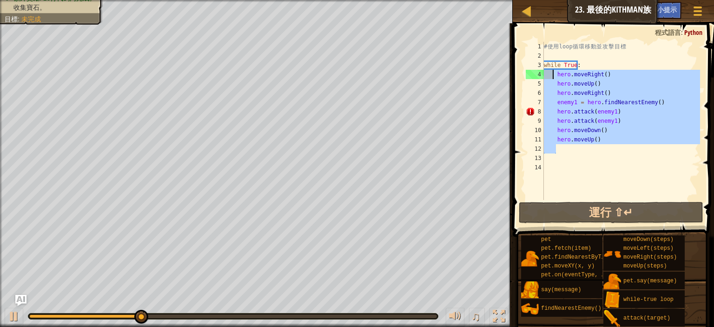
drag, startPoint x: 613, startPoint y: 146, endPoint x: 553, endPoint y: 74, distance: 93.1
click at [553, 74] on div "# 使 用 loop 循 環 移 動 並 攻 擊 目 標 while True : hero . moveRight ( ) hero . moveUp ( …" at bounding box center [621, 130] width 158 height 177
click at [702, 4] on div at bounding box center [698, 10] width 13 height 13
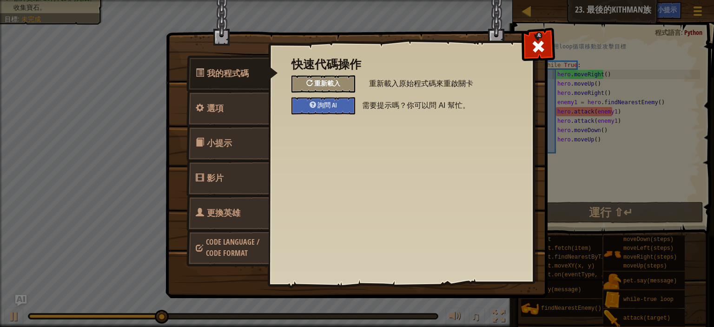
click at [326, 85] on span "重新載入" at bounding box center [327, 83] width 26 height 9
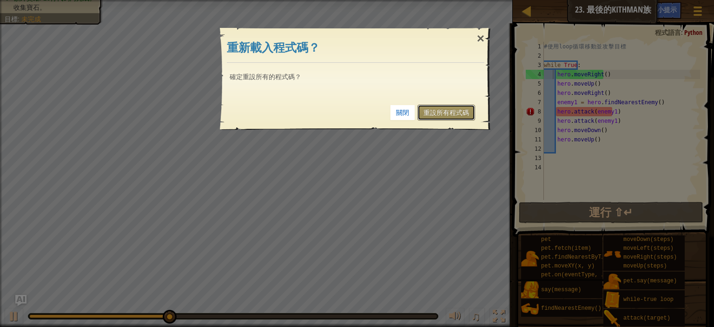
click at [441, 110] on link "重設所有程式碼" at bounding box center [447, 113] width 58 height 16
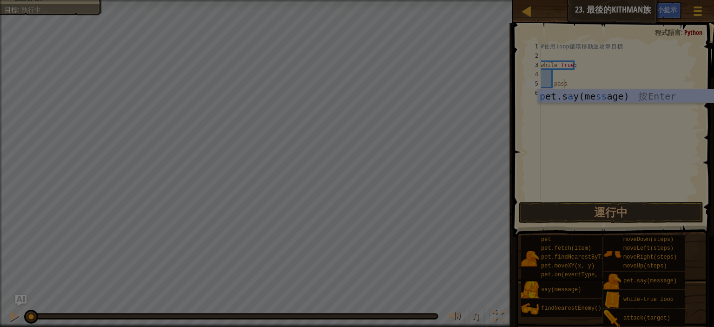
type textarea "pass"
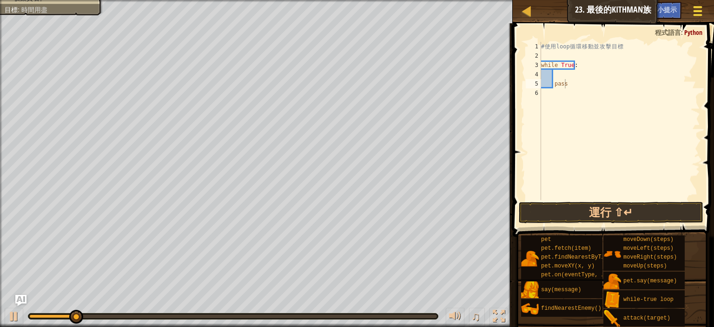
click at [702, 4] on div at bounding box center [698, 10] width 13 height 13
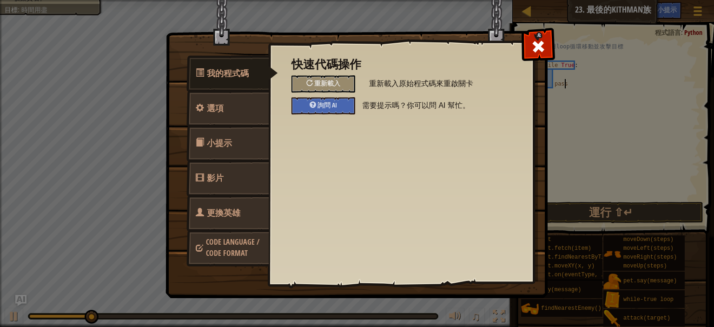
click at [627, 163] on div "我的程式碼 選項 小提示 影片 更換英雄 Code Language / Code Format 快速代碼操作 重新載入 重新載入原始程式碼來重啟關卡 詢問 …" at bounding box center [357, 163] width 714 height 327
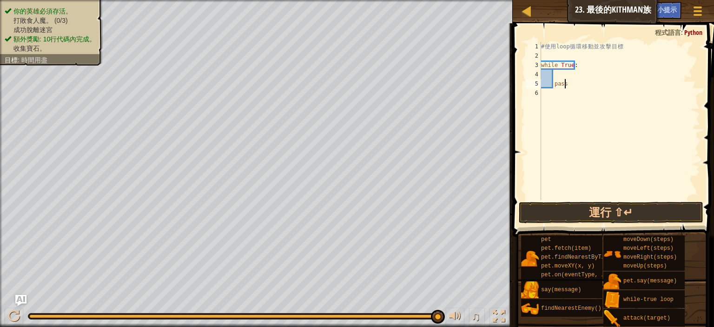
click at [551, 74] on div "# 使 用 loop 循 環 移 動 並 攻 擊 目 標 while True : pass" at bounding box center [620, 130] width 161 height 177
click at [570, 73] on div "# 使 用 loop 循 環 移 動 並 攻 擊 目 標 while True : pass" at bounding box center [620, 130] width 161 height 177
type textarea "m"
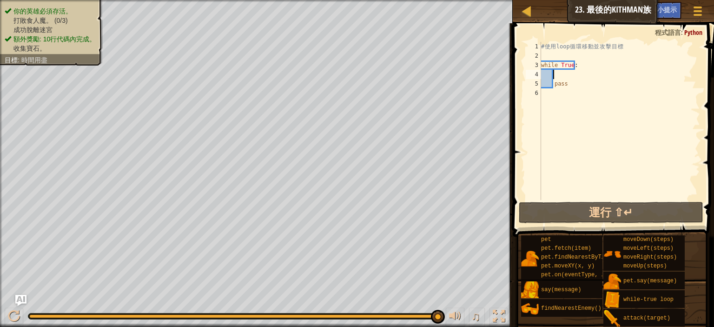
type textarea "h"
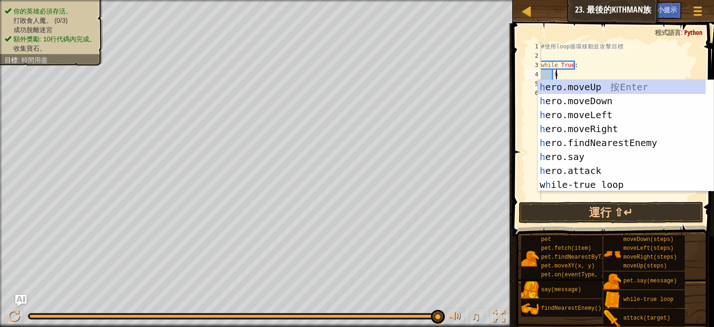
scroll to position [4, 1]
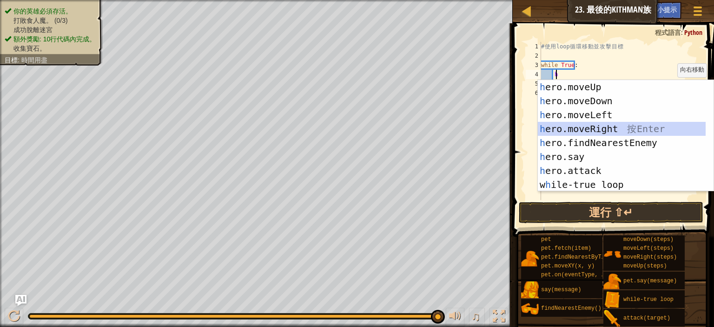
click at [566, 130] on div "h ero.moveUp 按 Enter h ero.moveDown 按 Enter h ero.moveLeft 按 Enter h ero.moveRi…" at bounding box center [622, 150] width 168 height 140
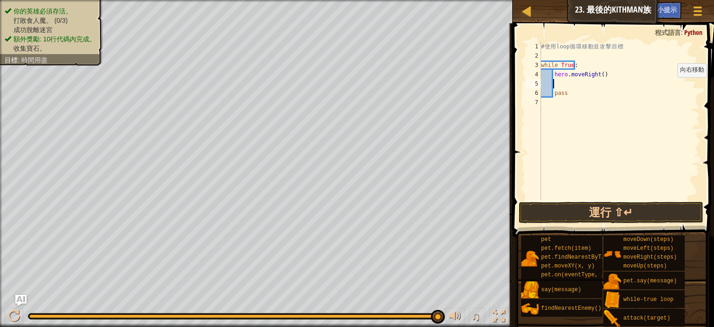
scroll to position [4, 0]
type textarea "h"
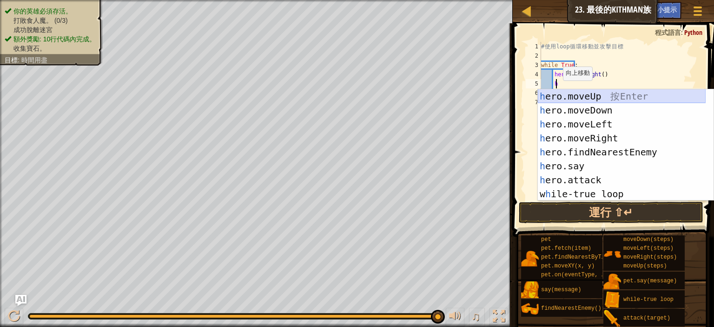
click at [597, 94] on div "h ero.moveUp 按 Enter h ero.moveDown 按 Enter h ero.moveLeft 按 Enter h ero.moveRi…" at bounding box center [622, 159] width 168 height 140
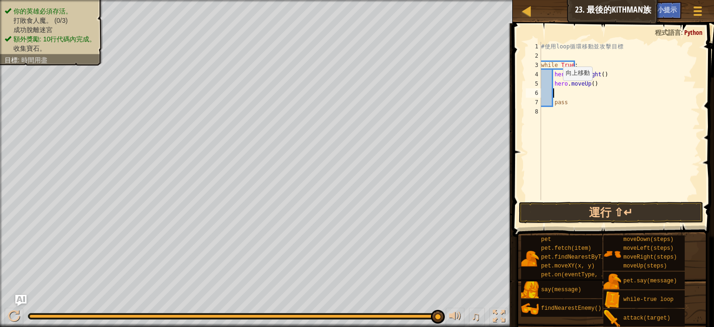
type textarea "h"
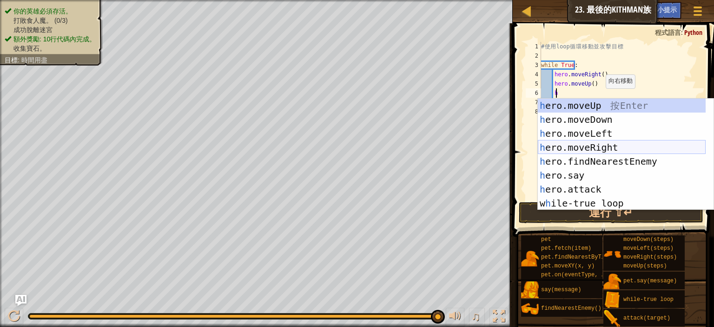
click at [597, 148] on div "h ero.moveUp 按 Enter h ero.moveDown 按 Enter h ero.moveLeft 按 Enter h ero.moveRi…" at bounding box center [622, 169] width 168 height 140
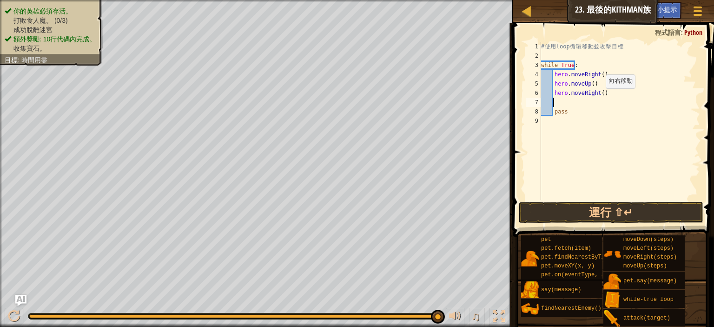
scroll to position [4, 0]
type textarea "h"
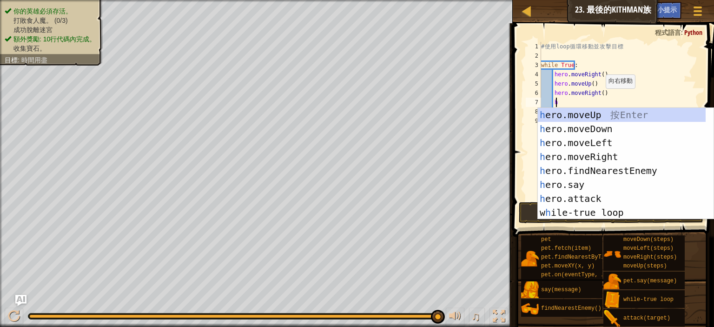
scroll to position [4, 1]
click at [594, 167] on div "h ero.moveUp 按 Enter h ero.moveDown 按 Enter h ero.moveLeft 按 Enter h ero.moveRi…" at bounding box center [622, 178] width 168 height 140
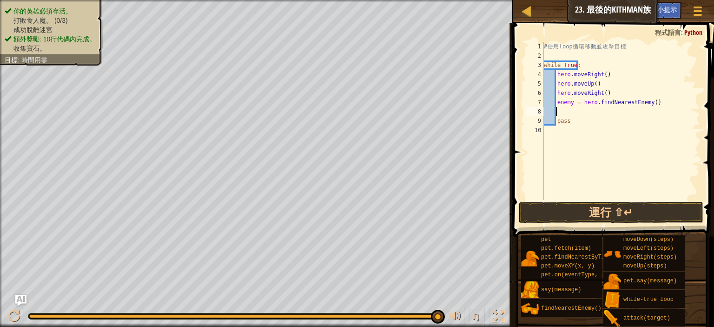
click at [572, 101] on div "# 使 用 loop 循 環 移 動 並 攻 擊 目 標 while True : hero . moveRight ( ) hero . moveUp ( …" at bounding box center [621, 130] width 158 height 177
type textarea "enemy1 = hero.findNearestEnemy()"
click at [647, 102] on div "# 使 用 loop 循 環 移 動 並 攻 擊 目 標 while True : hero . moveRight ( ) hero . moveUp ( …" at bounding box center [621, 130] width 158 height 177
click at [569, 112] on div "# 使 用 loop 循 環 移 動 並 攻 擊 目 標 while True : hero . moveRight ( ) hero . moveUp ( …" at bounding box center [621, 130] width 158 height 177
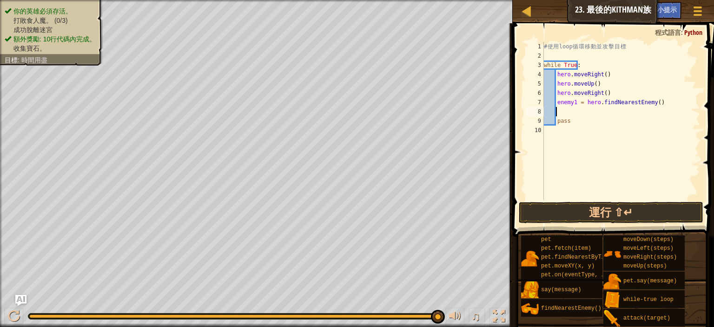
scroll to position [4, 1]
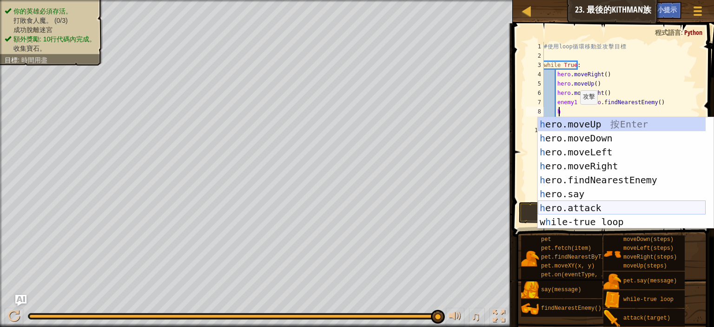
click at [580, 203] on div "h ero.moveUp 按 Enter h ero.moveDown 按 Enter h ero.moveLeft 按 Enter h ero.moveRi…" at bounding box center [622, 187] width 168 height 140
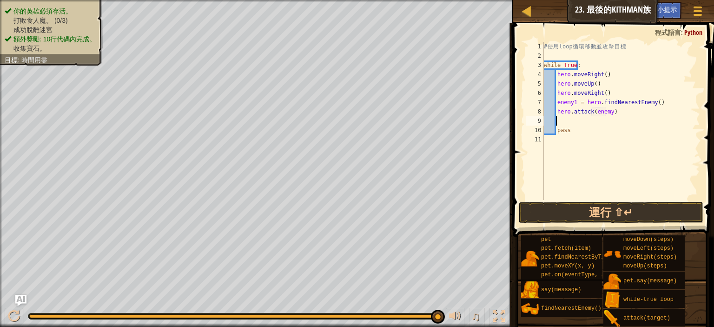
click at [606, 112] on div "# 使 用 loop 循 環 移 動 並 攻 擊 目 標 while True : hero . moveRight ( ) hero . moveUp ( …" at bounding box center [621, 130] width 158 height 177
type textarea "hero.attack(enemy1)"
click at [577, 122] on div "# 使 用 loop 循 環 移 動 並 攻 擊 目 標 while True : hero . moveRight ( ) hero . moveUp ( …" at bounding box center [621, 130] width 158 height 177
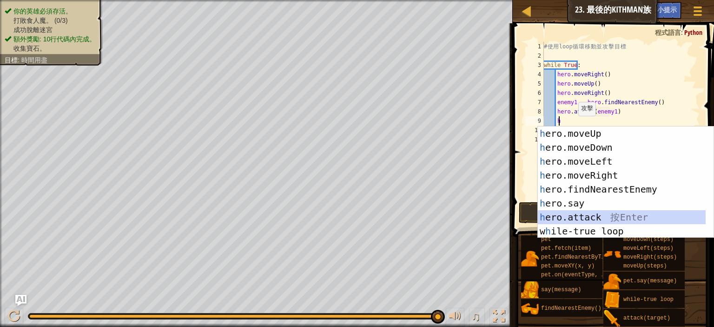
click at [571, 213] on div "h ero.moveUp 按 Enter h ero.moveDown 按 Enter h ero.moveLeft 按 Enter h ero.moveRi…" at bounding box center [622, 197] width 168 height 140
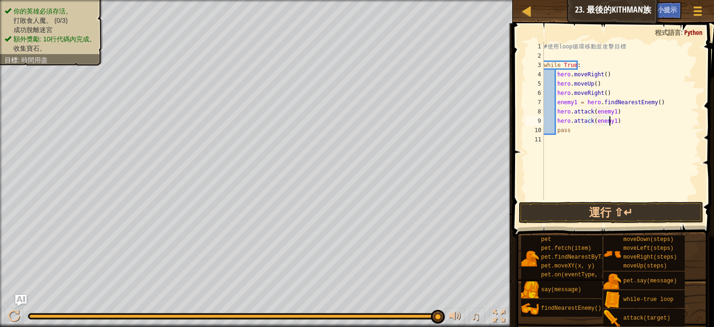
scroll to position [4, 7]
drag, startPoint x: 567, startPoint y: 132, endPoint x: 557, endPoint y: 132, distance: 10.7
click at [557, 132] on div "# 使 用 loop 循 環 移 動 並 攻 擊 目 標 while True : hero . moveRight ( ) hero . moveUp ( …" at bounding box center [621, 130] width 158 height 177
type textarea "pass"
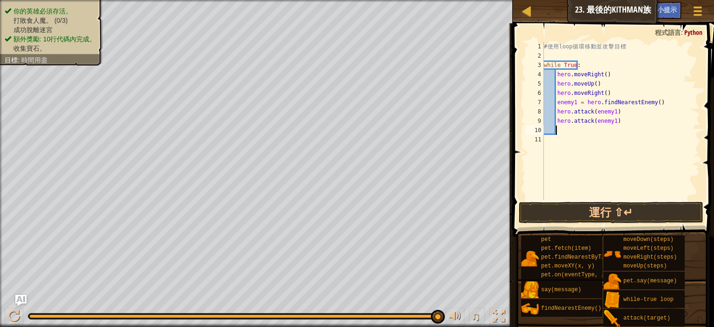
type textarea "h"
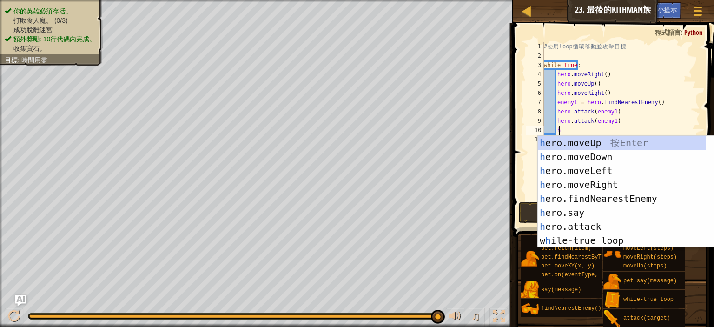
scroll to position [4, 1]
click at [594, 158] on div "h ero.moveUp 按 Enter h ero.moveDown 按 Enter h ero.moveLeft 按 Enter h ero.moveRi…" at bounding box center [626, 206] width 176 height 140
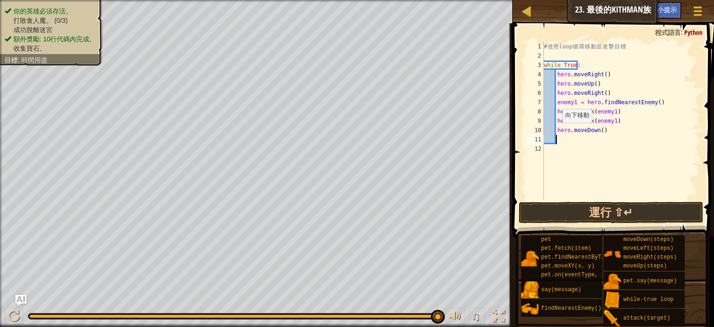
scroll to position [4, 0]
click at [596, 132] on div "# 使 用 loop 循 環 移 動 並 攻 擊 目 標 while True : hero . moveRight ( ) hero . moveUp ( …" at bounding box center [621, 130] width 158 height 177
type textarea "hero.moveDown(2)"
click at [565, 140] on div "# 使 用 loop 循 環 移 動 並 攻 擊 目 標 while True : hero . moveRight ( ) hero . moveUp ( …" at bounding box center [621, 130] width 158 height 177
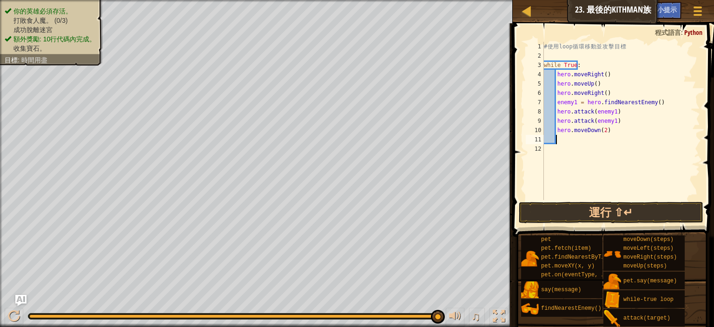
type textarea "h"
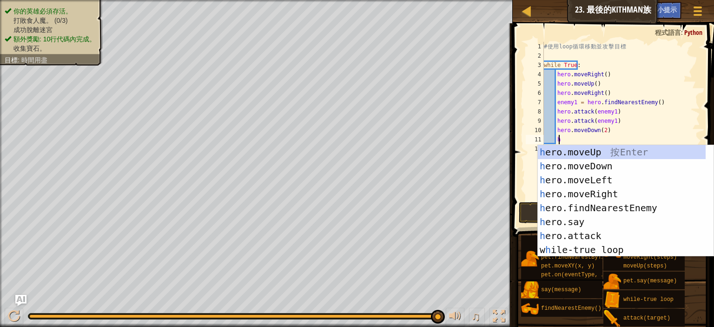
scroll to position [4, 1]
click at [586, 147] on div "h ero.moveUp 按 Enter h ero.moveDown 按 Enter h ero.moveLeft 按 Enter h ero.moveRi…" at bounding box center [622, 215] width 168 height 140
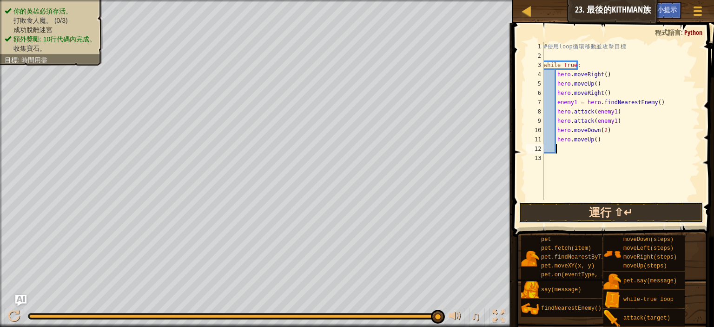
click at [638, 206] on button "運行 ⇧↵" at bounding box center [611, 212] width 185 height 21
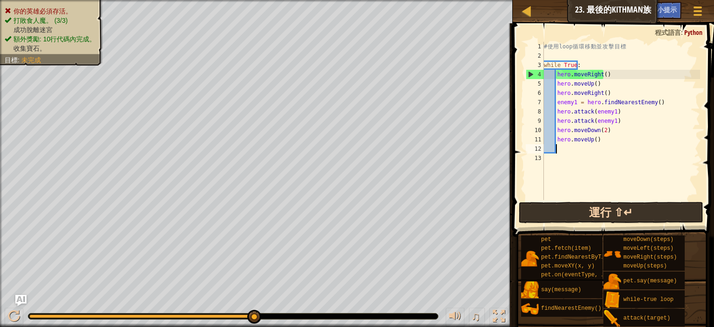
click at [687, 201] on div "1 2 3 4 5 6 7 8 9 10 11 12 13 # 使 用 loop 循 環 移 動 並 攻 擊 目 標 while True : hero . …" at bounding box center [612, 148] width 204 height 241
click at [686, 213] on button "運行 ⇧↵" at bounding box center [611, 212] width 185 height 21
click at [625, 215] on button "運行 ⇧↵" at bounding box center [611, 212] width 185 height 21
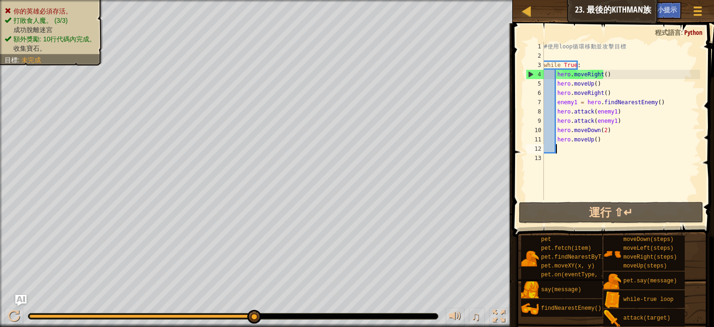
type textarea "h"
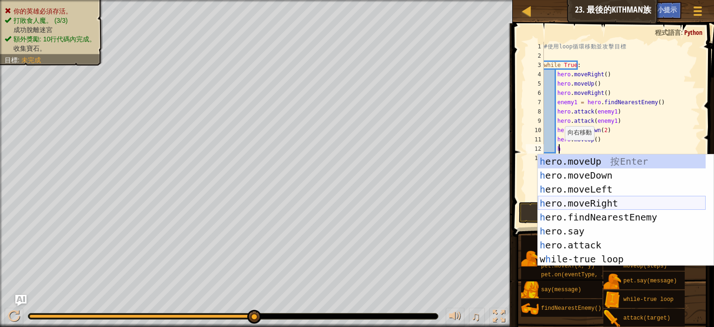
click at [594, 199] on div "h ero.moveUp 按 Enter h ero.moveDown 按 Enter h ero.moveLeft 按 Enter h ero.moveRi…" at bounding box center [622, 224] width 168 height 140
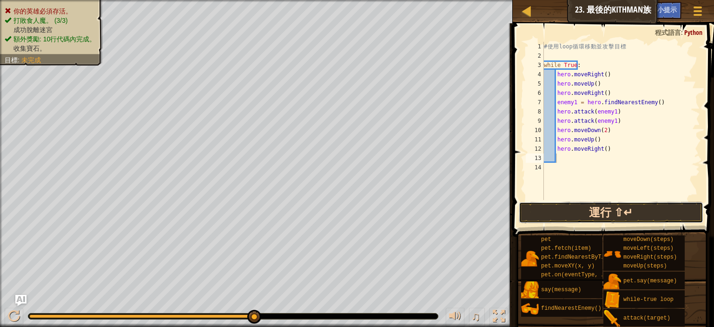
click at [597, 220] on button "運行 ⇧↵" at bounding box center [611, 212] width 185 height 21
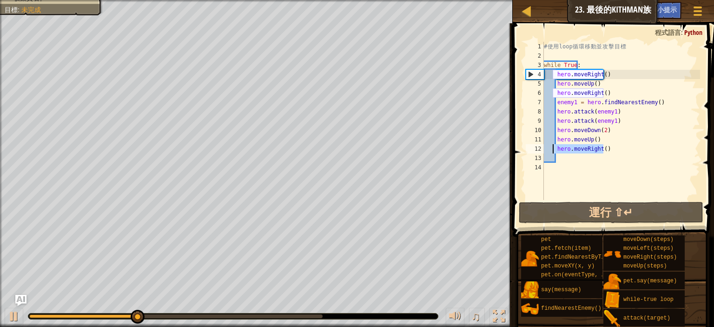
drag, startPoint x: 614, startPoint y: 151, endPoint x: 553, endPoint y: 148, distance: 61.0
click at [553, 148] on div "# 使 用 loop 循 環 移 動 並 攻 擊 目 標 while True : hero . moveRight ( ) hero . moveUp ( …" at bounding box center [621, 130] width 158 height 177
type textarea "hero.moveRight()"
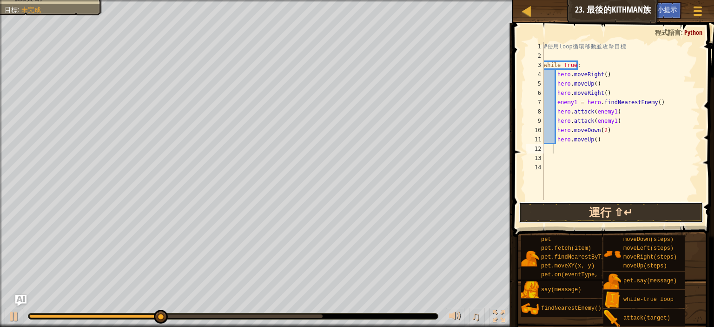
click at [598, 205] on button "運行 ⇧↵" at bounding box center [611, 212] width 185 height 21
